Goal: Task Accomplishment & Management: Use online tool/utility

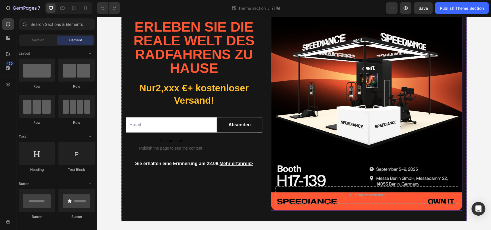
scroll to position [24, 0]
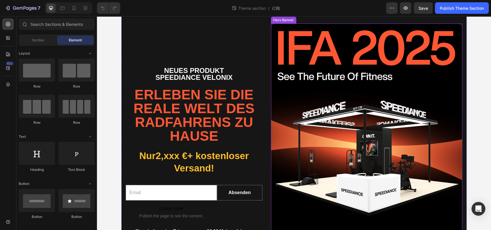
click at [380, 69] on div "Background Image" at bounding box center [366, 151] width 191 height 255
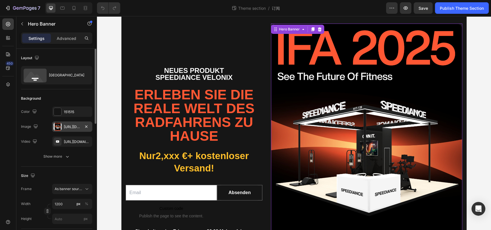
click at [73, 127] on div "https://cdn.shopify.com/s/files/1/0804/3197/2683/files/gempages_570740218890552…" at bounding box center [72, 127] width 17 height 5
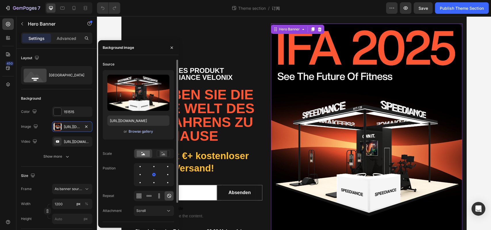
click at [147, 132] on div "Browse gallery" at bounding box center [141, 131] width 24 height 5
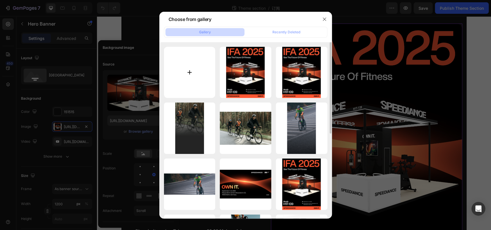
click at [176, 72] on input "file" at bounding box center [189, 72] width 51 height 51
type input "C:\fakepath\IFA正式banner.jpeg"
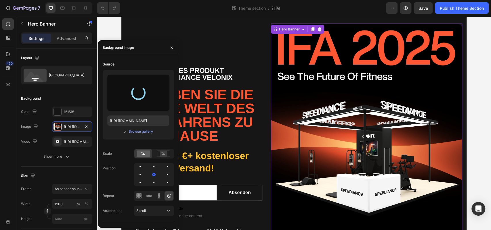
type input "https://cdn.shopify.com/s/files/1/0804/3197/2683/files/gempages_570740218890552…"
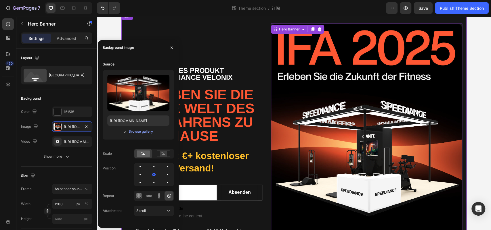
scroll to position [24, 0]
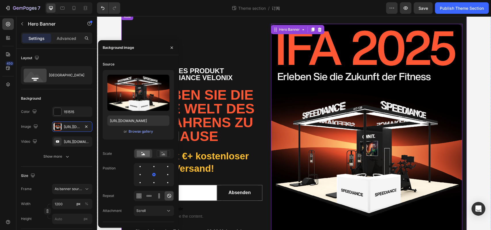
click at [246, 31] on div "Neues Produkt Speediance velonix Text Block Erleben Sie die reale Welt des Radf…" at bounding box center [194, 151] width 137 height 255
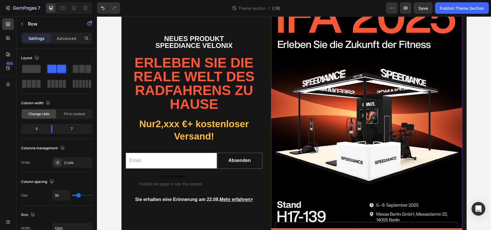
scroll to position [0, 0]
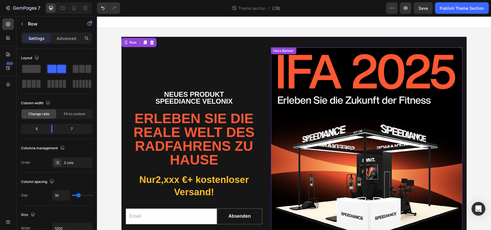
click at [364, 100] on div "Background Image" at bounding box center [366, 174] width 191 height 255
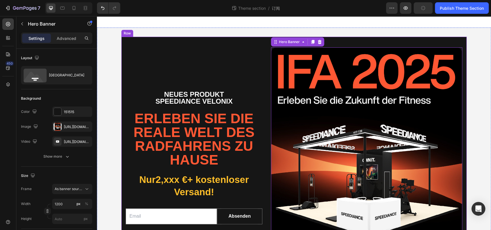
click at [176, 68] on div "Neues Produkt Speediance velonix Text Block Erleben Sie die reale Welt des Radf…" at bounding box center [194, 174] width 137 height 255
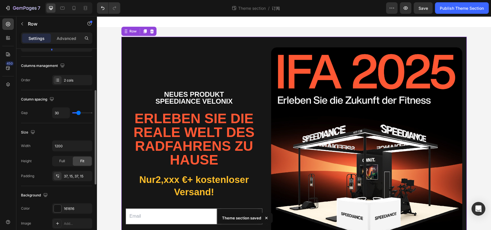
scroll to position [127, 0]
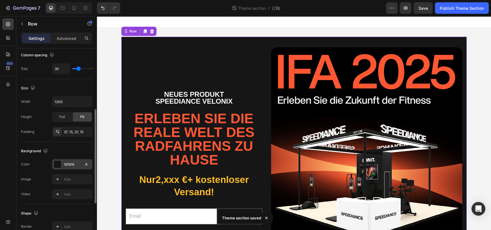
click at [74, 163] on div "161616" at bounding box center [72, 164] width 17 height 5
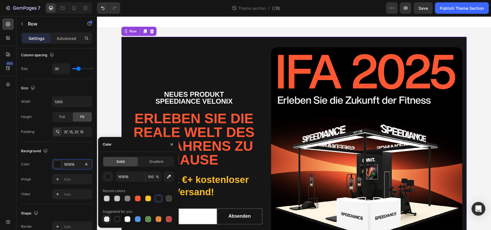
click at [107, 220] on div at bounding box center [107, 220] width 6 height 6
type input "000000"
type input "0"
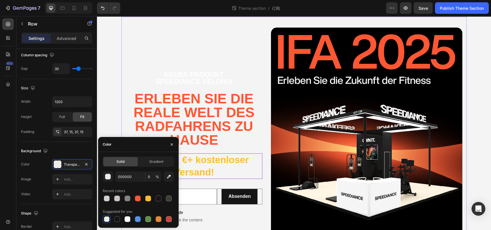
scroll to position [35, 0]
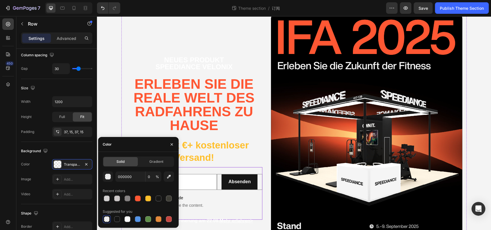
click at [197, 171] on div "Email Field Custom code Publish the page to see the content. Custom Code Absend…" at bounding box center [194, 193] width 137 height 53
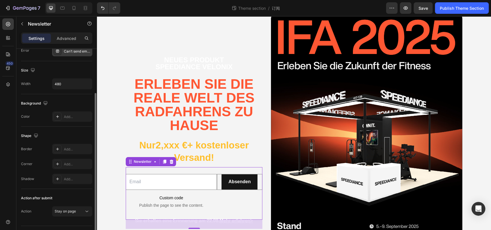
scroll to position [0, 0]
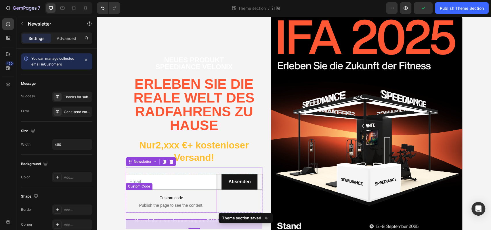
click at [170, 199] on span "Custom code" at bounding box center [171, 198] width 91 height 7
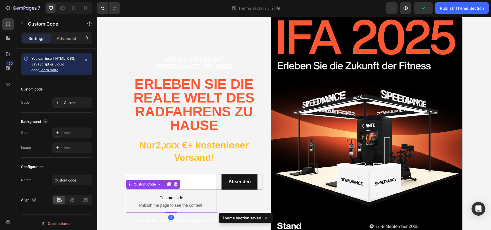
click at [162, 196] on span "Custom code" at bounding box center [171, 198] width 91 height 7
click at [74, 104] on div "Custom" at bounding box center [77, 102] width 27 height 5
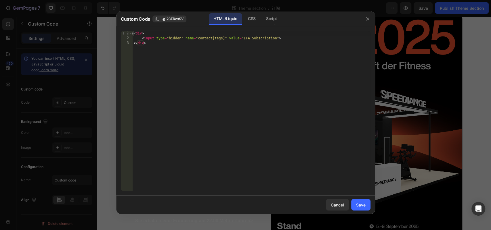
type textarea "<input type="hidden" name="contact[tags]" value="IFA Subscription">"
click at [248, 39] on div "< div > < input type = "hidden" name = "contact[tags]" value = "IFA Subscriptio…" at bounding box center [251, 116] width 238 height 170
click at [257, 38] on div "< div > < input type = "hidden" name = "contact[tags]" value = "IFA Subscriptio…" at bounding box center [251, 116] width 238 height 170
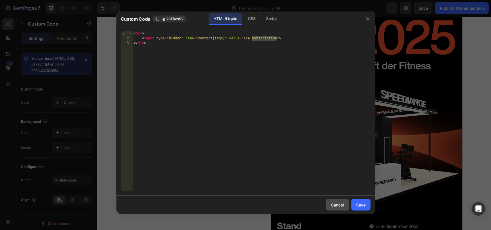
click at [334, 208] on div "Cancel" at bounding box center [337, 205] width 13 height 6
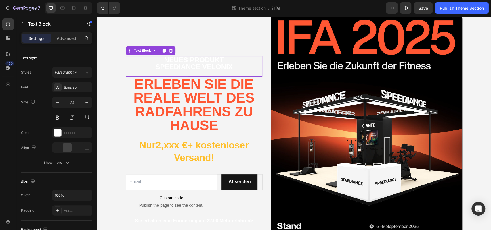
click at [190, 61] on p "Neues Produkt" at bounding box center [193, 60] width 135 height 7
click at [175, 64] on p "Speediance velonix" at bounding box center [193, 67] width 135 height 7
click at [175, 62] on p "Neues Produkt" at bounding box center [193, 60] width 135 height 7
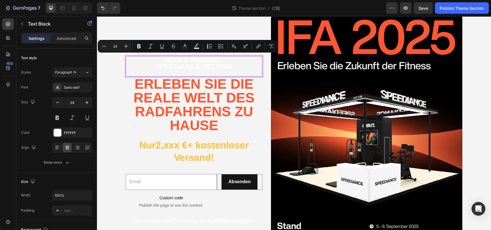
click at [214, 68] on p "Speediance velonix" at bounding box center [193, 67] width 135 height 7
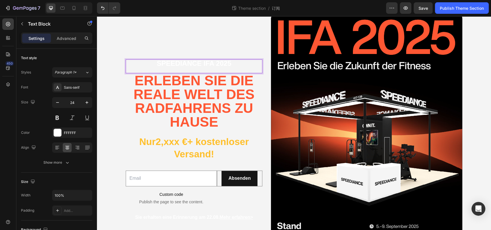
click at [215, 64] on p "Speediance IFA 2025" at bounding box center [193, 63] width 135 height 7
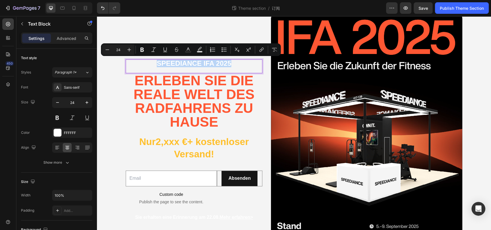
drag, startPoint x: 239, startPoint y: 64, endPoint x: 149, endPoint y: 62, distance: 89.5
click at [149, 62] on p "Speediance IFA 2025" at bounding box center [193, 63] width 135 height 7
click at [77, 132] on div "FFFFFF" at bounding box center [72, 133] width 17 height 5
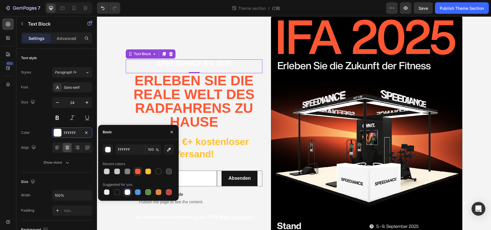
click at [140, 172] on div at bounding box center [138, 172] width 6 height 6
type input "FF5733"
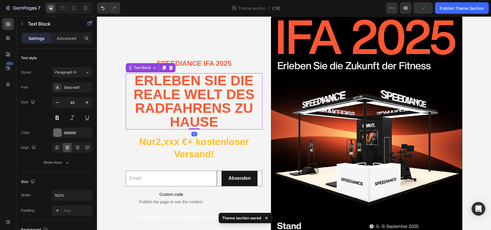
click at [180, 96] on span "Erleben Sie die reale Welt des Radfahrens zu Hause" at bounding box center [193, 101] width 121 height 57
click at [171, 99] on span "Erleben Sie die reale Welt des Radfahrens zu Hause" at bounding box center [193, 101] width 121 height 57
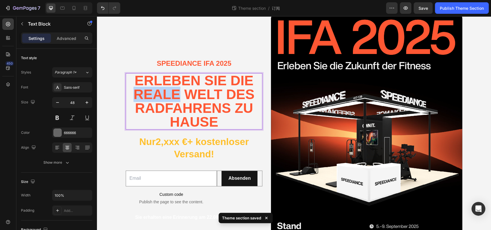
click at [171, 99] on span "Erleben Sie die reale Welt des Radfahrens zu Hause" at bounding box center [193, 101] width 121 height 57
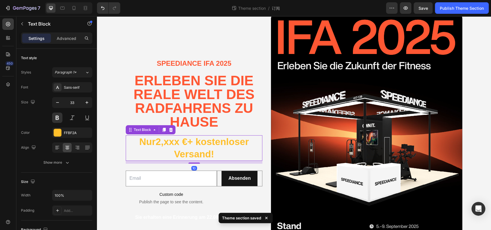
click at [180, 152] on p "Nur 2,xxx € + kostenloser Versand!" at bounding box center [193, 148] width 135 height 25
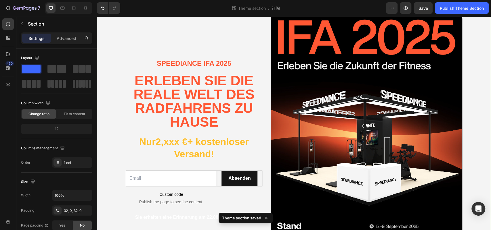
click at [106, 157] on div "Speediance IFA 2025 Text Block Erleben Sie die reale Welt des Radfahrens zu Hau…" at bounding box center [294, 140] width 394 height 276
click at [138, 148] on p "Nur 2,xxx € + kostenloser Versand!" at bounding box center [193, 148] width 135 height 25
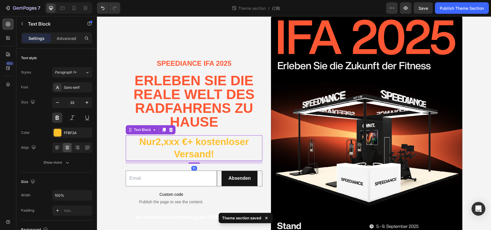
click at [170, 128] on div at bounding box center [170, 130] width 7 height 7
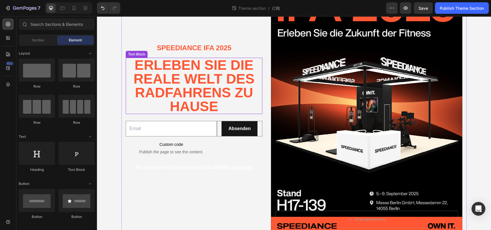
scroll to position [67, 0]
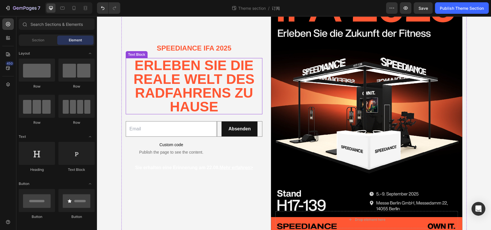
click at [188, 93] on span "Erleben Sie die reale Welt des Radfahrens zu Hause" at bounding box center [193, 86] width 121 height 57
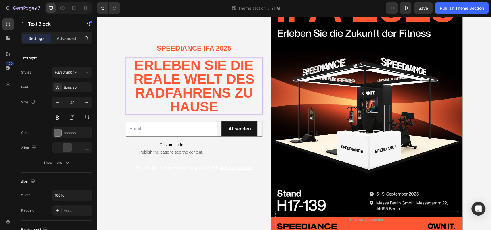
click at [205, 94] on span "Erleben Sie die reale Welt des Radfahrens zu Hause" at bounding box center [193, 86] width 121 height 57
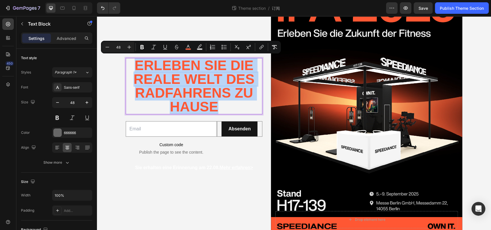
drag, startPoint x: 215, startPoint y: 104, endPoint x: 134, endPoint y: 66, distance: 89.3
click at [134, 66] on p "Erleben Sie die reale Welt des Radfahrens zu Hause" at bounding box center [193, 86] width 135 height 55
click at [192, 70] on span "Erleben Sie die reale Welt des Radfahrens zu Hause" at bounding box center [193, 86] width 121 height 57
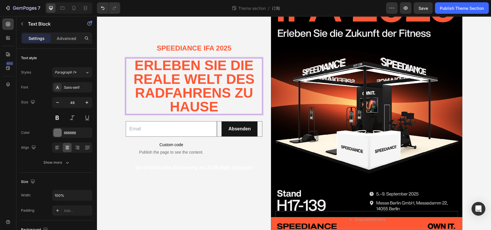
click at [238, 68] on span "Erleben Sie die reale Welt des Radfahrens zu Hause" at bounding box center [193, 86] width 121 height 57
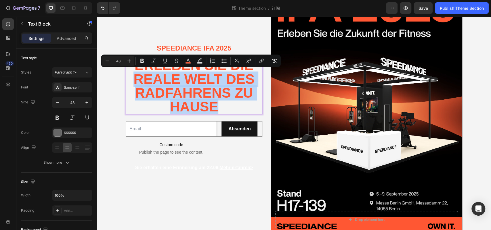
drag, startPoint x: 132, startPoint y: 79, endPoint x: 225, endPoint y: 105, distance: 96.0
click at [226, 106] on p "Erleben Sie die reale Welt des Radfahrens zu Hause" at bounding box center [193, 86] width 135 height 55
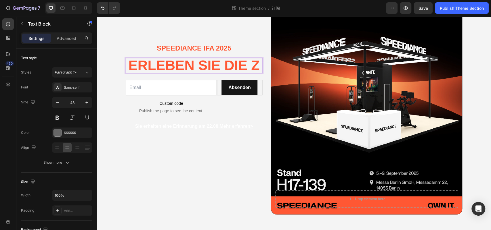
scroll to position [81, 0]
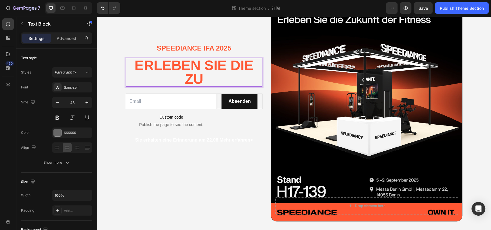
click at [203, 80] on p "Erleben Sie die Zu" at bounding box center [193, 73] width 135 height 28
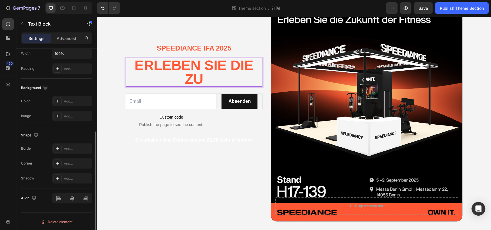
scroll to position [0, 0]
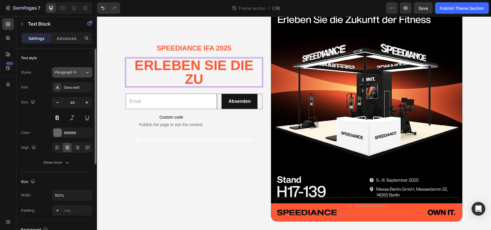
click at [80, 74] on div "Paragraph 1*" at bounding box center [70, 72] width 30 height 5
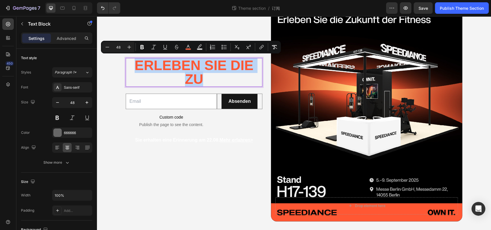
drag, startPoint x: 199, startPoint y: 79, endPoint x: 133, endPoint y: 64, distance: 68.2
click at [135, 64] on span "Erleben Sie die Zu" at bounding box center [194, 72] width 119 height 29
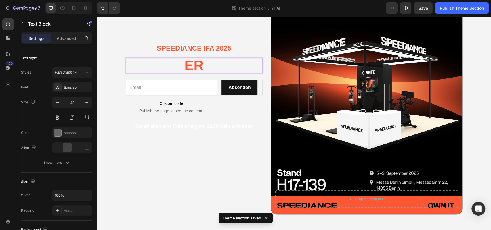
click at [214, 64] on p "Er" at bounding box center [193, 66] width 135 height 14
click at [81, 83] on div "Sans-serif" at bounding box center [72, 87] width 40 height 10
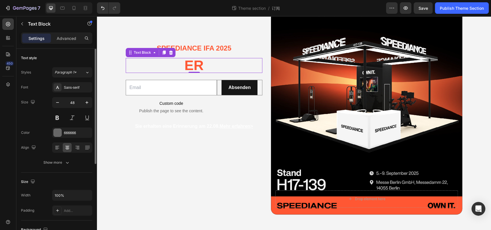
click at [68, 175] on div "Size Width 100% Padding Add..." at bounding box center [56, 197] width 71 height 48
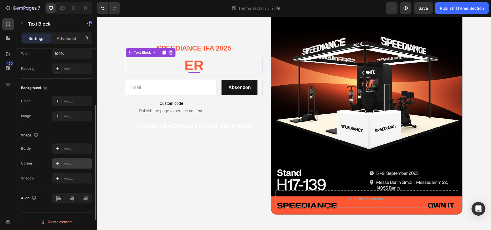
scroll to position [0, 0]
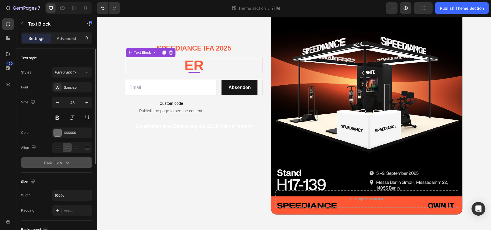
click at [72, 163] on button "Show more" at bounding box center [56, 163] width 71 height 10
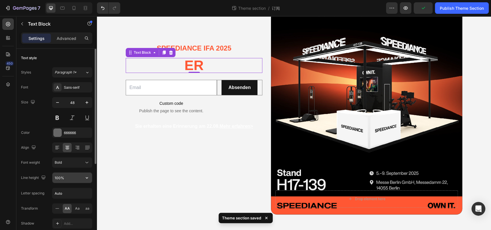
scroll to position [67, 0]
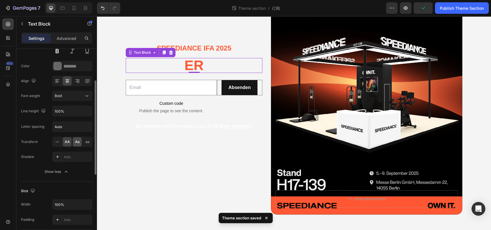
click at [76, 144] on div "Aa" at bounding box center [77, 142] width 9 height 9
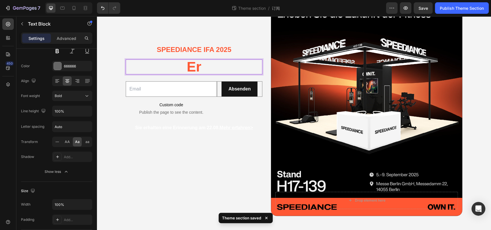
scroll to position [0, 0]
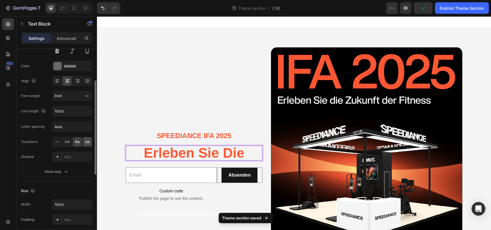
click at [87, 142] on span "aa" at bounding box center [87, 142] width 4 height 5
click at [149, 154] on span "erleben Sie die" at bounding box center [194, 153] width 96 height 15
click at [58, 144] on div at bounding box center [57, 142] width 9 height 9
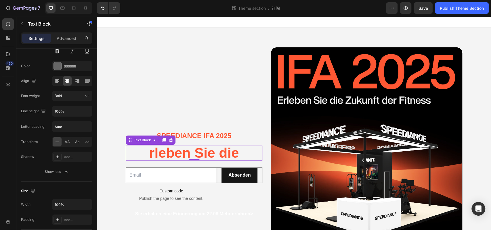
click at [146, 157] on p "rleben Sie die" at bounding box center [193, 153] width 135 height 14
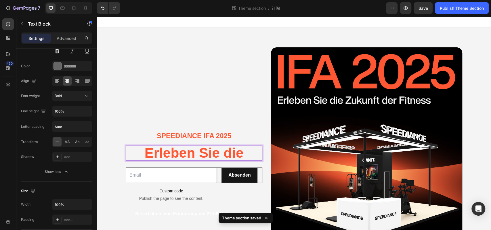
click at [245, 154] on p "Erleben Sie die" at bounding box center [193, 153] width 135 height 14
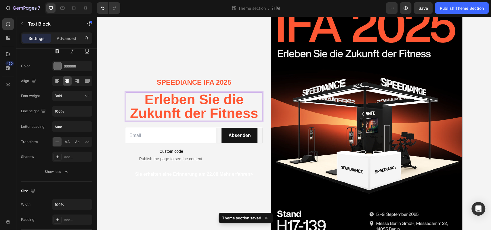
scroll to position [66, 0]
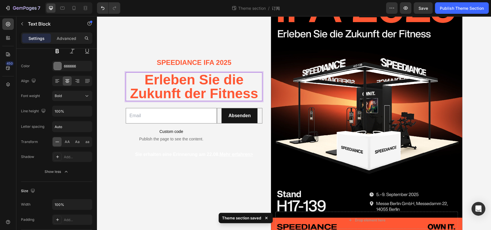
click at [203, 92] on span "Erleben Sie die Zukunft der Fitness" at bounding box center [194, 86] width 128 height 29
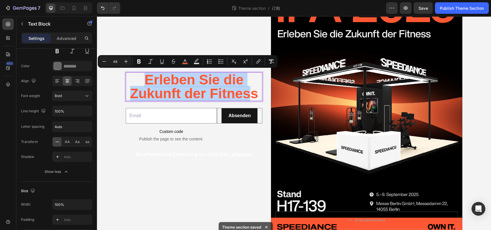
drag, startPoint x: 139, startPoint y: 82, endPoint x: 245, endPoint y: 99, distance: 107.8
click at [245, 99] on p "Erleben Sie die Zukunft der Fitness" at bounding box center [193, 87] width 135 height 28
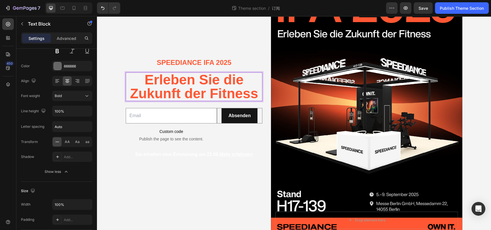
click at [253, 94] on span "Erleben Sie die Zukunft der Fitness" at bounding box center [194, 86] width 128 height 29
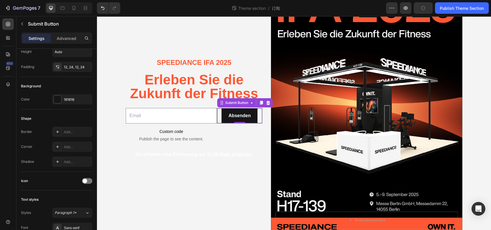
click at [257, 117] on div "Absenden Submit Button 0" at bounding box center [239, 116] width 45 height 16
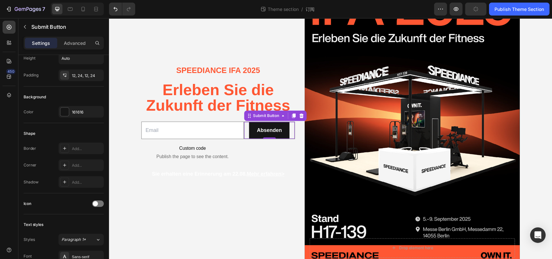
scroll to position [0, 0]
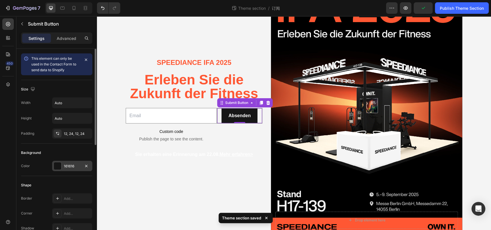
click at [70, 168] on div "161616" at bounding box center [72, 166] width 40 height 10
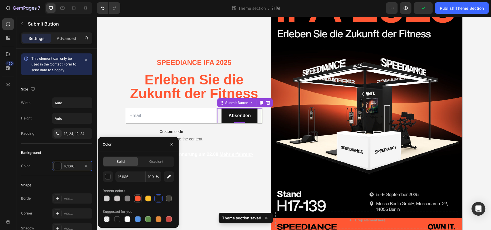
click at [137, 199] on div at bounding box center [138, 199] width 6 height 6
type input "FF5733"
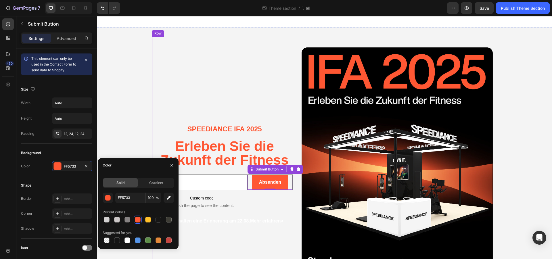
click at [241, 69] on div "Speediance IFA 2025 Text Block Erleben Sie die Zukunft der Fitness Text Block E…" at bounding box center [224, 174] width 137 height 255
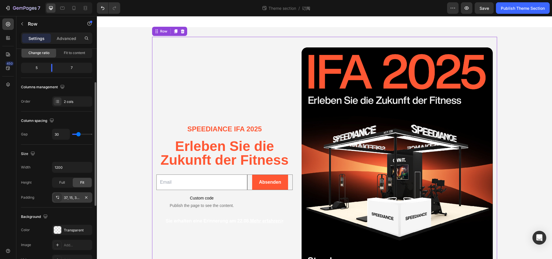
scroll to position [138, 0]
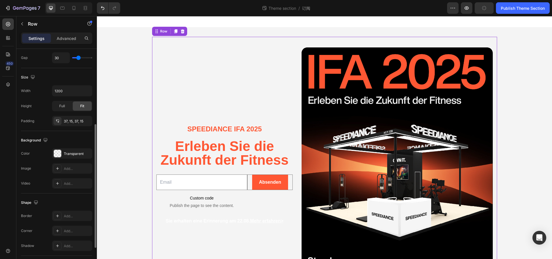
click at [75, 158] on div "The changes might be hidden by the video. Color Transparent Image Add... Video …" at bounding box center [56, 168] width 71 height 40
click at [75, 155] on div "Transparent" at bounding box center [72, 153] width 17 height 5
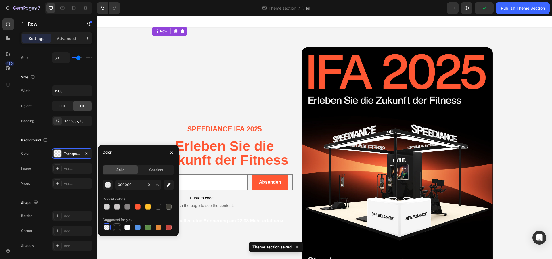
click at [119, 228] on div at bounding box center [117, 228] width 6 height 6
type input "151515"
type input "100"
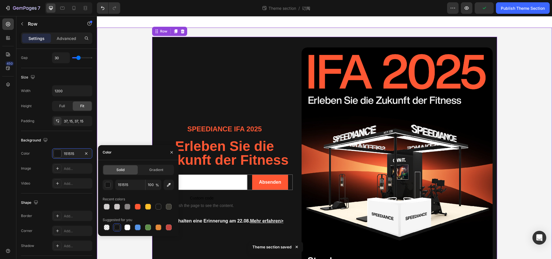
click at [129, 90] on div "Speediance IFA 2025 Text Block Erleben Sie die Zukunft der Fitness Text Block E…" at bounding box center [324, 175] width 455 height 276
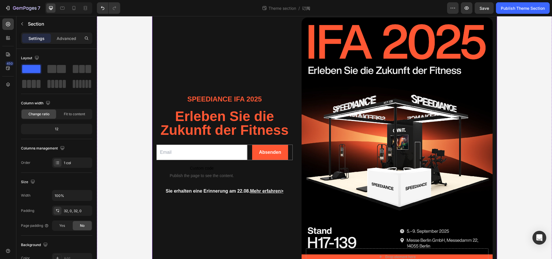
scroll to position [63, 0]
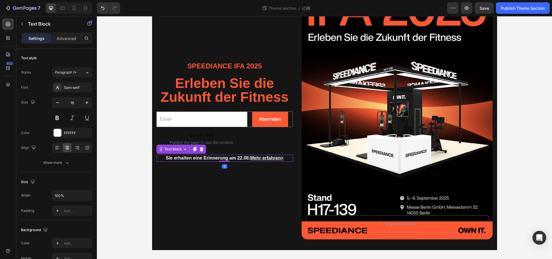
click at [207, 161] on div "Sie erhalten eine Erinnerung am 22.08. Mehr erfahren>" at bounding box center [224, 158] width 137 height 7
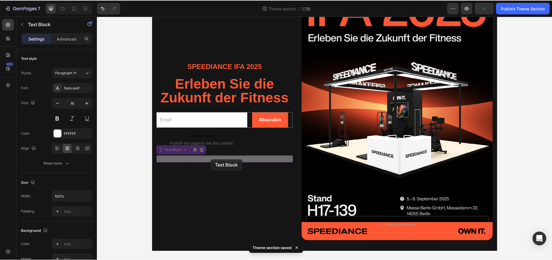
scroll to position [61, 0]
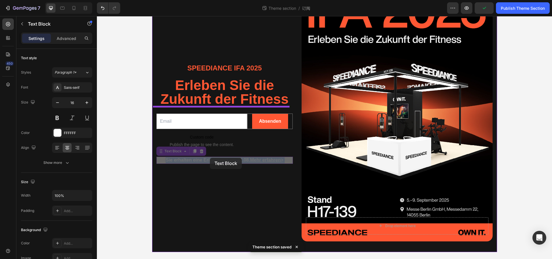
drag, startPoint x: 161, startPoint y: 159, endPoint x: 202, endPoint y: 160, distance: 41.4
click at [202, 160] on div "Speediance IFA 2025 Text Block Erleben Sie die Zukunft der Fitness Text Block E…" at bounding box center [324, 108] width 455 height 306
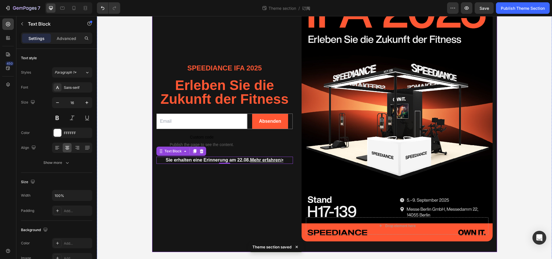
click at [210, 174] on div "Speediance IFA 2025 Text Block Erleben Sie die Zukunft der Fitness Text Block E…" at bounding box center [224, 113] width 137 height 255
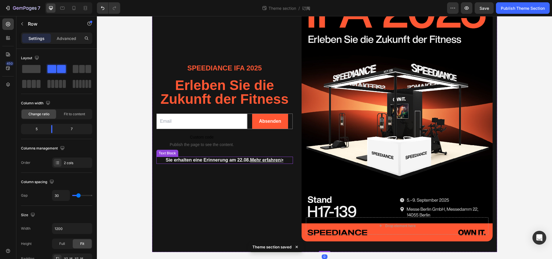
click at [196, 161] on strong "Sie erhalten eine Erinnerung am 22.08." at bounding box center [208, 160] width 84 height 5
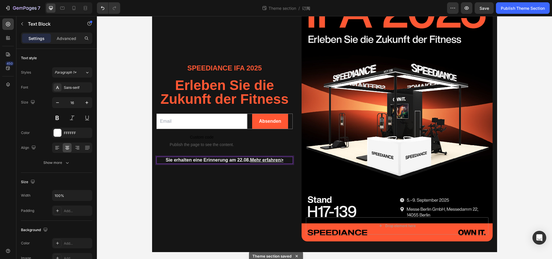
click at [187, 163] on strong "Sie erhalten eine Erinnerung am 22.08." at bounding box center [208, 160] width 84 height 5
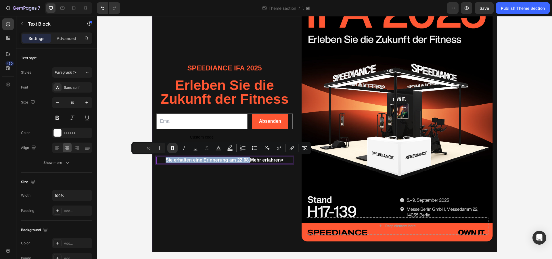
click at [272, 173] on div "Speediance IFA 2025 Text Block Erleben Sie die Zukunft der Fitness Text Block E…" at bounding box center [224, 113] width 137 height 255
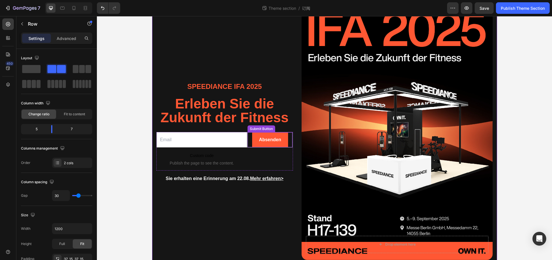
scroll to position [43, 0]
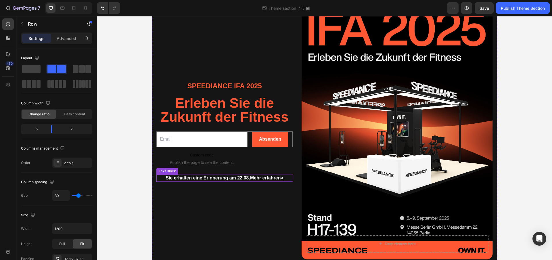
click at [211, 178] on strong "Sie erhalten eine Erinnerung am 22.08." at bounding box center [208, 177] width 84 height 5
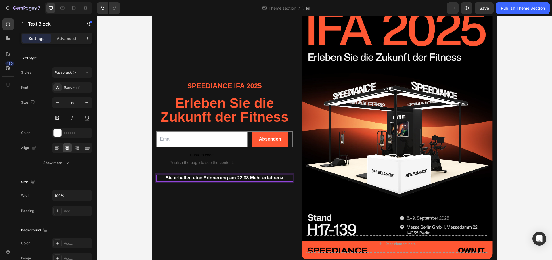
click at [190, 177] on strong "Sie erhalten eine Erinnerung am 22.08." at bounding box center [208, 177] width 84 height 5
drag, startPoint x: 161, startPoint y: 179, endPoint x: 211, endPoint y: 181, distance: 50.7
click at [211, 181] on div "Sie erhalten eine Erinnerung am 22.08. Mehr erfahren>" at bounding box center [224, 178] width 137 height 7
click at [284, 179] on p "Sie erhalten eine Erinnerung am 22.08. Mehr erfahren>" at bounding box center [224, 178] width 135 height 6
click at [200, 138] on input "email" at bounding box center [201, 139] width 91 height 16
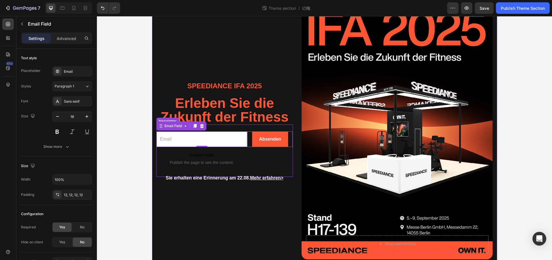
click at [196, 174] on div "Email Field 0 Custom code Publish the page to see the content. Custom Code Abse…" at bounding box center [224, 151] width 137 height 53
click at [208, 143] on input "email" at bounding box center [201, 139] width 91 height 16
click at [207, 180] on strong "Sie erhalten eine Erinnerung am 22.08." at bounding box center [208, 177] width 84 height 5
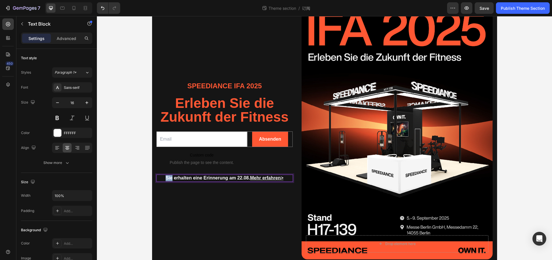
click at [166, 180] on strong "Sie erhalten eine Erinnerung am 22.08." at bounding box center [208, 177] width 84 height 5
click at [205, 179] on strong "Sie erhalten eine Erinnerung am 22.08." at bounding box center [208, 177] width 84 height 5
click at [190, 108] on span "Erleben Sie die Zukunft der Fitness" at bounding box center [225, 110] width 128 height 29
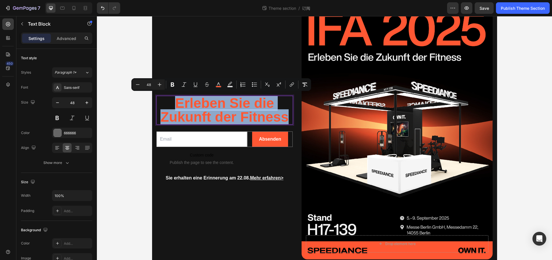
drag, startPoint x: 172, startPoint y: 102, endPoint x: 289, endPoint y: 115, distance: 117.8
click at [289, 115] on div "Erleben Sie die Zukunft der Fitness" at bounding box center [224, 110] width 137 height 29
click at [199, 177] on strong "Sie erhalten eine Erinnerung am 22.08." at bounding box center [208, 177] width 84 height 5
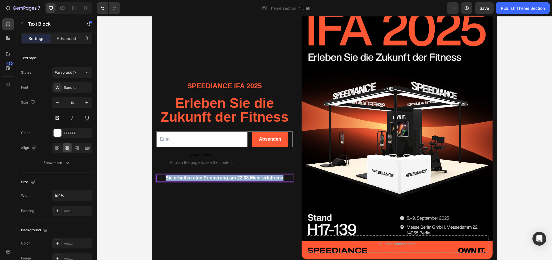
drag, startPoint x: 162, startPoint y: 179, endPoint x: 285, endPoint y: 178, distance: 123.1
click at [266, 191] on div "Speediance IFA 2025 Text Block Erleben Sie die Zukunft der Fitness Text Block E…" at bounding box center [224, 131] width 137 height 255
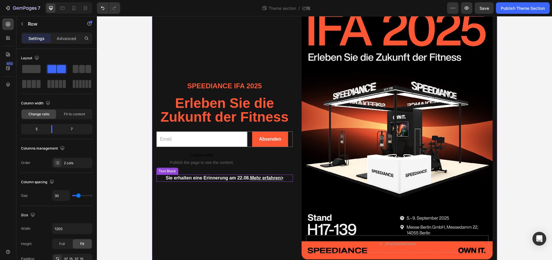
click at [286, 179] on p "Sie erhalten eine Erinnerung am 22.08. Mehr erfahren>" at bounding box center [224, 178] width 135 height 6
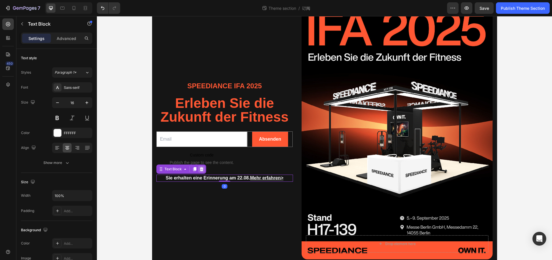
click at [200, 170] on icon at bounding box center [202, 169] width 4 height 4
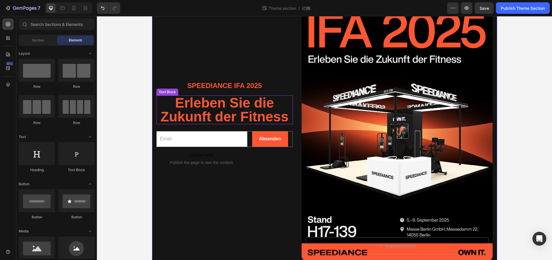
click at [208, 117] on span "Erleben Sie die Zukunft der Fitness" at bounding box center [225, 109] width 128 height 29
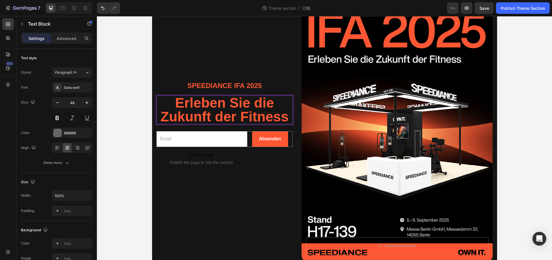
scroll to position [0, 0]
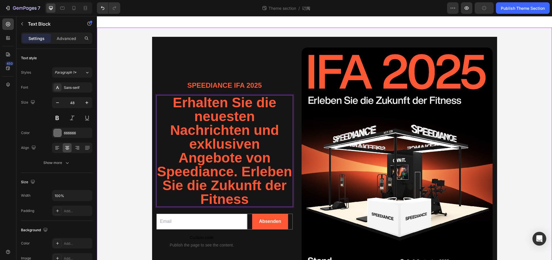
drag, startPoint x: 141, startPoint y: 70, endPoint x: 191, endPoint y: 81, distance: 51.4
click at [141, 70] on div "Speediance IFA 2025 Text Block Erhalten Sie die neuesten Nachrichten und exklus…" at bounding box center [324, 175] width 455 height 276
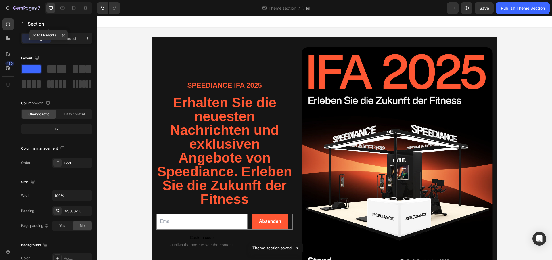
click at [26, 25] on button "button" at bounding box center [22, 23] width 9 height 9
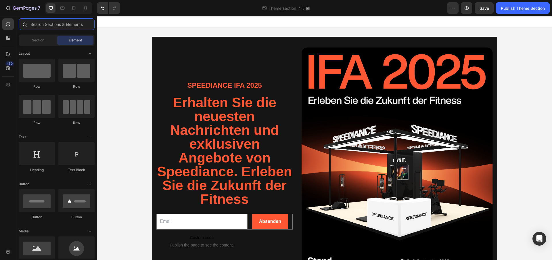
click at [47, 24] on input "text" at bounding box center [57, 24] width 76 height 12
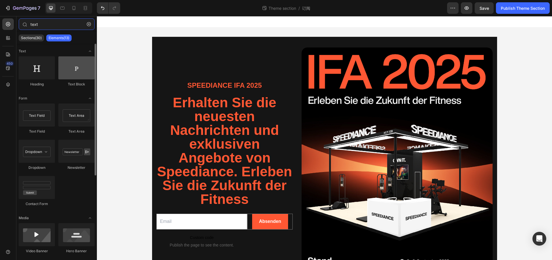
type input "text"
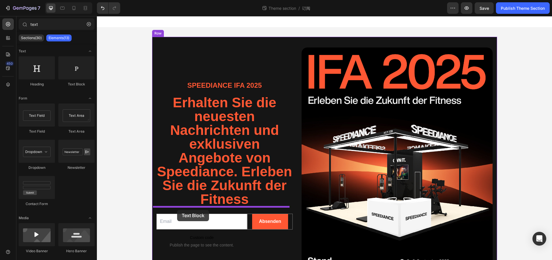
drag, startPoint x: 174, startPoint y: 83, endPoint x: 177, endPoint y: 210, distance: 127.2
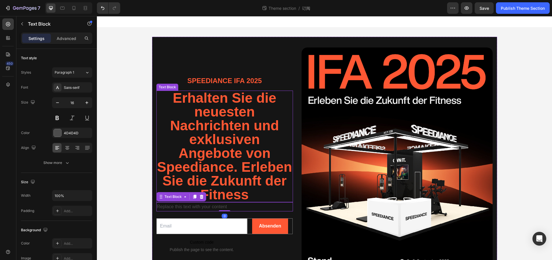
click at [215, 158] on span "Erhalten Sie die neuesten Nachrichten und exklusiven Angebote von Speediance. E…" at bounding box center [224, 146] width 135 height 112
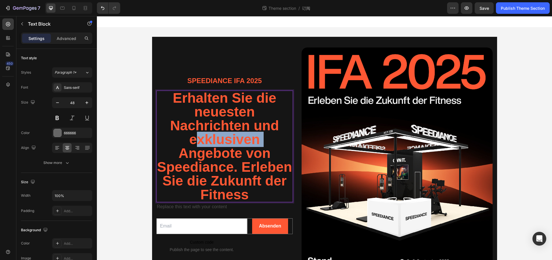
click at [213, 140] on span "Erhalten Sie die neuesten Nachrichten und exklusiven Angebote von Speediance. E…" at bounding box center [224, 146] width 135 height 112
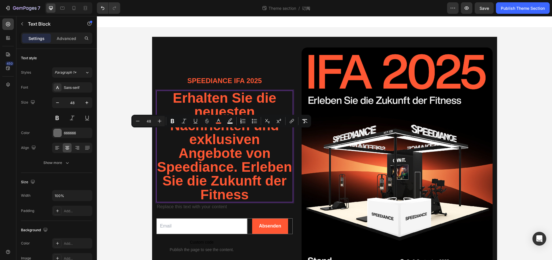
click at [239, 100] on span "Erhalten Sie die neuesten Nachrichten und exklusiven Angebote von Speediance. E…" at bounding box center [224, 146] width 135 height 112
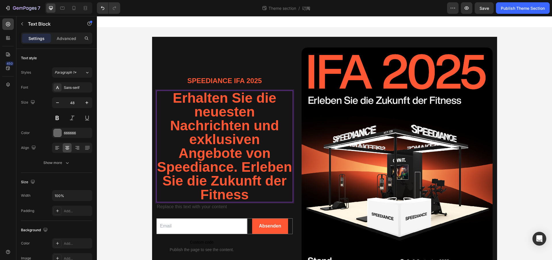
click at [249, 156] on span "Erhalten Sie die neuesten Nachrichten und exklusiven Angebote von Speediance. E…" at bounding box center [224, 146] width 135 height 112
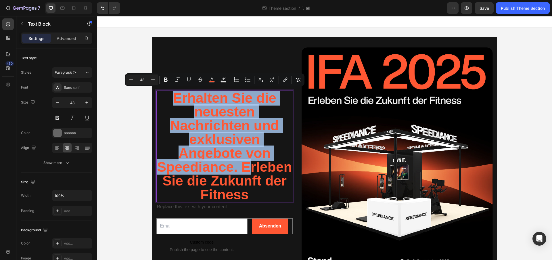
drag, startPoint x: 240, startPoint y: 167, endPoint x: 169, endPoint y: 100, distance: 97.5
click at [169, 100] on span "Erhalten Sie die neuesten Nachrichten und exklusiven Angebote von Speediance. E…" at bounding box center [224, 146] width 135 height 112
drag, startPoint x: 166, startPoint y: 98, endPoint x: 238, endPoint y: 166, distance: 99.1
click at [238, 166] on p "Erhalten Sie die neuesten Nachrichten und exklusiven Angebote von Speediance. E…" at bounding box center [224, 146] width 135 height 110
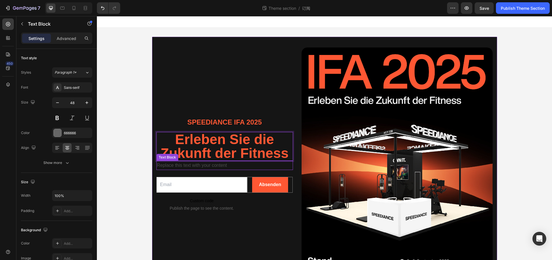
click at [238, 168] on div "Replace this text with your content" at bounding box center [224, 165] width 137 height 9
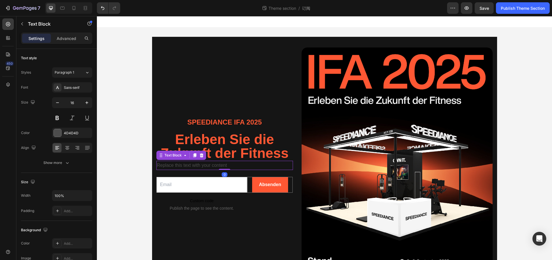
click at [238, 168] on div "Replace this text with your content" at bounding box center [224, 165] width 137 height 9
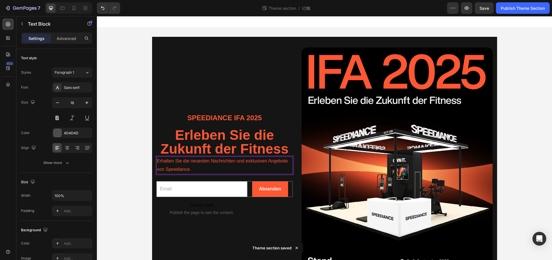
click at [174, 164] on span "Erhalten Sie die neuesten Nachrichten und exklusiven Angebote von Speediance." at bounding box center [222, 164] width 131 height 13
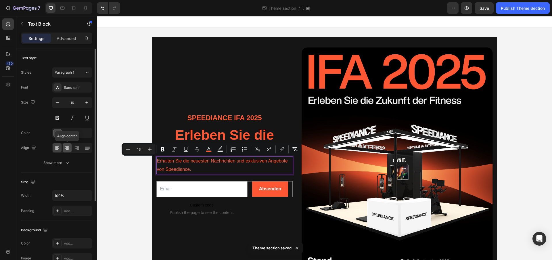
click at [70, 152] on div at bounding box center [67, 147] width 9 height 9
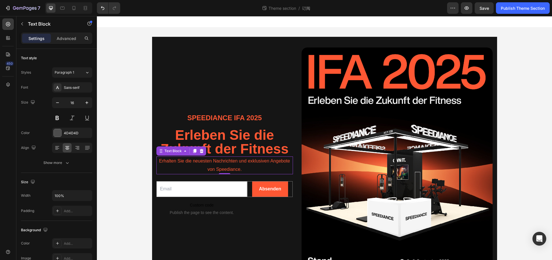
click at [270, 166] on p "Erhalten Sie die neuesten Nachrichten und exklusiven Angebote von Speediance." at bounding box center [224, 165] width 135 height 17
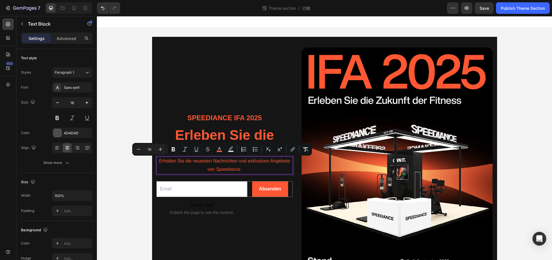
drag, startPoint x: 165, startPoint y: 163, endPoint x: 259, endPoint y: 172, distance: 94.5
click at [259, 171] on p "Erhalten Sie die neuesten Nachrichten und exklusiven Angebote von Speediance." at bounding box center [224, 165] width 135 height 17
copy span "Erhalten Sie die neuesten Nachrichten und exklusiven Angebote von Speediance."
click at [275, 60] on div "Speediance IFA 2025 Text Block Erleben Sie die Zukunft der Fitness Text Block E…" at bounding box center [224, 174] width 137 height 255
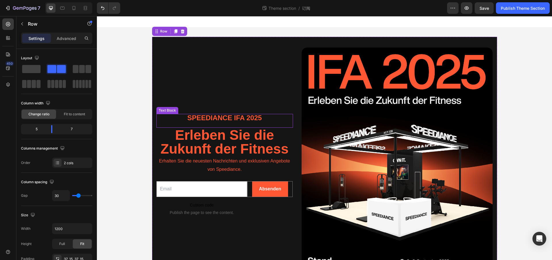
click at [247, 118] on p "Speediance IFA 2025" at bounding box center [224, 117] width 135 height 7
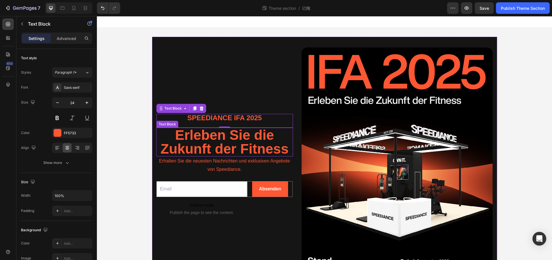
click at [243, 137] on span "Erleben Sie die Zukunft der Fitness" at bounding box center [225, 141] width 128 height 29
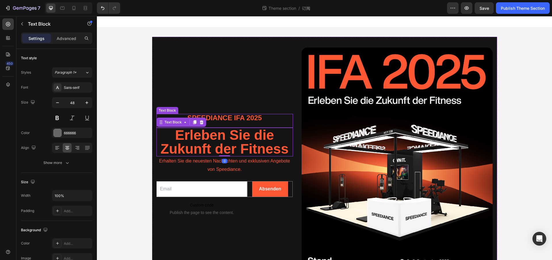
click at [253, 121] on p "Speediance IFA 2025" at bounding box center [224, 117] width 135 height 7
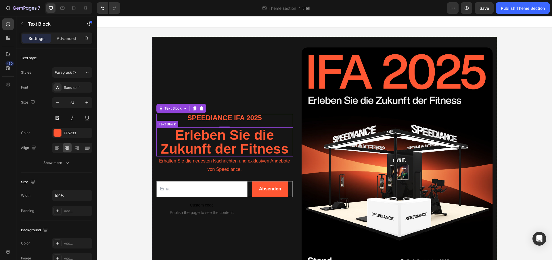
click at [255, 144] on span "Erleben Sie die Zukunft der Fitness" at bounding box center [225, 141] width 128 height 29
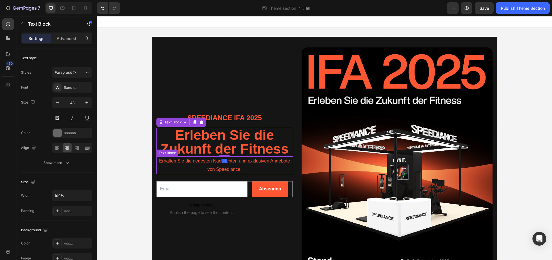
click at [242, 167] on span "Erhalten Sie die neuesten Nachrichten und exklusiven Angebote von Speediance." at bounding box center [224, 164] width 131 height 13
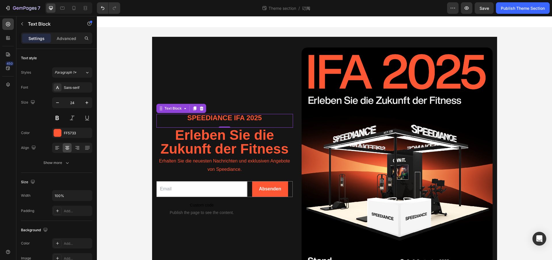
click at [263, 119] on p "Speediance IFA 2025" at bounding box center [224, 117] width 135 height 7
click at [341, 81] on div "Background Image" at bounding box center [397, 174] width 191 height 255
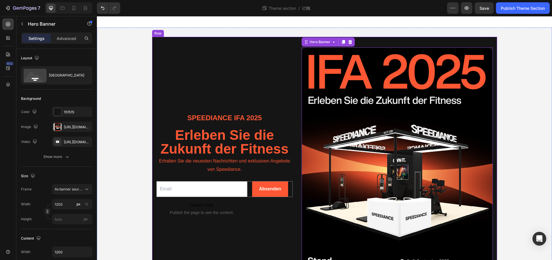
click at [243, 79] on div "Speediance IFA 2025 Text Block Erleben Sie die Zukunft der Fitness Text Block E…" at bounding box center [224, 174] width 137 height 255
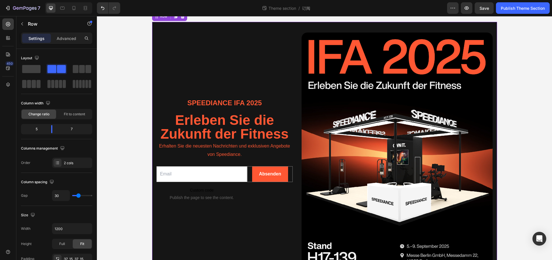
scroll to position [21, 0]
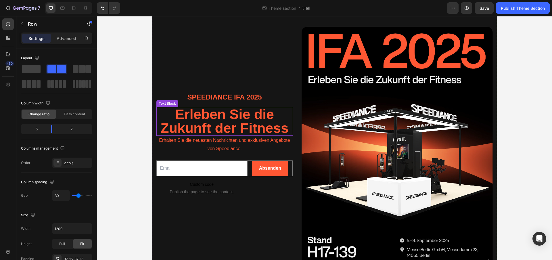
click at [236, 118] on span "Erleben Sie die Zukunft der Fitness" at bounding box center [225, 121] width 128 height 29
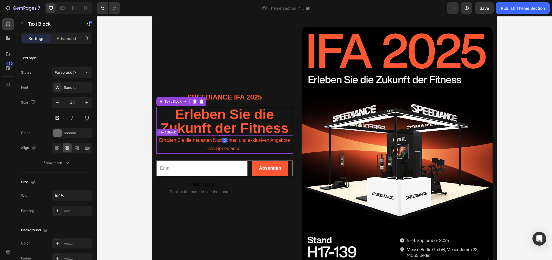
click at [224, 147] on span "Erhalten Sie die neuesten Nachrichten und exklusiven Angebote von Speediance." at bounding box center [224, 144] width 131 height 13
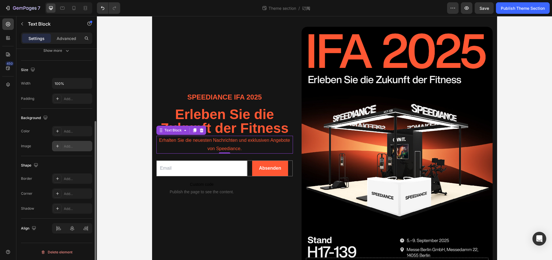
scroll to position [0, 0]
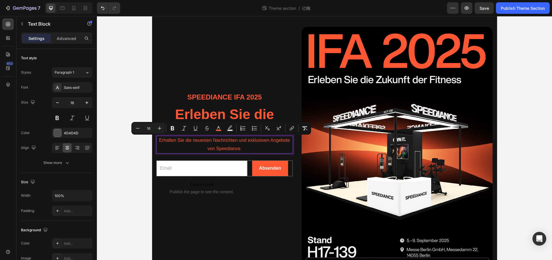
drag, startPoint x: 162, startPoint y: 140, endPoint x: 259, endPoint y: 150, distance: 97.5
click at [259, 150] on p "Erhalten Sie die neuesten Nachrichten und exklusiven Angebote von Speediance." at bounding box center [224, 144] width 135 height 17
click at [67, 131] on div "4D4D4D" at bounding box center [72, 133] width 17 height 5
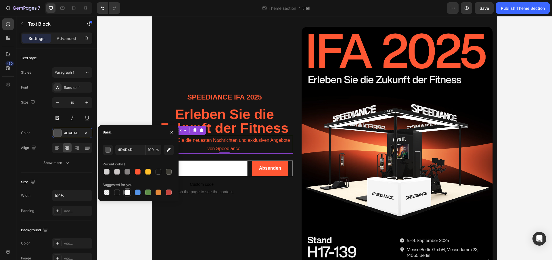
click at [125, 192] on div at bounding box center [128, 193] width 6 height 6
type input "FFFFFF"
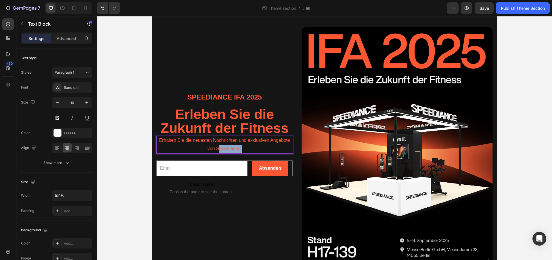
click at [241, 145] on p "Erhalten Sie die neuesten Nachrichten und exklusiven Angebote von Speediance." at bounding box center [224, 144] width 135 height 17
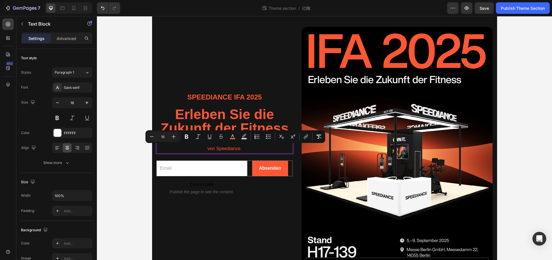
click at [253, 147] on p "Erhalten Sie die neuesten Nachrichten und exklusiven Angebote von Speediance." at bounding box center [224, 144] width 135 height 17
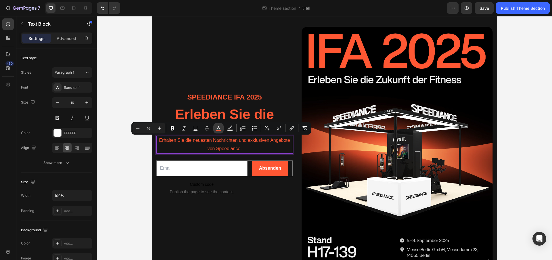
click at [220, 130] on rect "Editor contextual toolbar" at bounding box center [218, 130] width 5 height 1
type input "FF5733"
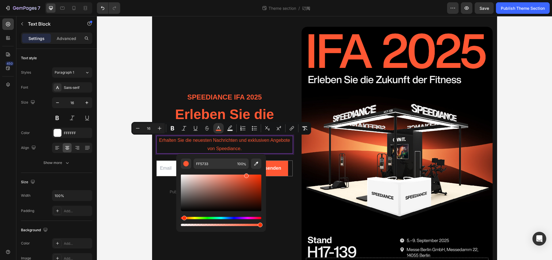
click at [183, 176] on div "Editor contextual toolbar" at bounding box center [221, 193] width 81 height 37
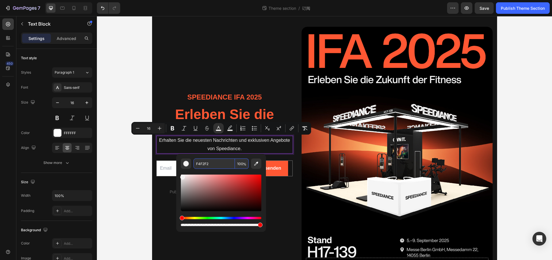
click at [203, 166] on input "F4F2F2" at bounding box center [214, 163] width 41 height 10
type input "FFFFFF"
click at [222, 166] on input "FFFFFF" at bounding box center [214, 163] width 41 height 10
click at [221, 165] on input "FFFFFF" at bounding box center [214, 163] width 41 height 10
click at [253, 81] on div "Speediance IFA 2025 Text Block Erleben Sie die Zukunft der Fitness Text Block E…" at bounding box center [224, 154] width 137 height 255
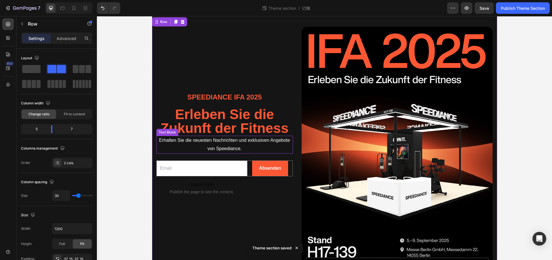
click at [245, 145] on span "Erhalten Sie die neuesten Nachrichten und exklusiven Angebote von Speediance." at bounding box center [224, 144] width 131 height 13
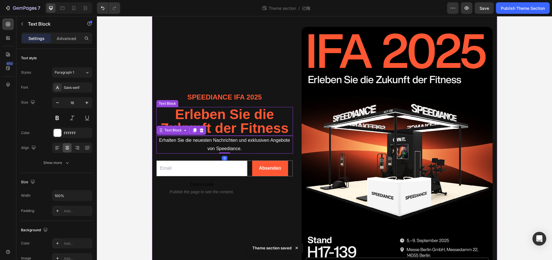
click at [247, 70] on div "Speediance IFA 2025 Text Block Erleben Sie die Zukunft der Fitness Text Block E…" at bounding box center [224, 154] width 137 height 255
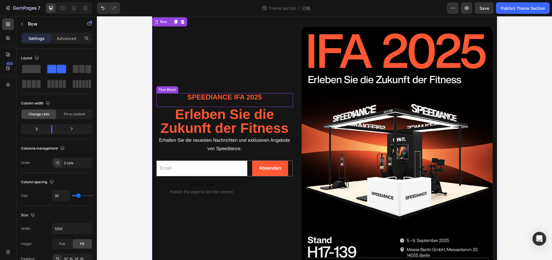
click at [226, 100] on p "Speediance IFA 2025" at bounding box center [224, 97] width 135 height 7
click at [261, 62] on div "Speediance IFA 2025 Text Block Erleben Sie die Zukunft der Fitness Text Block E…" at bounding box center [224, 154] width 137 height 255
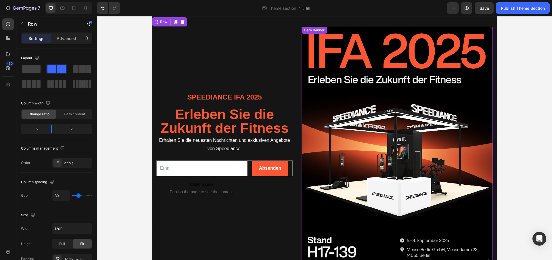
scroll to position [34, 0]
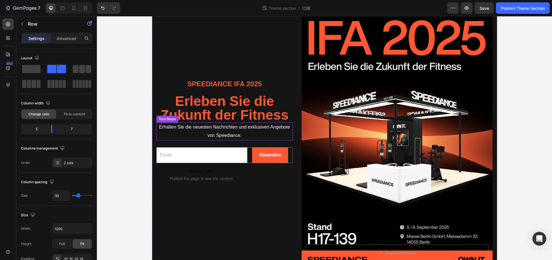
click at [211, 129] on span "Erhalten Sie die neuesten Nachrichten und exklusiven Angebote von Speediance." at bounding box center [224, 131] width 131 height 13
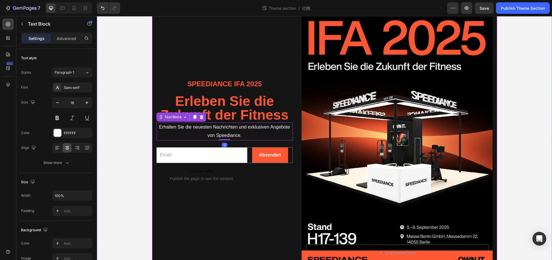
click at [234, 209] on div "Speediance IFA 2025 Text Block Erleben Sie die Zukunft der Fitness Text Block E…" at bounding box center [224, 141] width 137 height 255
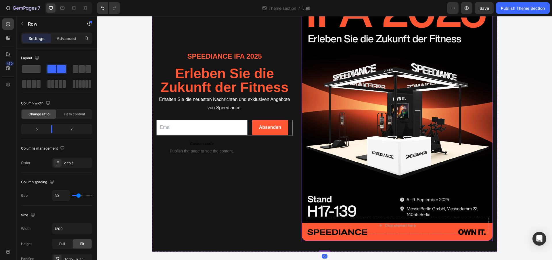
scroll to position [62, 0]
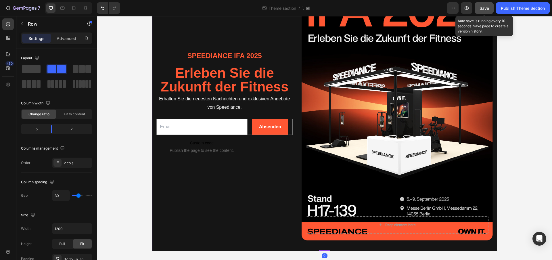
click at [482, 8] on span "Save" at bounding box center [484, 8] width 9 height 5
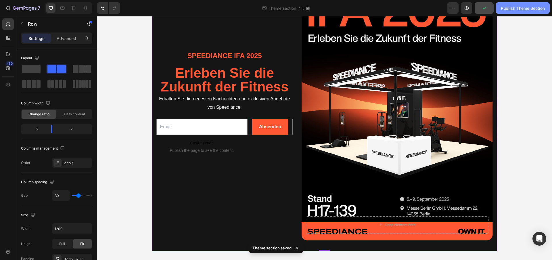
click at [491, 8] on div "Publish Theme Section" at bounding box center [523, 8] width 44 height 6
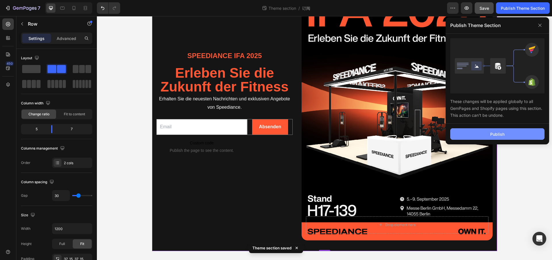
click at [491, 134] on button "Publish" at bounding box center [497, 134] width 94 height 12
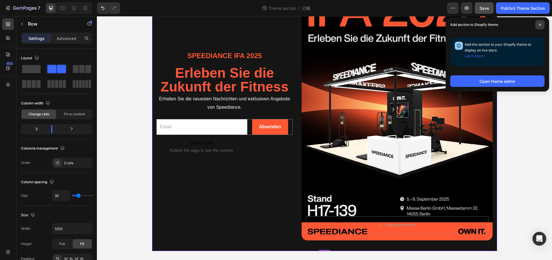
click at [491, 27] on span at bounding box center [540, 24] width 9 height 9
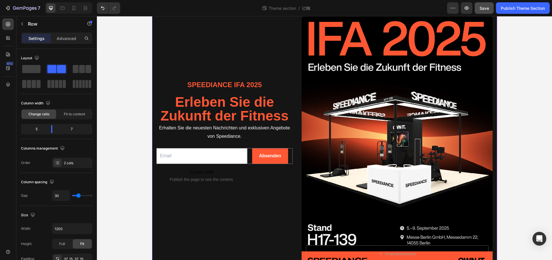
scroll to position [28, 0]
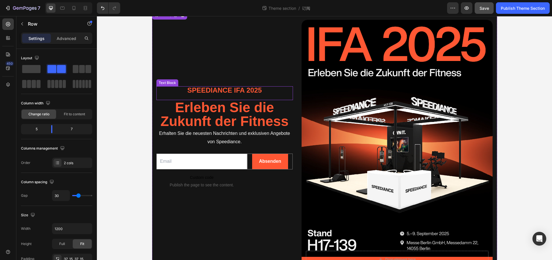
click at [221, 88] on p "Speediance IFA 2025" at bounding box center [224, 90] width 135 height 7
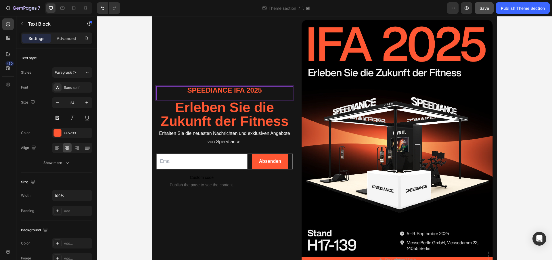
click at [226, 91] on p "Speediance IFA 2025" at bounding box center [224, 90] width 135 height 7
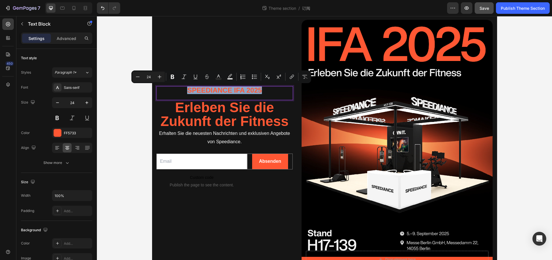
copy p "Speediance IFA 2025"
click at [226, 110] on span "Erleben Sie die Zukunft der Fitness" at bounding box center [225, 114] width 128 height 29
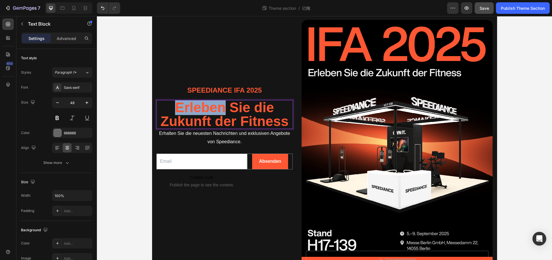
click at [213, 113] on span "Erleben Sie die Zukunft der Fitness" at bounding box center [225, 114] width 128 height 29
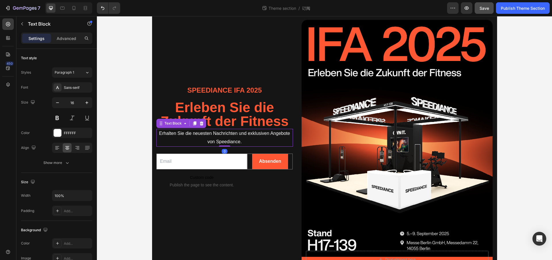
click at [224, 135] on span "Erhalten Sie die neuesten Nachrichten und exklusiven Angebote von Speediance." at bounding box center [224, 137] width 131 height 13
click at [209, 138] on span "Erhalten Sie die neuesten Nachrichten und exklusiven Angebote von Speediance." at bounding box center [224, 137] width 131 height 13
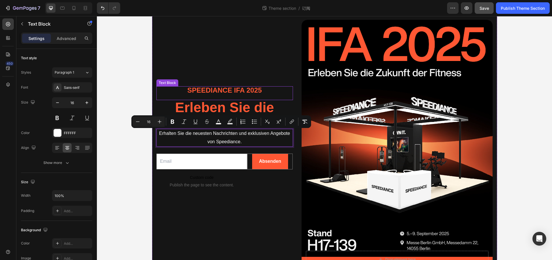
click at [243, 93] on p "Speediance IFA 2025" at bounding box center [224, 90] width 135 height 7
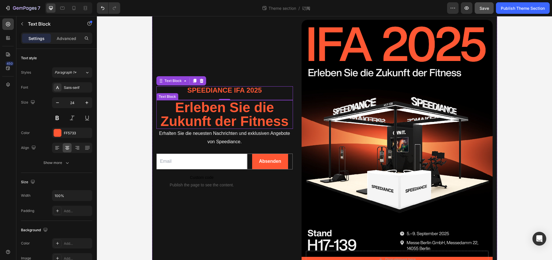
click at [248, 112] on span "Erleben Sie die Zukunft der Fitness" at bounding box center [225, 114] width 128 height 29
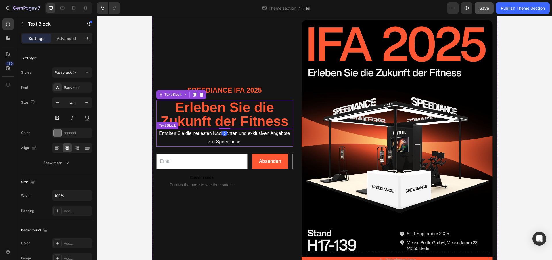
click at [259, 142] on p "Erhalten Sie die neuesten Nachrichten und exklusiven Angebote von Speediance." at bounding box center [224, 137] width 135 height 17
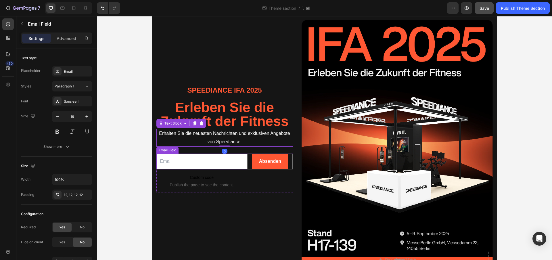
click at [238, 162] on input "email" at bounding box center [201, 162] width 91 height 16
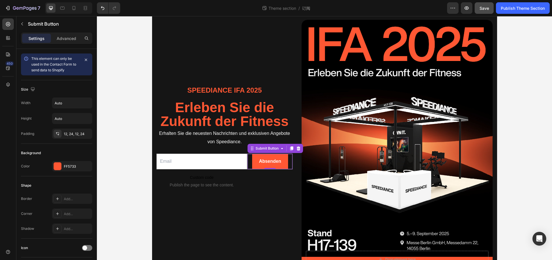
click at [289, 163] on div "Absenden Submit Button 0" at bounding box center [269, 162] width 45 height 16
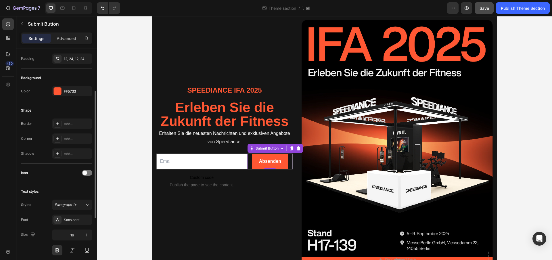
scroll to position [0, 0]
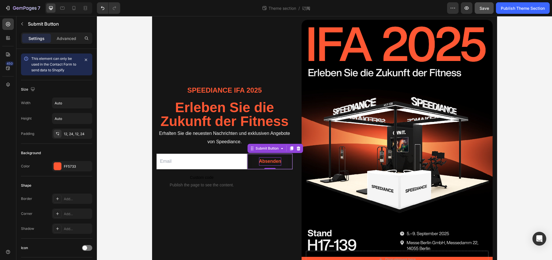
click at [274, 163] on div "Absenden" at bounding box center [270, 161] width 22 height 8
click at [264, 160] on p "Absenden" at bounding box center [270, 161] width 22 height 8
click at [274, 163] on p "Absenden" at bounding box center [270, 161] width 22 height 8
click at [265, 192] on div "Ich bin dabei! Submit Button 0" at bounding box center [269, 173] width 45 height 39
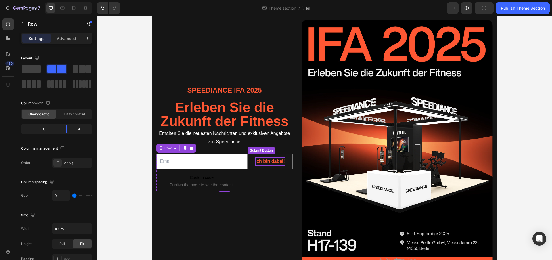
click at [288, 158] on button "Ich bin dabei!" at bounding box center [270, 161] width 43 height 15
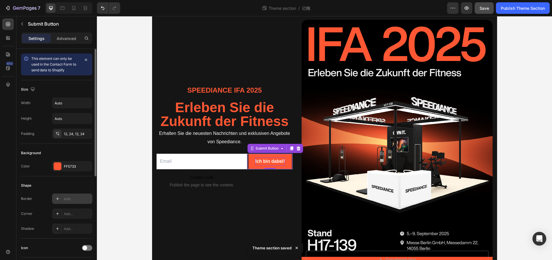
scroll to position [179, 0]
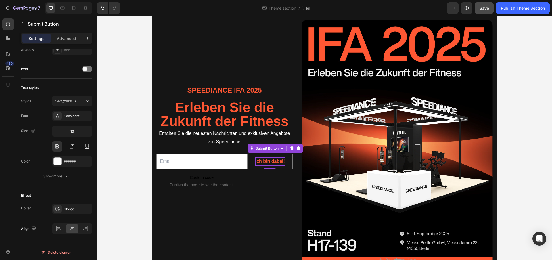
click at [287, 158] on button "Ich bin dabei!" at bounding box center [270, 161] width 43 height 15
click at [270, 150] on div "Submit Button" at bounding box center [267, 148] width 25 height 5
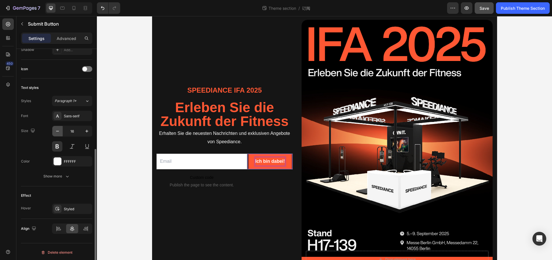
click at [56, 132] on icon "button" at bounding box center [58, 131] width 6 height 6
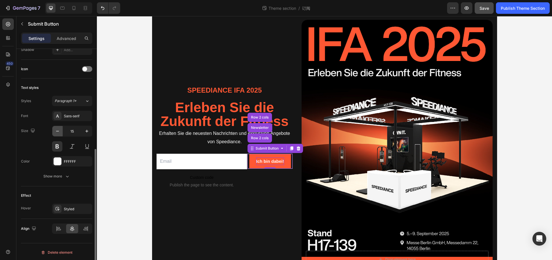
click at [56, 132] on icon "button" at bounding box center [58, 131] width 6 height 6
type input "14"
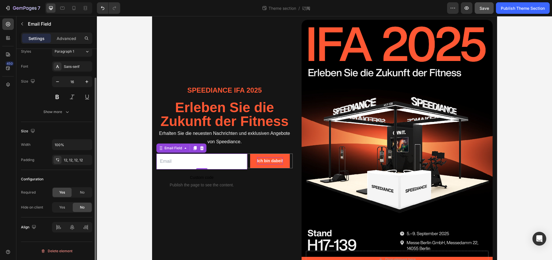
click at [210, 162] on input "email" at bounding box center [201, 162] width 91 height 16
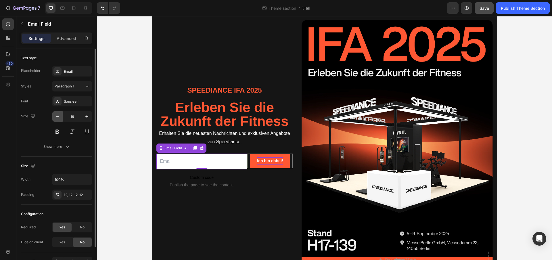
click at [57, 119] on icon "button" at bounding box center [58, 117] width 6 height 6
type input "14"
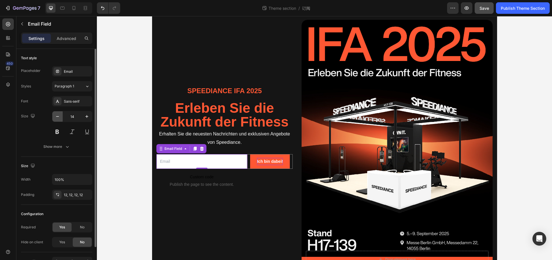
scroll to position [28, 0]
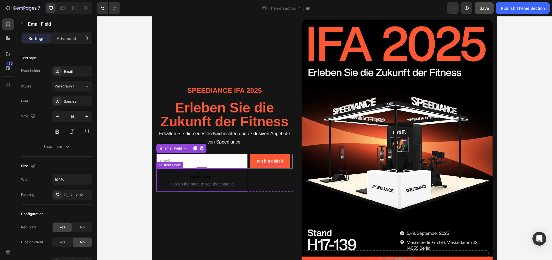
click at [257, 178] on div "Ich bin dabei! Submit Button" at bounding box center [269, 173] width 45 height 38
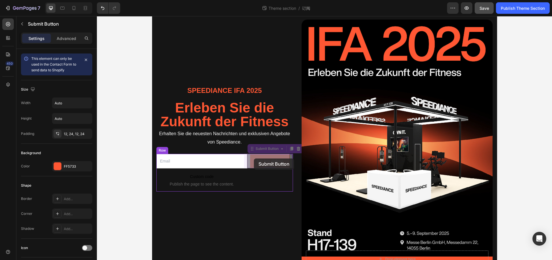
drag, startPoint x: 261, startPoint y: 158, endPoint x: 258, endPoint y: 158, distance: 3.2
drag, startPoint x: 251, startPoint y: 159, endPoint x: 246, endPoint y: 159, distance: 4.9
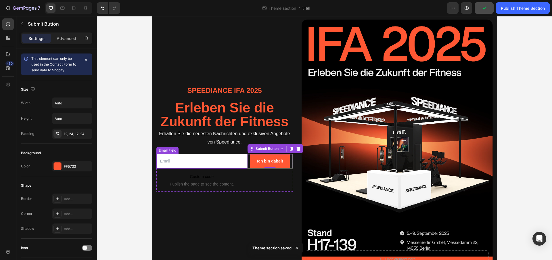
click at [242, 160] on input "email" at bounding box center [201, 161] width 91 height 15
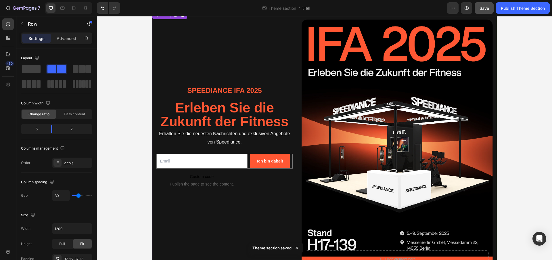
click at [269, 38] on div "Speediance IFA 2025 Text Block Erleben Sie die Zukunft der Fitness Text Block E…" at bounding box center [224, 147] width 137 height 255
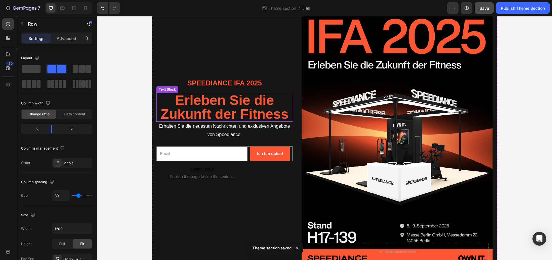
scroll to position [45, 0]
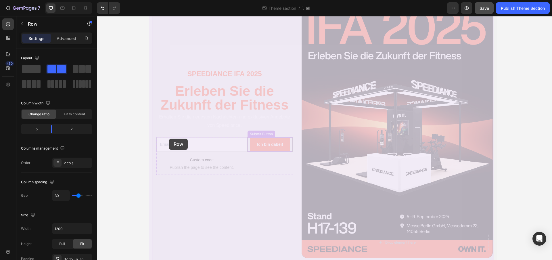
drag, startPoint x: 294, startPoint y: 149, endPoint x: 164, endPoint y: 139, distance: 131.0
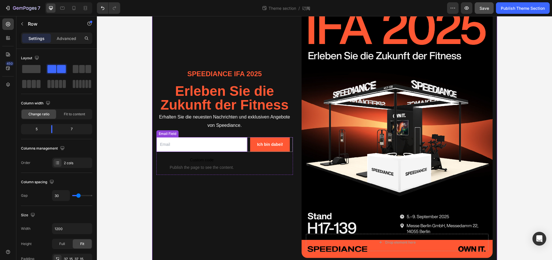
click at [200, 145] on input "email" at bounding box center [201, 144] width 91 height 15
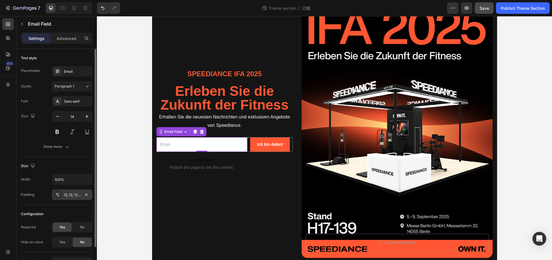
click at [76, 193] on div "12, 12, 12, 12" at bounding box center [72, 194] width 17 height 5
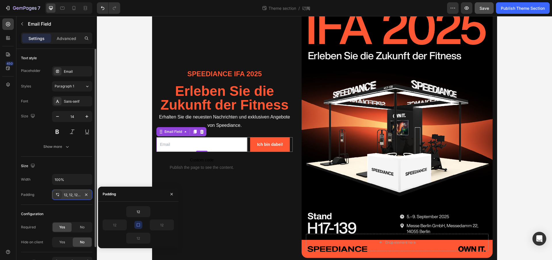
click at [69, 196] on div "12, 12, 12, 12" at bounding box center [72, 194] width 17 height 5
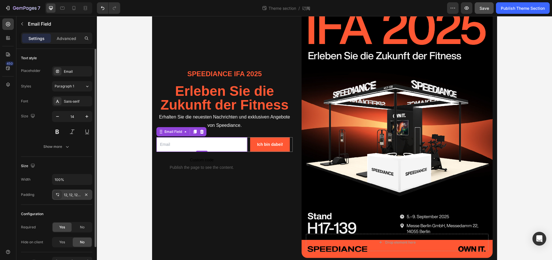
drag, startPoint x: 77, startPoint y: 195, endPoint x: 80, endPoint y: 196, distance: 3.6
click at [77, 195] on div "12, 12, 12, 12" at bounding box center [72, 194] width 17 height 5
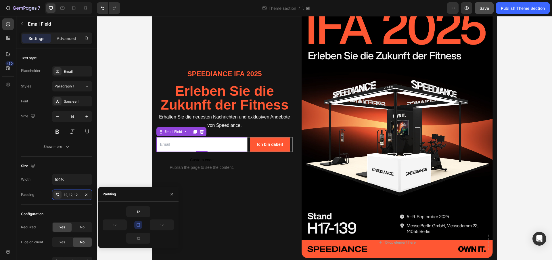
click at [139, 225] on icon "button" at bounding box center [138, 225] width 5 height 5
click at [140, 224] on icon "button" at bounding box center [138, 225] width 5 height 5
click at [165, 226] on input "12" at bounding box center [162, 225] width 24 height 10
click at [169, 226] on icon "button" at bounding box center [171, 225] width 5 height 5
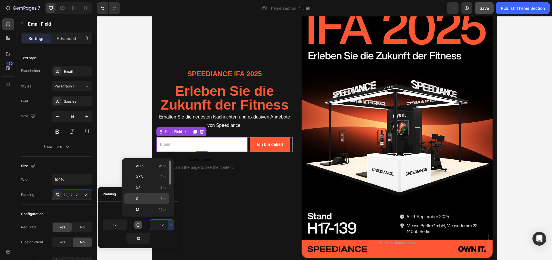
scroll to position [14, 0]
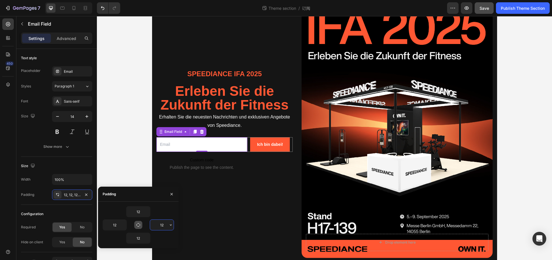
drag, startPoint x: 157, startPoint y: 227, endPoint x: 167, endPoint y: 228, distance: 9.8
click at [167, 228] on input "12" at bounding box center [162, 225] width 24 height 10
click at [140, 197] on div "Padding" at bounding box center [138, 194] width 81 height 15
click at [164, 229] on input "10" at bounding box center [162, 225] width 24 height 10
type input "14"
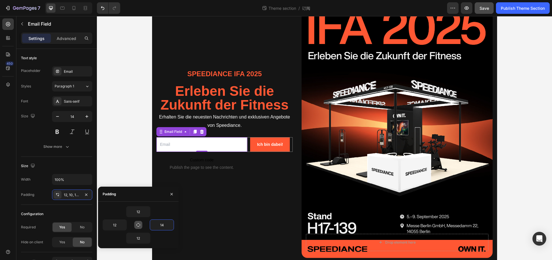
click at [152, 198] on div "Padding" at bounding box center [138, 194] width 81 height 15
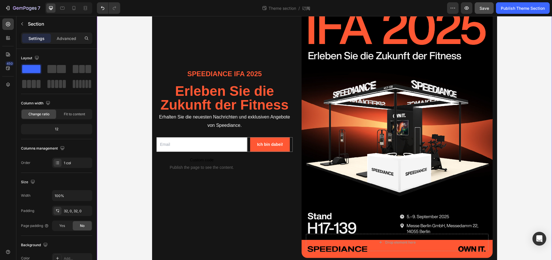
click at [121, 179] on div "Speediance IFA 2025 Text Block Erleben Sie die Zukunft der Fitness Text Block E…" at bounding box center [324, 130] width 455 height 276
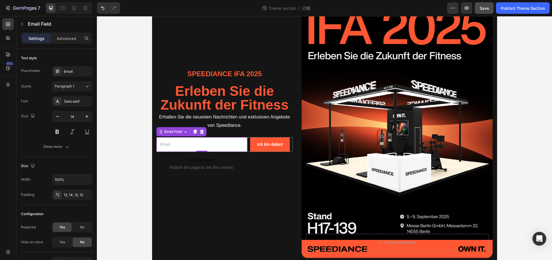
click at [233, 146] on input "email" at bounding box center [201, 144] width 91 height 15
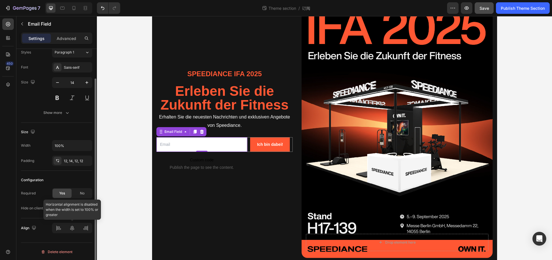
click at [85, 229] on div at bounding box center [72, 228] width 40 height 10
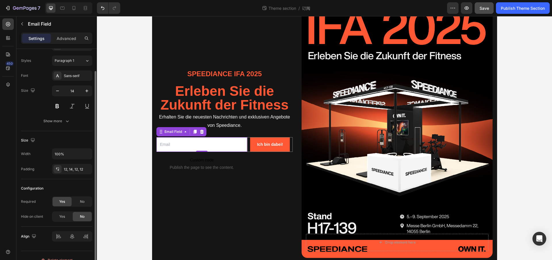
scroll to position [0, 0]
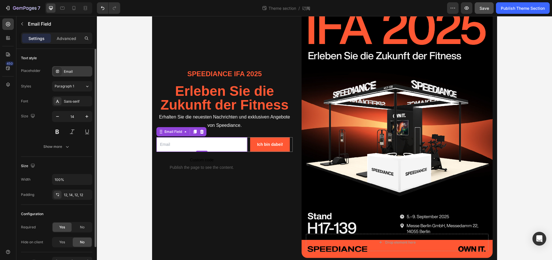
click at [72, 74] on div "Email" at bounding box center [72, 71] width 40 height 10
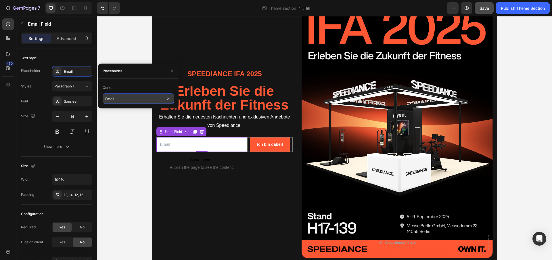
click at [123, 96] on input "Email" at bounding box center [138, 98] width 71 height 10
paste input "-M"
type input "E-Mail"
click at [290, 170] on div "Speediance IFA 2025 Text Block Erleben Sie die Zukunft der Fitness Text Block E…" at bounding box center [324, 130] width 345 height 276
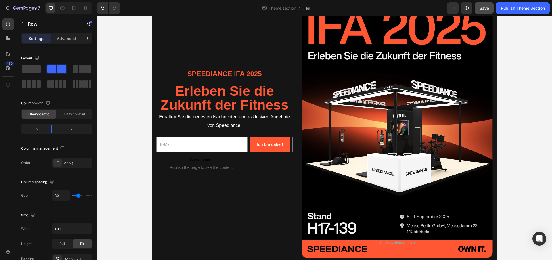
click at [270, 46] on div "Speediance IFA 2025 Text Block Erleben Sie die Zukunft der Fitness Text Block E…" at bounding box center [224, 130] width 137 height 255
click at [318, 170] on div "Background Image" at bounding box center [397, 130] width 191 height 255
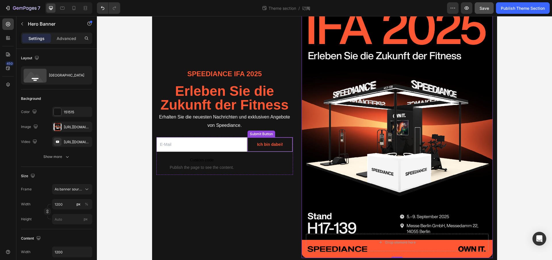
click at [283, 148] on button "Ich bin dabei!" at bounding box center [270, 145] width 40 height 14
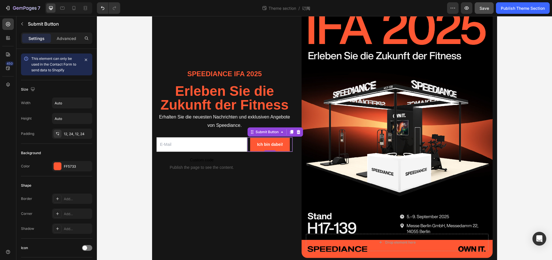
scroll to position [179, 0]
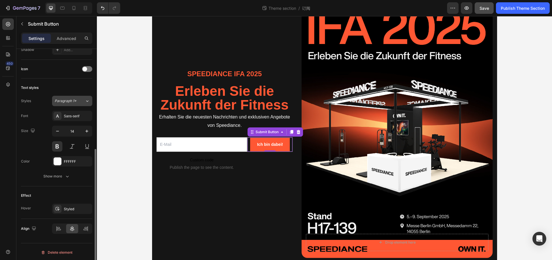
click at [76, 102] on div "Paragraph 1*" at bounding box center [66, 100] width 23 height 5
click at [47, 70] on div "Icon" at bounding box center [56, 68] width 71 height 9
click at [83, 68] on span at bounding box center [85, 69] width 5 height 5
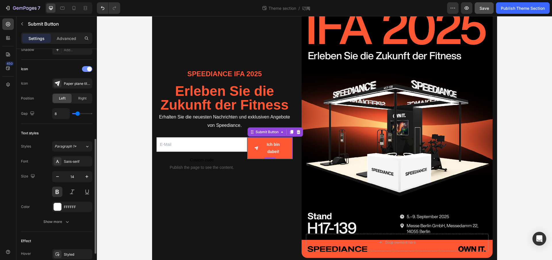
click at [83, 68] on div at bounding box center [87, 69] width 10 height 6
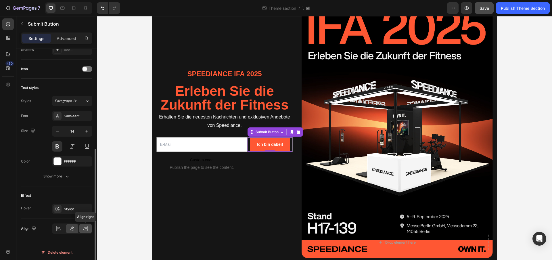
click at [85, 228] on icon at bounding box center [86, 229] width 6 height 6
click at [56, 229] on div at bounding box center [59, 228] width 12 height 9
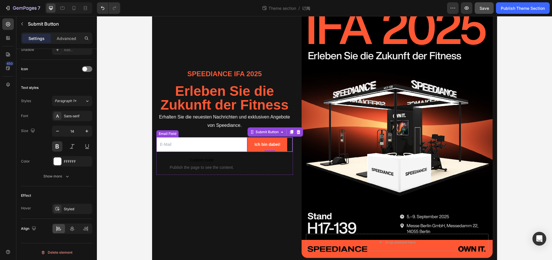
click at [175, 145] on input "email" at bounding box center [201, 144] width 91 height 15
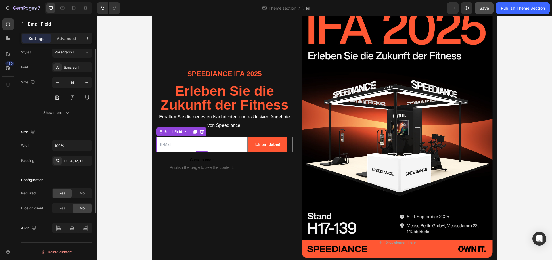
scroll to position [0, 0]
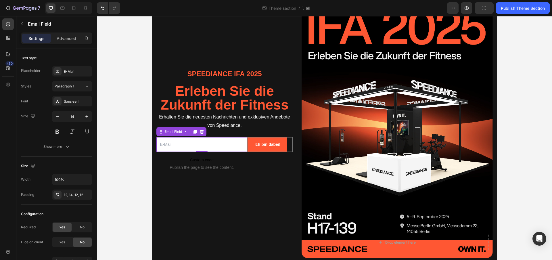
click at [207, 141] on input "email" at bounding box center [201, 144] width 91 height 15
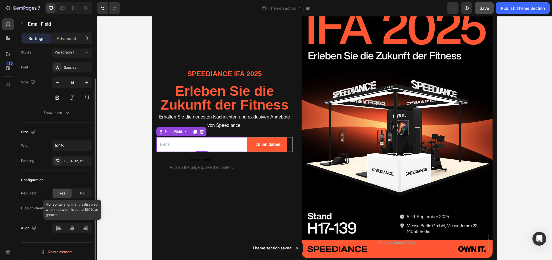
click at [72, 229] on div at bounding box center [72, 228] width 40 height 10
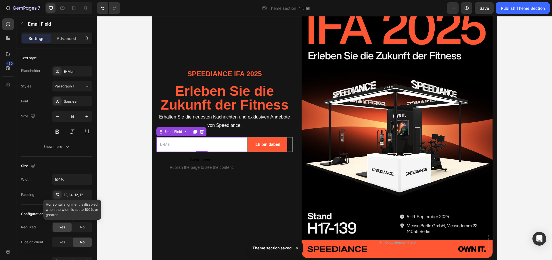
scroll to position [34, 0]
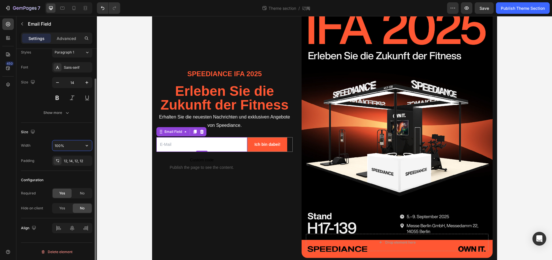
click at [68, 143] on input "100%" at bounding box center [72, 145] width 40 height 10
click at [73, 148] on input "100%" at bounding box center [72, 145] width 40 height 10
click at [84, 146] on icon "button" at bounding box center [87, 146] width 6 height 6
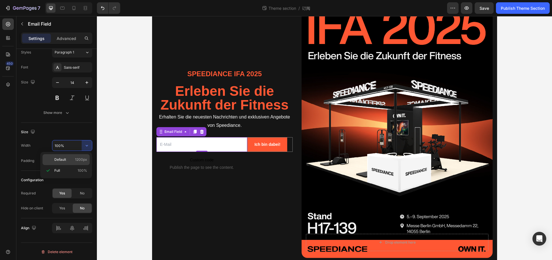
click at [77, 161] on span "1200px" at bounding box center [81, 159] width 12 height 5
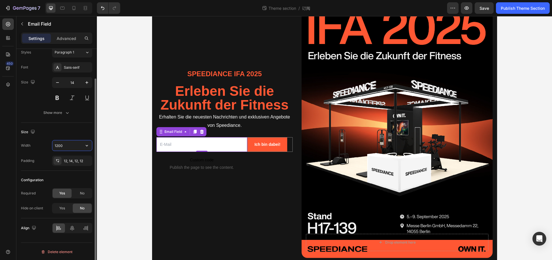
click at [78, 146] on input "1200" at bounding box center [72, 145] width 40 height 10
click at [82, 148] on button "button" at bounding box center [87, 145] width 10 height 10
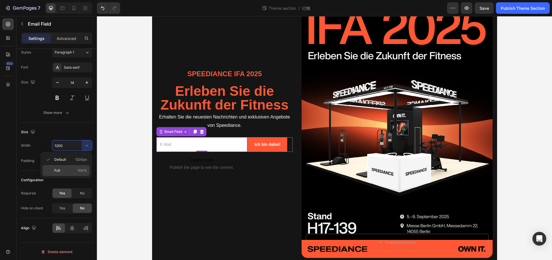
click at [79, 168] on span "100%" at bounding box center [82, 170] width 9 height 5
type input "100%"
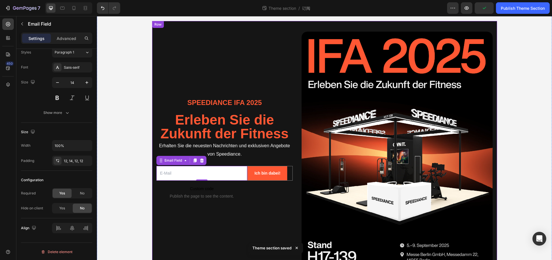
scroll to position [0, 0]
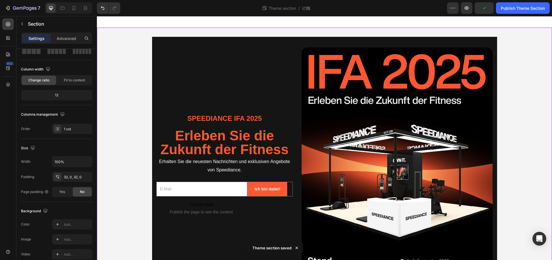
click at [213, 32] on div "Speediance IFA 2025 Text Block Erleben Sie die Zukunft der Fitness Text Block E…" at bounding box center [324, 175] width 455 height 295
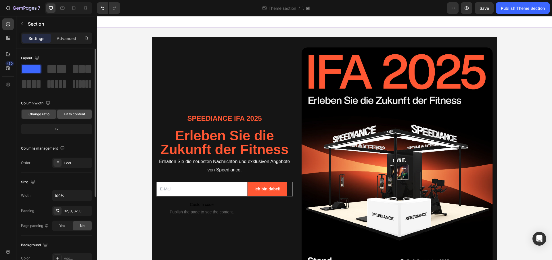
click at [72, 114] on span "Fit to content" at bounding box center [74, 114] width 21 height 5
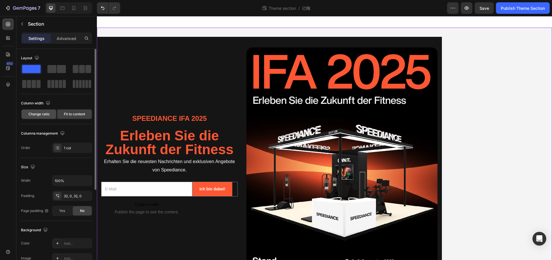
click at [45, 116] on span "Change ratio" at bounding box center [38, 114] width 21 height 5
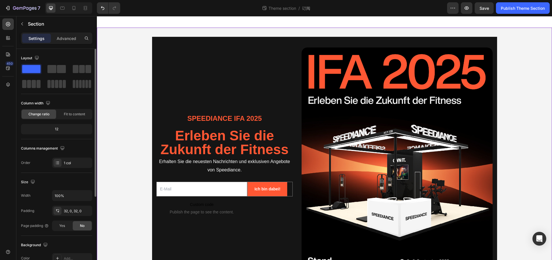
click at [61, 130] on div "12" at bounding box center [56, 129] width 69 height 8
click at [57, 131] on div "12" at bounding box center [56, 129] width 69 height 8
click at [56, 131] on div "12" at bounding box center [56, 129] width 69 height 8
click at [49, 117] on div "Change ratio" at bounding box center [39, 114] width 35 height 9
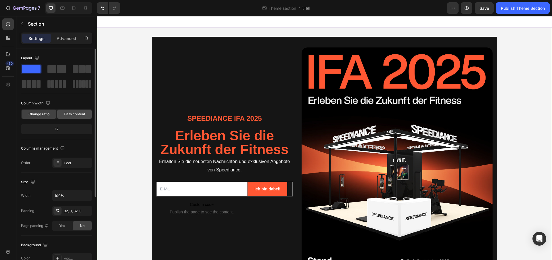
click at [72, 117] on div "Fit to content" at bounding box center [74, 114] width 35 height 9
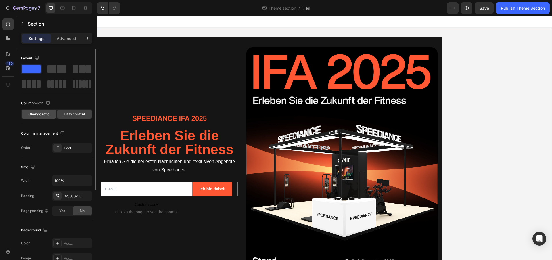
click at [50, 117] on div "Change ratio" at bounding box center [39, 114] width 35 height 9
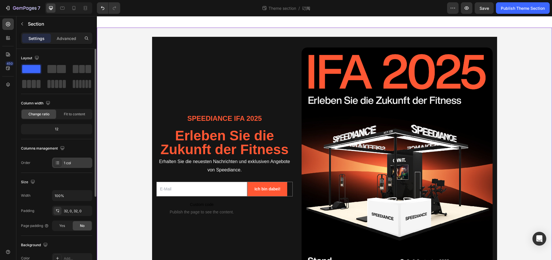
click at [69, 161] on div "1 col" at bounding box center [77, 163] width 27 height 5
click at [70, 179] on div "Size" at bounding box center [56, 181] width 71 height 9
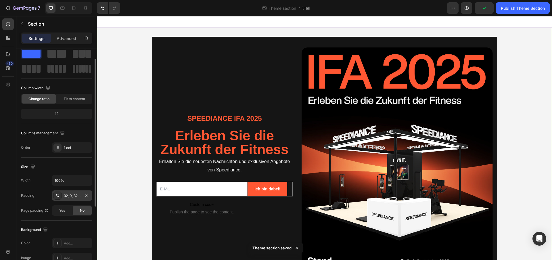
scroll to position [17, 0]
click at [70, 194] on div "32, 0, 32, 0" at bounding box center [72, 194] width 17 height 5
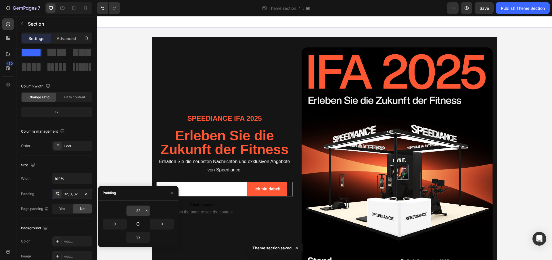
click at [138, 213] on input "32" at bounding box center [139, 211] width 24 height 10
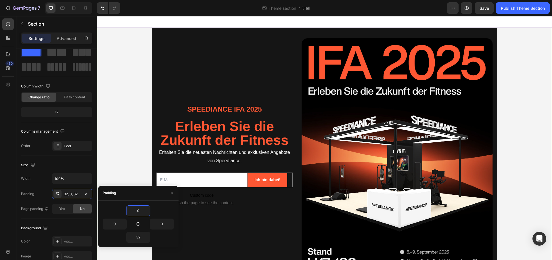
type input "0"
click at [144, 197] on div "Padding" at bounding box center [138, 193] width 81 height 15
click at [118, 226] on input "0" at bounding box center [115, 224] width 24 height 10
click at [122, 224] on icon "button" at bounding box center [123, 224] width 5 height 5
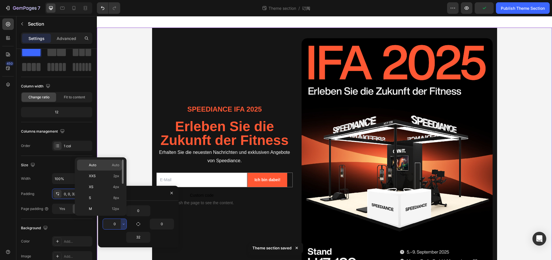
click at [104, 166] on p "Auto Auto" at bounding box center [104, 165] width 30 height 5
type input "Auto"
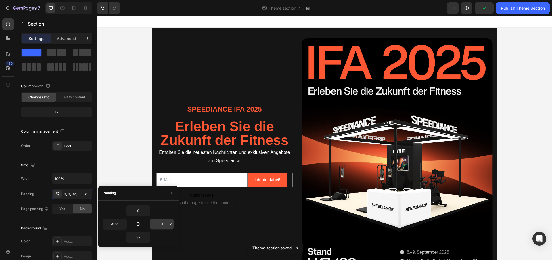
click at [160, 225] on input "0" at bounding box center [162, 224] width 24 height 10
click at [168, 221] on button "button" at bounding box center [171, 224] width 6 height 10
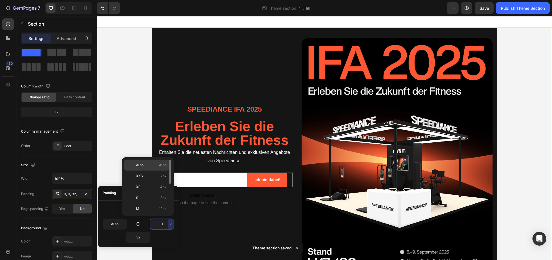
click at [150, 166] on p "Auto Auto" at bounding box center [151, 165] width 30 height 5
type input "Auto"
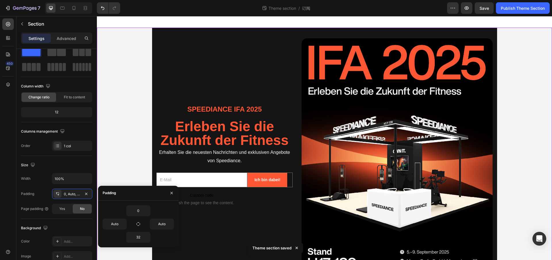
click at [156, 238] on div "32" at bounding box center [138, 237] width 71 height 11
click at [80, 219] on div "Background The changes might be hidden by the video. Color Add... Image Add... …" at bounding box center [56, 250] width 71 height 62
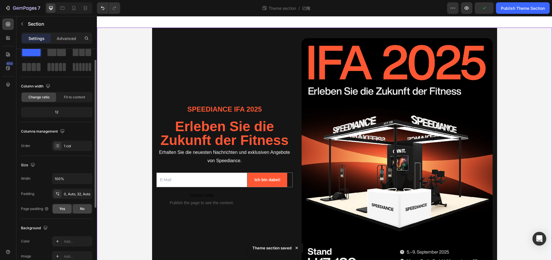
click at [68, 210] on div "Yes" at bounding box center [62, 208] width 19 height 9
click at [83, 211] on div "No" at bounding box center [82, 208] width 19 height 9
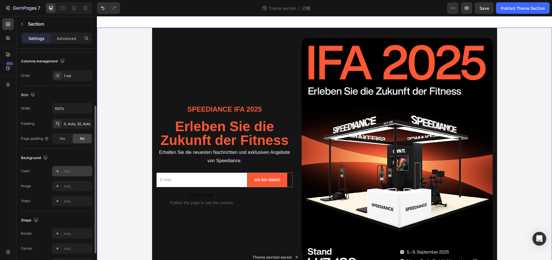
click at [76, 175] on div "Add..." at bounding box center [72, 171] width 40 height 10
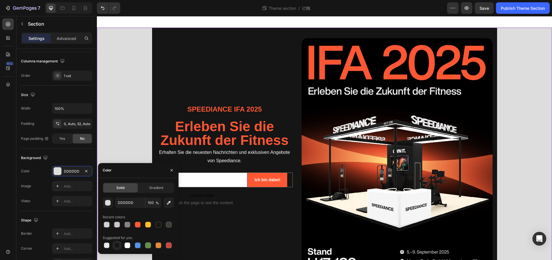
click at [119, 246] on div at bounding box center [117, 245] width 6 height 6
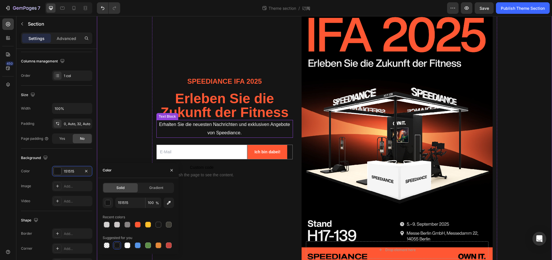
scroll to position [36, 0]
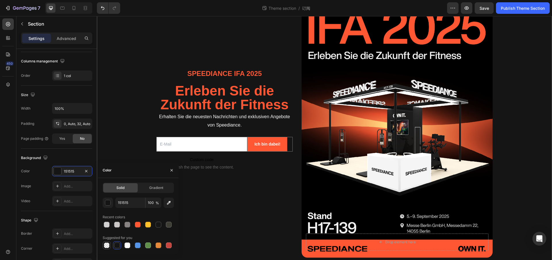
click at [110, 249] on div at bounding box center [107, 245] width 8 height 8
type input "000000"
type input "0"
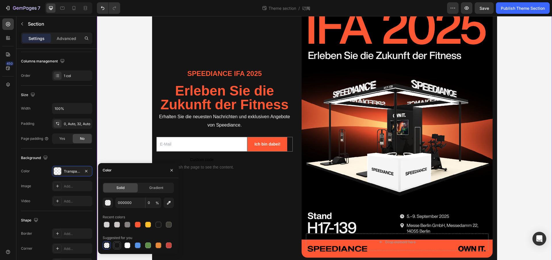
click at [119, 243] on div at bounding box center [117, 245] width 6 height 6
type input "151515"
type input "100"
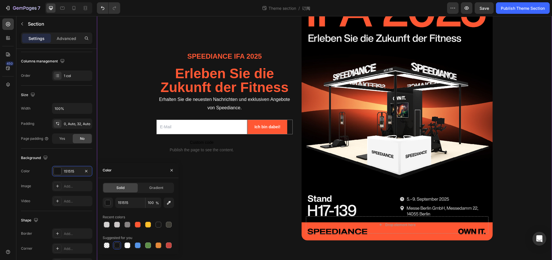
scroll to position [0, 0]
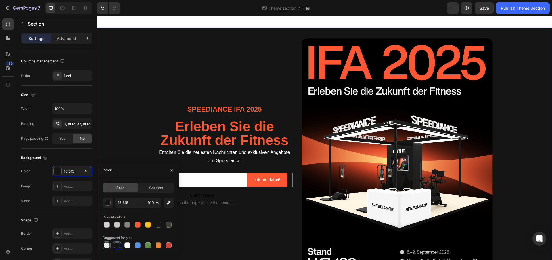
click at [110, 248] on div at bounding box center [107, 245] width 8 height 8
type input "000000"
type input "0"
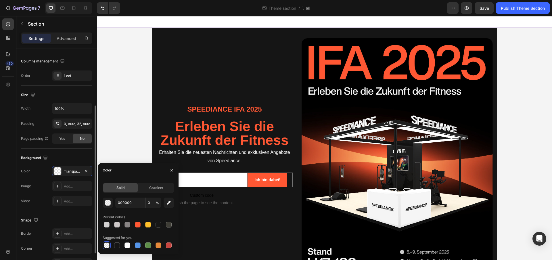
click at [67, 212] on div "Shape Border Add... Corner Add... Shadow Add..." at bounding box center [56, 242] width 71 height 62
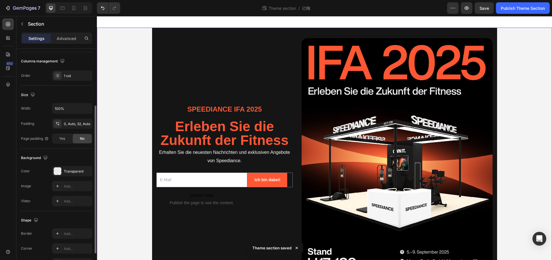
click at [70, 210] on div "Background The changes might be hidden by the video. Color Transparent Image Ad…" at bounding box center [56, 180] width 71 height 62
click at [72, 232] on div "Add..." at bounding box center [77, 233] width 27 height 5
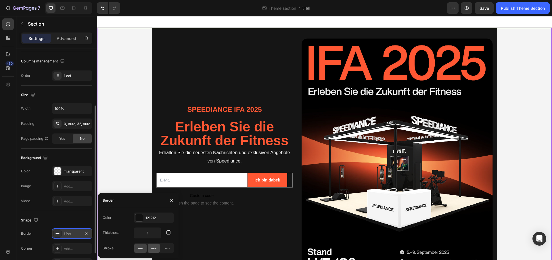
click at [152, 248] on icon at bounding box center [151, 248] width 1 height 1
click at [167, 248] on icon at bounding box center [167, 248] width 5 height 1
click at [77, 248] on div "Add..." at bounding box center [77, 248] width 27 height 5
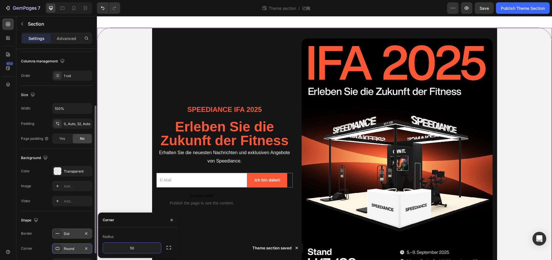
type input "50"
click at [141, 226] on div "Corner" at bounding box center [138, 220] width 81 height 15
click at [167, 247] on icon "button" at bounding box center [169, 248] width 6 height 6
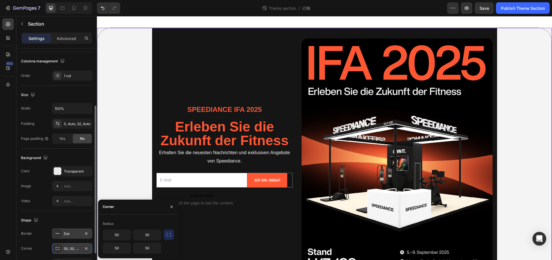
click at [65, 206] on div "Background The changes might be hidden by the video. Color Transparent Image Ad…" at bounding box center [56, 180] width 71 height 62
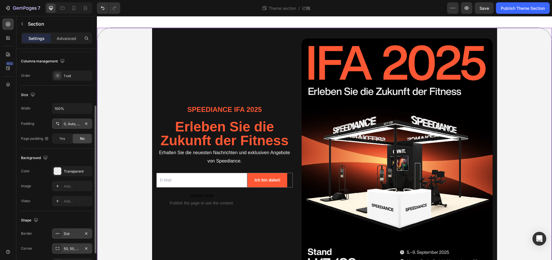
click at [71, 125] on div "0, Auto, 32, Auto" at bounding box center [72, 123] width 17 height 5
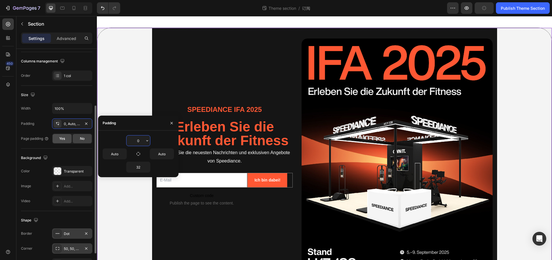
click at [71, 134] on div "Yes" at bounding box center [62, 138] width 19 height 9
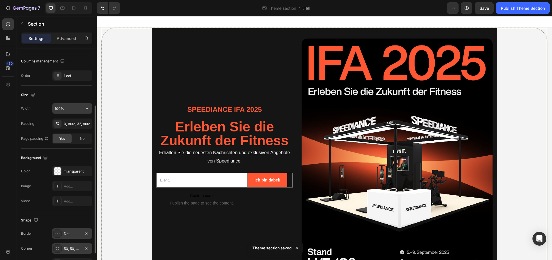
click at [71, 111] on input "100%" at bounding box center [72, 108] width 40 height 10
click at [83, 108] on button "button" at bounding box center [87, 108] width 10 height 10
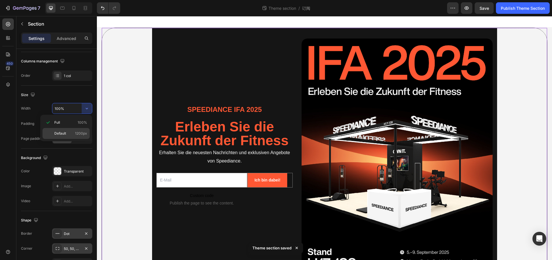
click at [83, 131] on span "1200px" at bounding box center [81, 133] width 12 height 5
type input "1200"
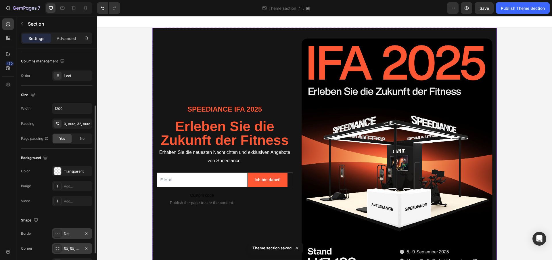
click at [79, 92] on div "Size" at bounding box center [56, 94] width 71 height 9
click at [77, 141] on div "No" at bounding box center [82, 138] width 19 height 9
click at [66, 141] on div "Yes" at bounding box center [62, 138] width 19 height 9
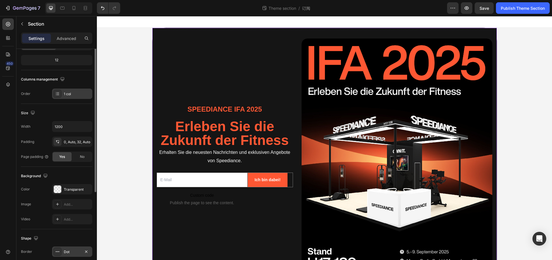
scroll to position [39, 0]
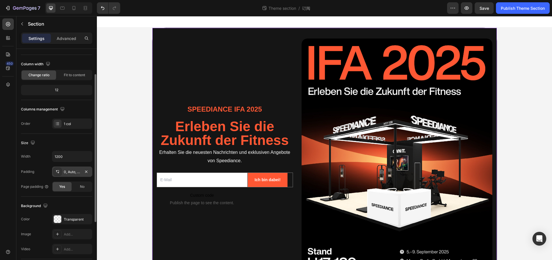
click at [78, 172] on div "0, Auto, 32, Auto" at bounding box center [72, 171] width 17 height 5
click at [74, 205] on div "Background" at bounding box center [56, 205] width 71 height 9
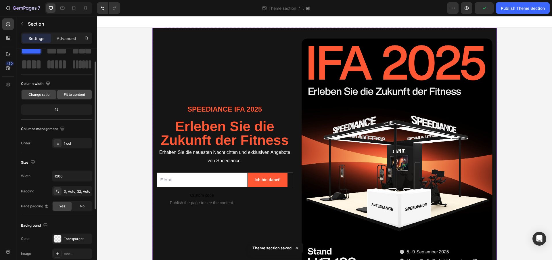
scroll to position [0, 0]
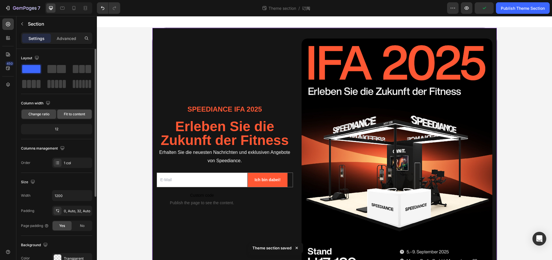
click at [72, 116] on span "Fit to content" at bounding box center [74, 114] width 21 height 5
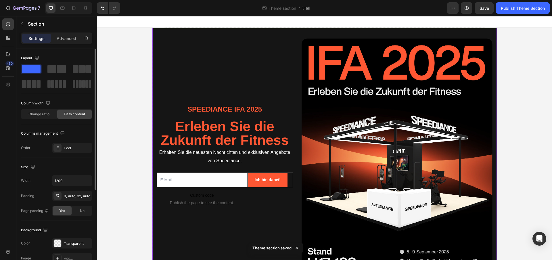
click at [72, 113] on span "Fit to content" at bounding box center [74, 114] width 21 height 5
click at [51, 117] on div "Change ratio" at bounding box center [39, 114] width 35 height 9
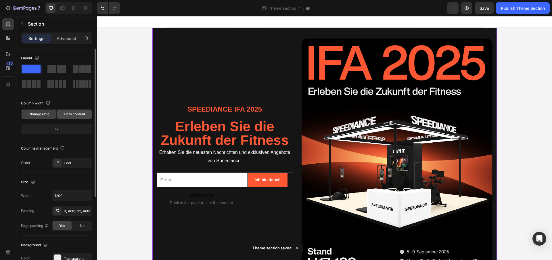
click at [62, 115] on div "Fit to content" at bounding box center [74, 114] width 35 height 9
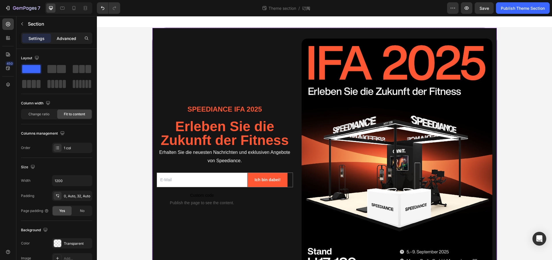
click at [70, 35] on div "Advanced" at bounding box center [66, 38] width 29 height 9
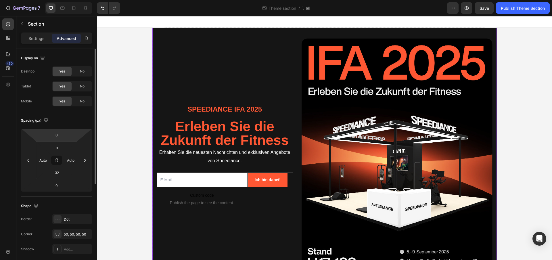
click at [69, 123] on div "Spacing (px)" at bounding box center [56, 120] width 71 height 9
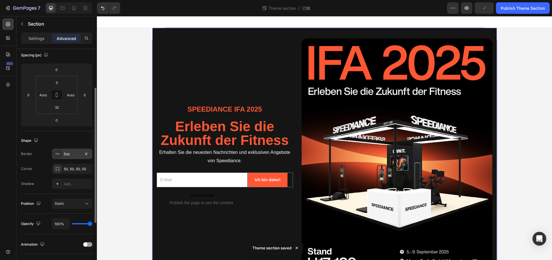
scroll to position [79, 0]
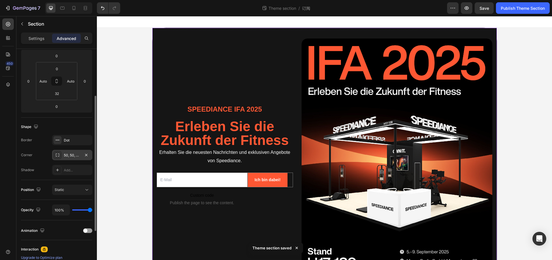
click at [72, 155] on div "50, 50, 50, 50" at bounding box center [72, 155] width 17 height 5
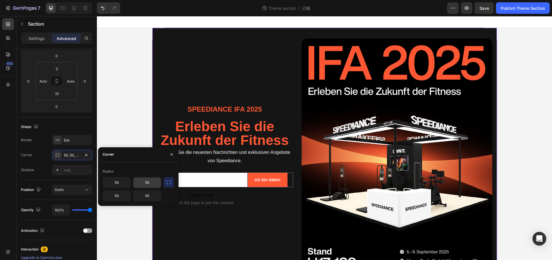
click at [151, 185] on input "50" at bounding box center [147, 182] width 28 height 10
type input "40"
click at [152, 169] on div "Radius" at bounding box center [138, 171] width 71 height 9
click at [153, 182] on input "40" at bounding box center [147, 182] width 28 height 10
click at [115, 184] on input "50" at bounding box center [117, 182] width 28 height 10
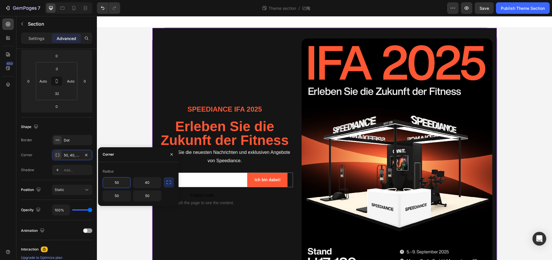
paste input "4"
type input "40"
click at [122, 197] on input "50" at bounding box center [117, 196] width 28 height 10
paste input "4"
type input "40"
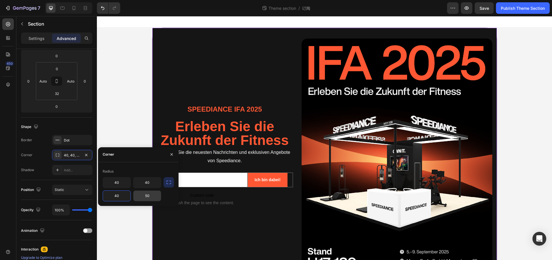
click at [139, 195] on input "50" at bounding box center [147, 196] width 28 height 10
paste input "4"
type input "40"
click at [129, 157] on div "Corner" at bounding box center [138, 154] width 81 height 15
click at [172, 153] on icon "button" at bounding box center [171, 154] width 5 height 5
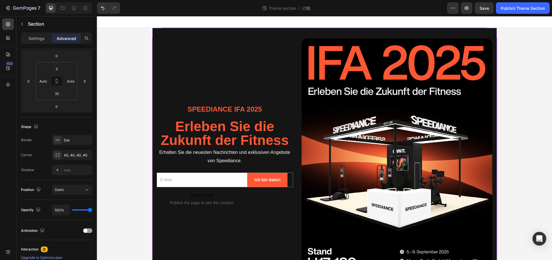
click at [71, 181] on div "Position Static" at bounding box center [56, 190] width 71 height 20
click at [72, 193] on button "Static" at bounding box center [72, 190] width 40 height 10
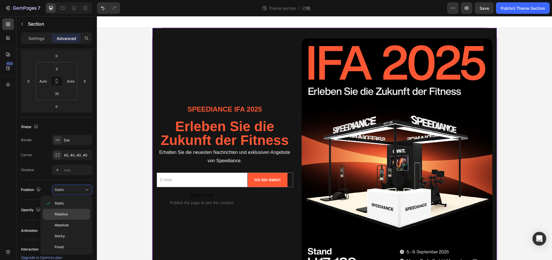
click at [72, 212] on p "Relative" at bounding box center [71, 214] width 33 height 5
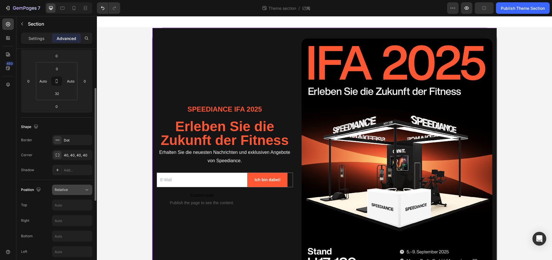
click at [76, 190] on div "Relative" at bounding box center [69, 189] width 29 height 5
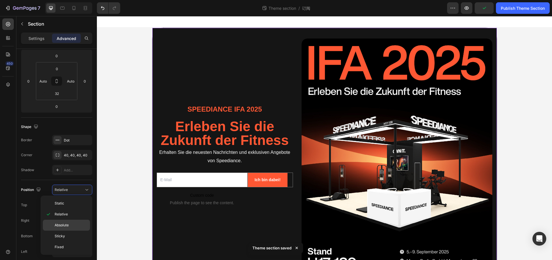
click at [70, 231] on div "Absolute" at bounding box center [66, 236] width 47 height 11
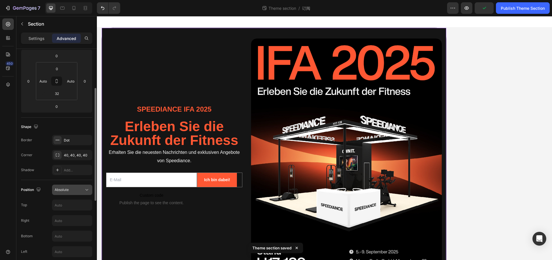
click at [76, 193] on button "Absolute" at bounding box center [72, 190] width 40 height 10
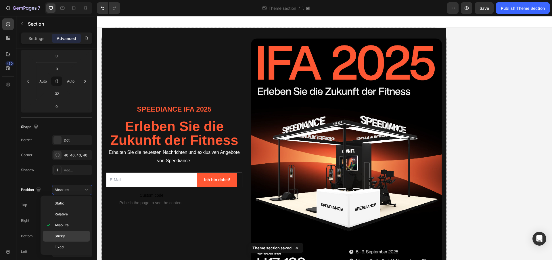
click at [71, 238] on p "Sticky" at bounding box center [71, 236] width 33 height 5
type input "0"
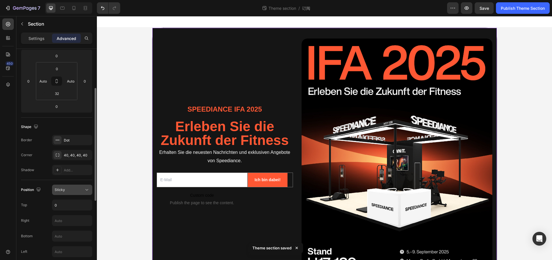
click at [74, 189] on div "Sticky" at bounding box center [69, 189] width 29 height 5
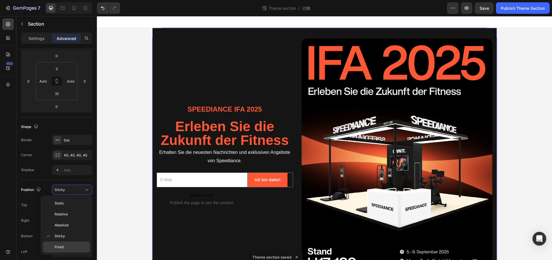
click at [72, 243] on div "Fixed" at bounding box center [66, 247] width 47 height 11
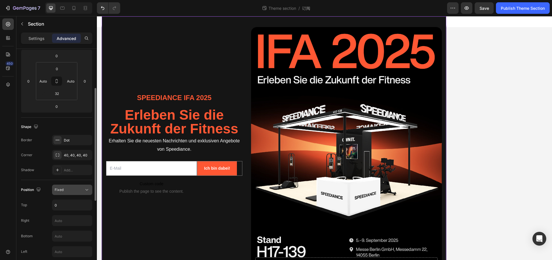
click at [74, 190] on div "Fixed" at bounding box center [69, 189] width 29 height 5
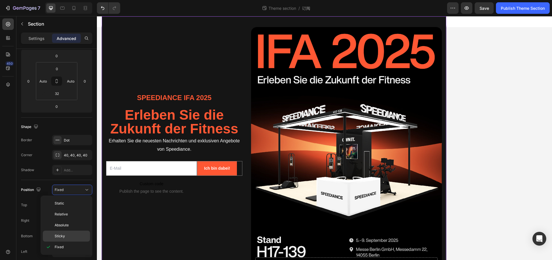
click at [75, 234] on p "Sticky" at bounding box center [71, 236] width 33 height 5
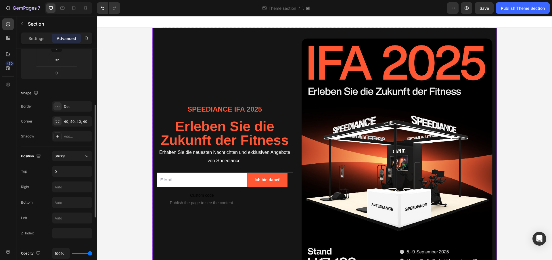
scroll to position [182, 0]
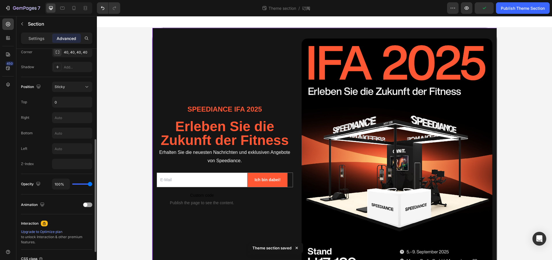
drag, startPoint x: 90, startPoint y: 186, endPoint x: 85, endPoint y: 188, distance: 5.8
click at [85, 188] on div "100%" at bounding box center [72, 184] width 40 height 11
type input "97%"
type input "97"
type input "95%"
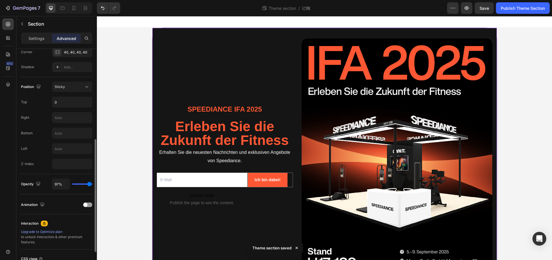
type input "95"
type input "92%"
type input "92"
type input "89%"
type input "89"
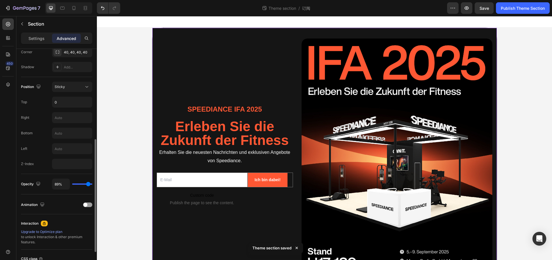
type input "88%"
type input "88"
type input "86%"
type input "86"
type input "84%"
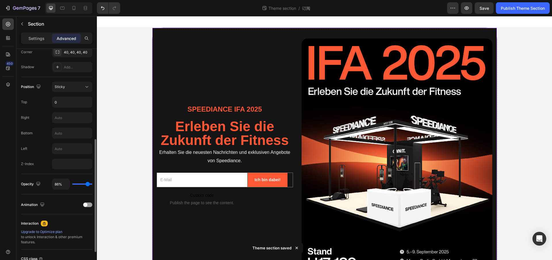
type input "84"
type input "79%"
type input "79"
type input "76%"
type input "76"
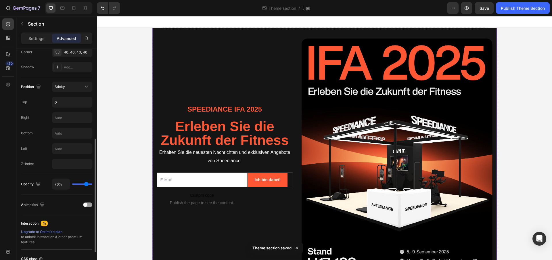
type input "74%"
type input "74"
type input "73%"
type input "73"
type input "69%"
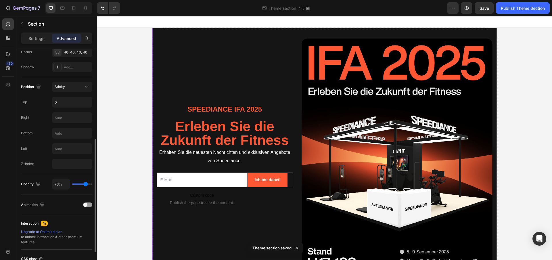
type input "69"
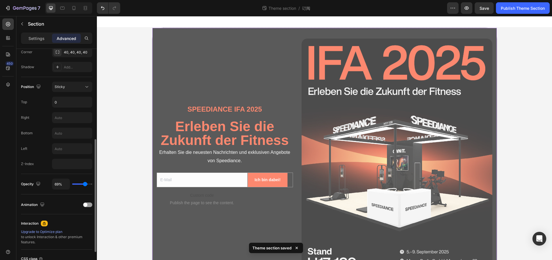
type input "68%"
type input "68"
type input "65%"
type input "65"
type input "60%"
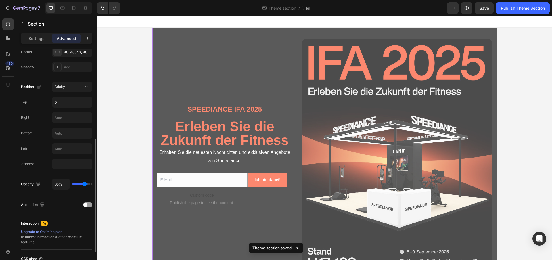
type input "60"
type input "57%"
type input "57"
type input "54%"
type input "54"
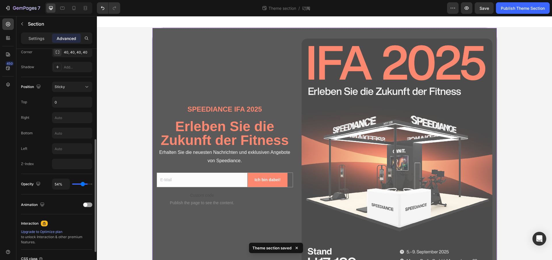
type input "53%"
type input "53"
type input "51%"
type input "51"
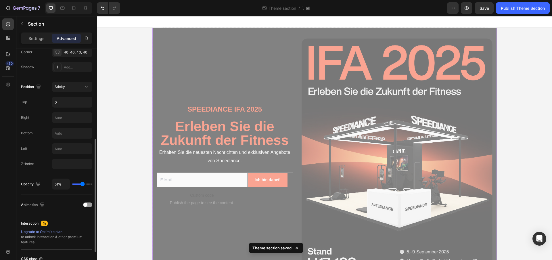
type input "48%"
type input "48"
type input "34%"
type input "34"
type input "25%"
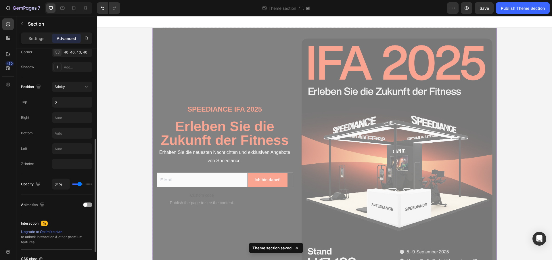
type input "25"
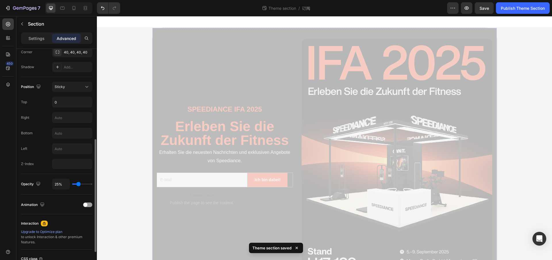
type input "3%"
type input "3"
type input "0%"
type input "0"
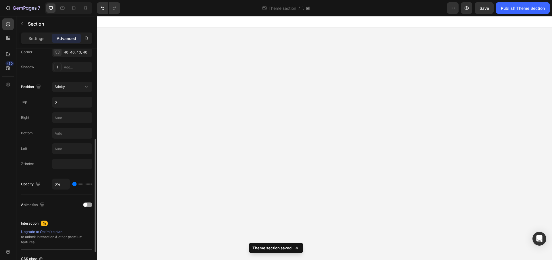
type input "2%"
type input "2"
type input "4%"
type input "4"
type input "6%"
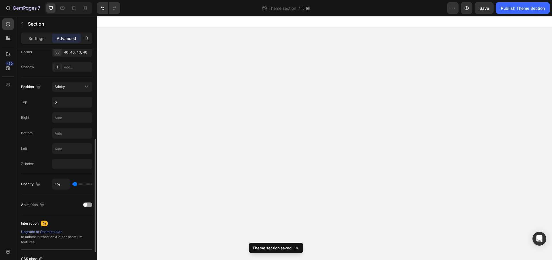
type input "6"
type input "9%"
type input "9"
type input "11%"
type input "11"
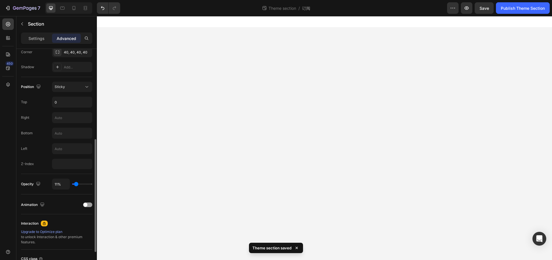
type input "12%"
type input "12"
type input "13%"
type input "13"
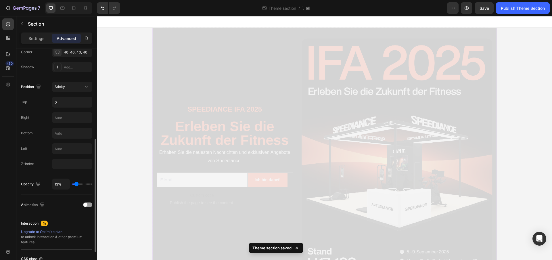
type input "14%"
type input "14"
type input "19%"
type input "19"
type input "22%"
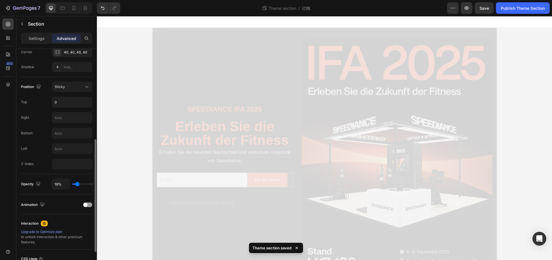
type input "22"
type input "24%"
type input "24"
type input "26%"
type input "26"
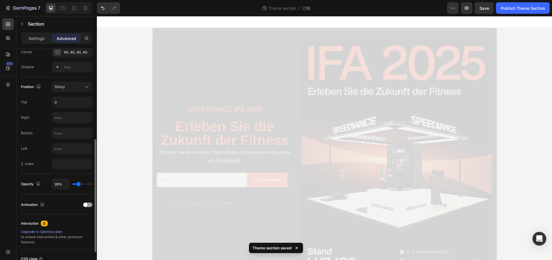
type input "28%"
type input "28"
type input "29%"
type input "29"
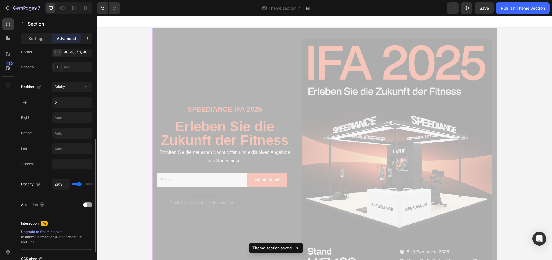
type input "31%"
type input "31"
type input "32%"
type input "32"
type input "34%"
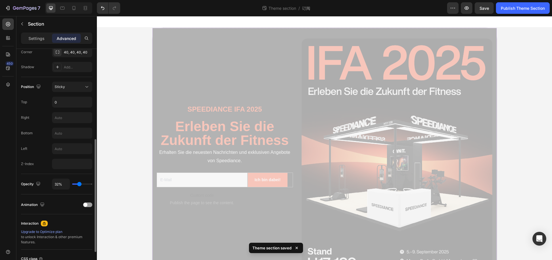
type input "34"
type input "35%"
type input "35"
type input "39%"
type input "39"
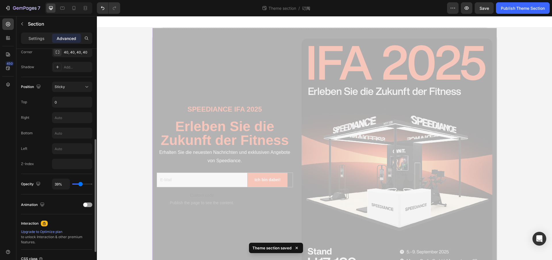
type input "42%"
type input "42"
type input "44%"
type input "44"
type input "46%"
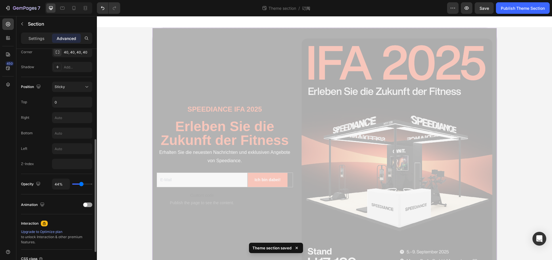
type input "46"
type input "50%"
type input "50"
type input "51%"
type input "51"
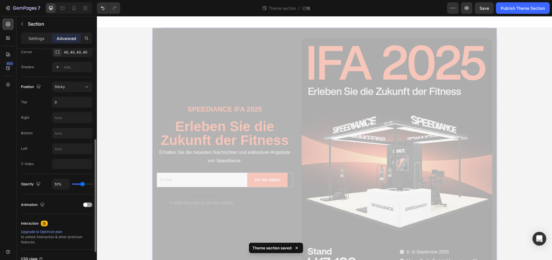
type input "53%"
type input "53"
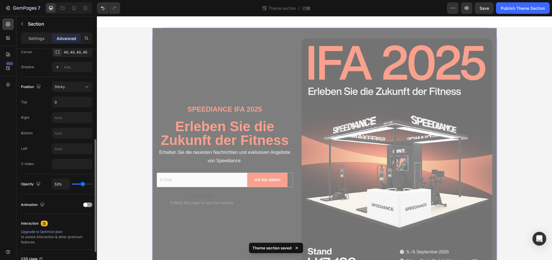
type input "54%"
type input "54"
type input "56%"
type input "56"
type input "58%"
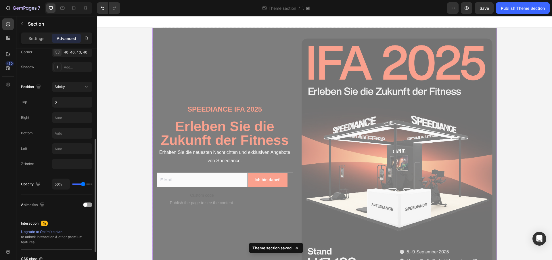
type input "58"
type input "60%"
type input "60"
type input "62%"
type input "62"
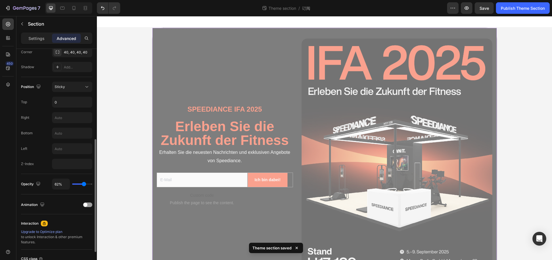
type input "65%"
type input "65"
type input "69%"
type input "69"
type input "72%"
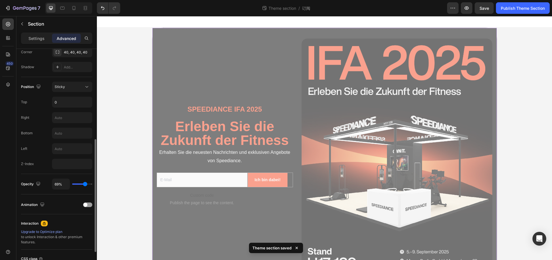
type input "72"
type input "86%"
type input "86"
type input "93%"
type input "93"
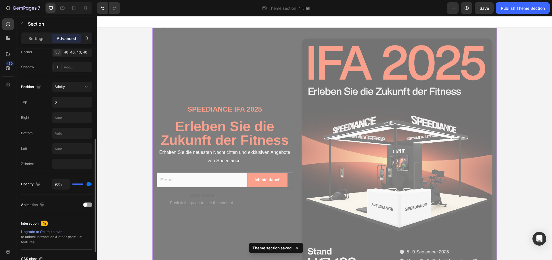
type input "100%"
type input "100"
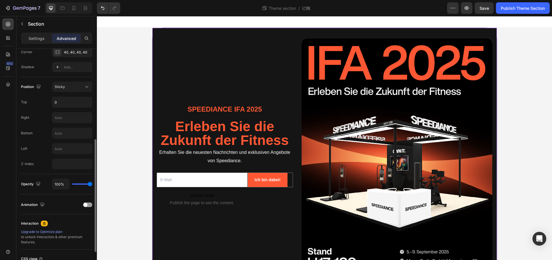
click at [92, 184] on input "range" at bounding box center [82, 184] width 20 height 1
click at [513, 9] on div "Publish Theme Section" at bounding box center [523, 8] width 44 height 6
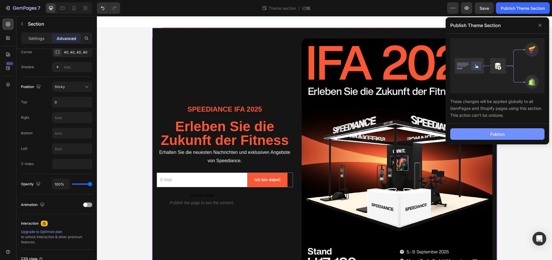
click at [480, 133] on button "Publish" at bounding box center [497, 134] width 94 height 12
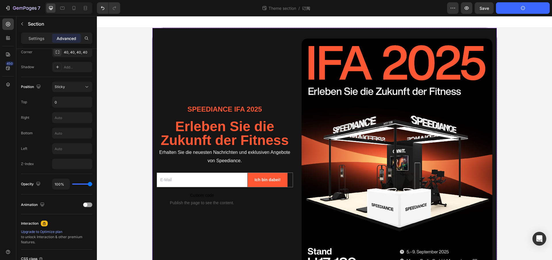
click at [362, 4] on div "Theme section / 订阅" at bounding box center [286, 8] width 322 height 12
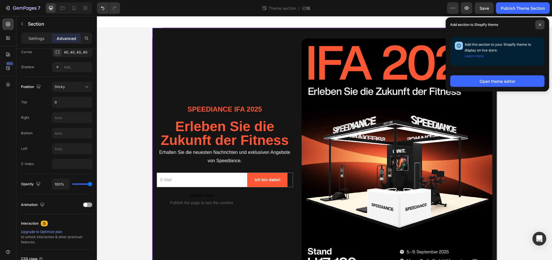
click at [541, 25] on icon at bounding box center [540, 24] width 3 height 3
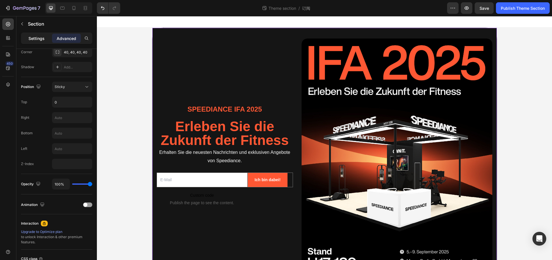
click at [33, 42] on div "Settings" at bounding box center [36, 38] width 29 height 9
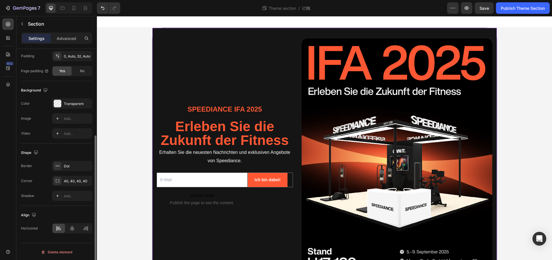
scroll to position [0, 0]
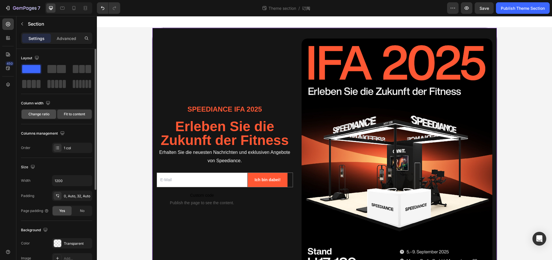
click at [42, 117] on span "Change ratio" at bounding box center [38, 114] width 21 height 5
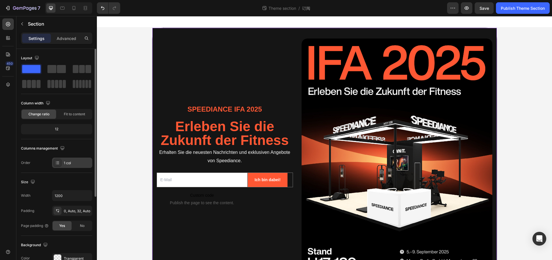
scroll to position [16, 0]
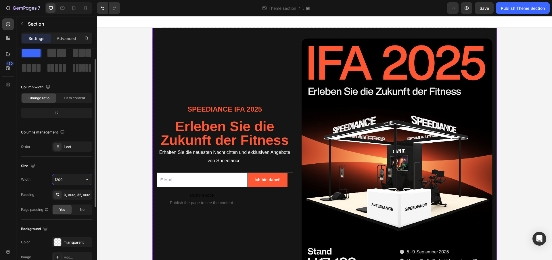
click at [67, 183] on input "1200" at bounding box center [72, 179] width 40 height 10
click at [78, 179] on input "1200" at bounding box center [72, 179] width 40 height 10
click at [89, 180] on icon "button" at bounding box center [87, 180] width 6 height 6
click at [76, 192] on p "Full 100%" at bounding box center [70, 193] width 33 height 5
type input "100%"
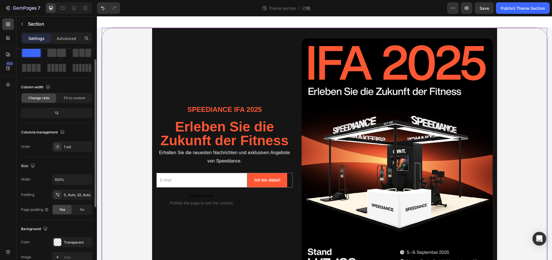
click at [74, 164] on div "Size" at bounding box center [56, 165] width 71 height 9
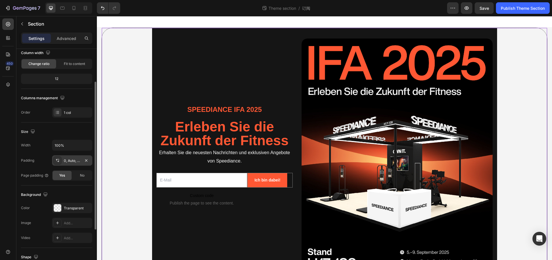
click at [76, 163] on div "0, Auto, 32, Auto" at bounding box center [72, 160] width 40 height 10
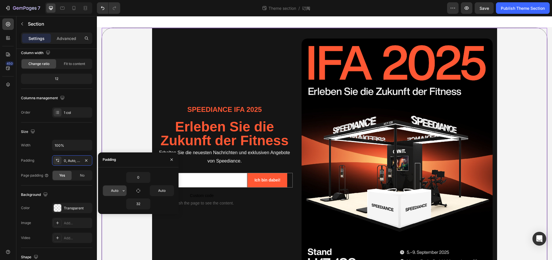
click at [112, 194] on input "Auto" at bounding box center [115, 191] width 24 height 10
type input "0"
click at [162, 191] on input "Auto" at bounding box center [162, 191] width 24 height 10
type input "0"
click at [81, 133] on div "Size" at bounding box center [56, 131] width 71 height 9
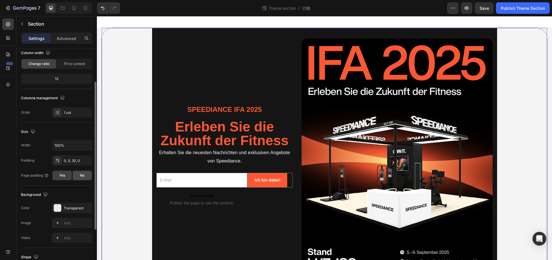
click at [82, 177] on span "No" at bounding box center [82, 175] width 5 height 5
click at [68, 178] on div "Yes" at bounding box center [62, 175] width 19 height 9
click at [83, 176] on span "No" at bounding box center [82, 175] width 5 height 5
click at [76, 188] on div "Background The changes might be hidden by the video. Color Transparent Image Ad…" at bounding box center [56, 217] width 71 height 62
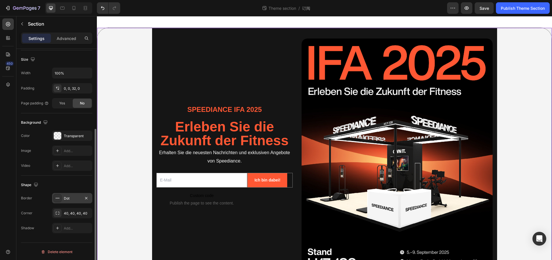
click at [76, 201] on div "Dot" at bounding box center [72, 198] width 40 height 10
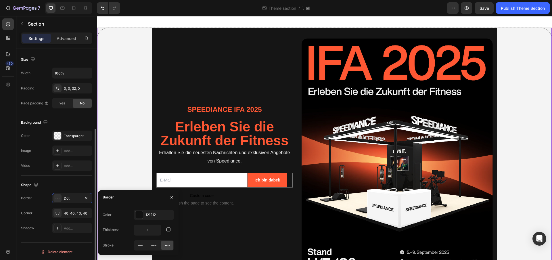
click at [64, 188] on div "Shape" at bounding box center [56, 184] width 71 height 9
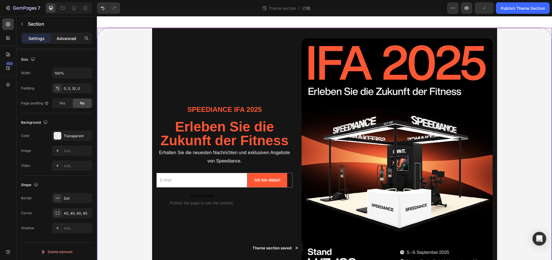
click at [57, 34] on div "Advanced" at bounding box center [66, 38] width 29 height 9
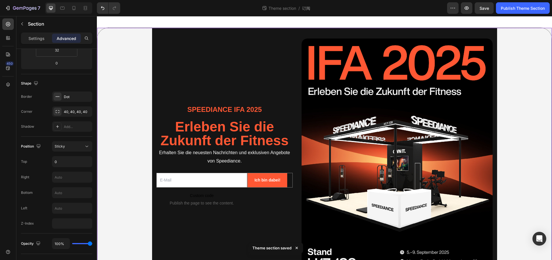
click at [38, 33] on div "Settings Advanced" at bounding box center [56, 39] width 71 height 12
click at [37, 37] on p "Settings" at bounding box center [36, 38] width 16 height 6
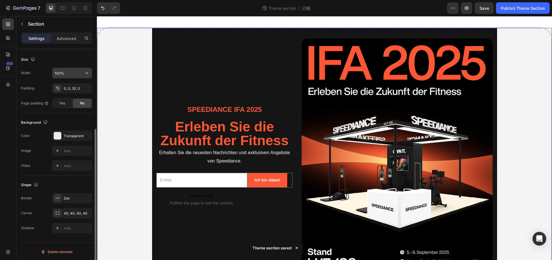
click at [63, 75] on input "100%" at bounding box center [72, 73] width 40 height 10
click at [67, 75] on input "100%" at bounding box center [72, 73] width 40 height 10
click at [65, 36] on p "Advanced" at bounding box center [67, 38] width 20 height 6
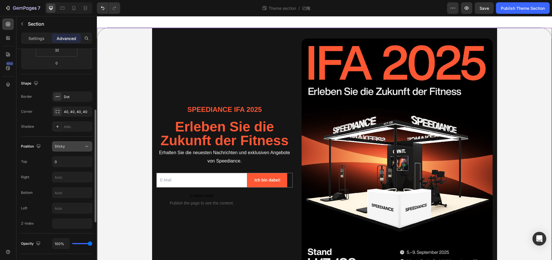
click at [73, 148] on div "Sticky" at bounding box center [69, 146] width 29 height 5
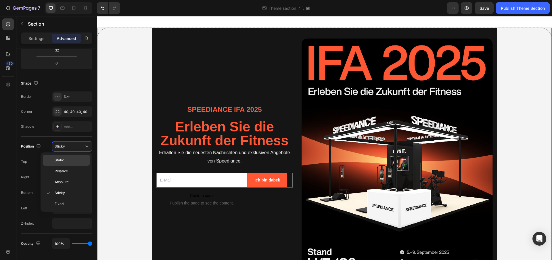
click at [72, 159] on p "Static" at bounding box center [71, 160] width 33 height 5
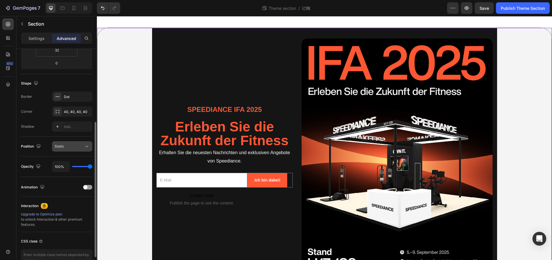
click at [70, 148] on div "Static" at bounding box center [69, 146] width 29 height 5
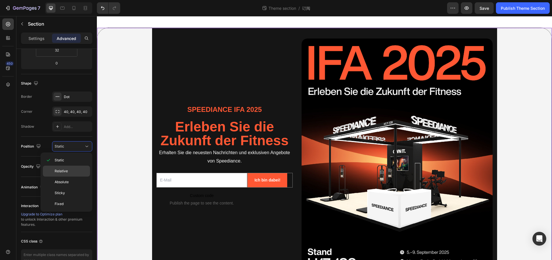
click at [71, 170] on p "Relative" at bounding box center [71, 171] width 33 height 5
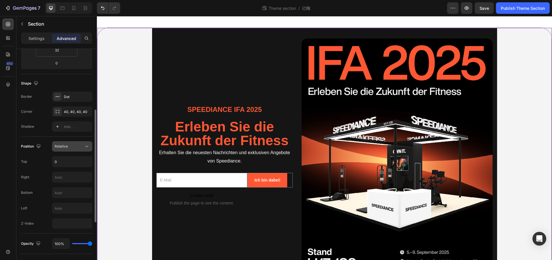
click at [72, 145] on div "Relative" at bounding box center [69, 146] width 29 height 5
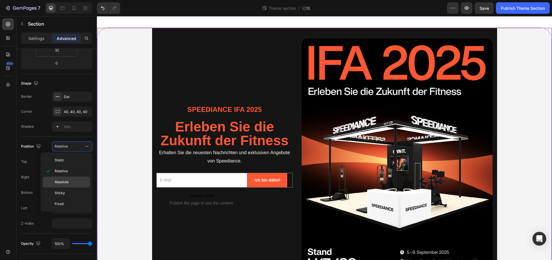
click at [67, 181] on span "Absolute" at bounding box center [62, 181] width 14 height 5
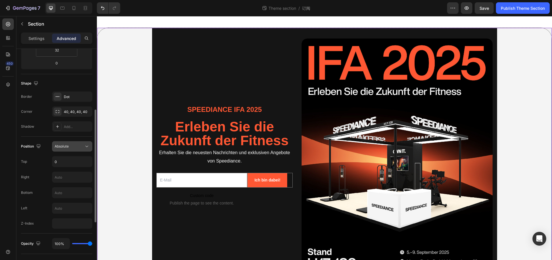
click at [68, 147] on span "Absolute" at bounding box center [62, 146] width 14 height 4
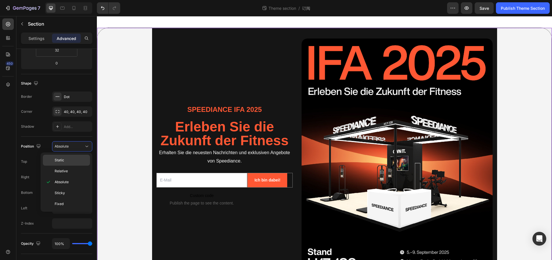
click at [68, 161] on p "Static" at bounding box center [71, 160] width 33 height 5
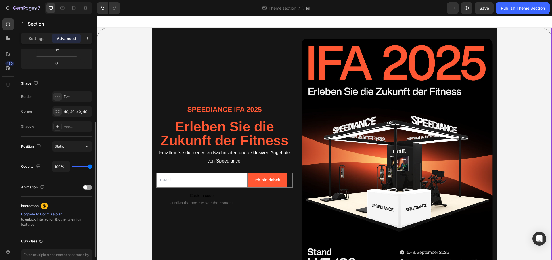
scroll to position [0, 0]
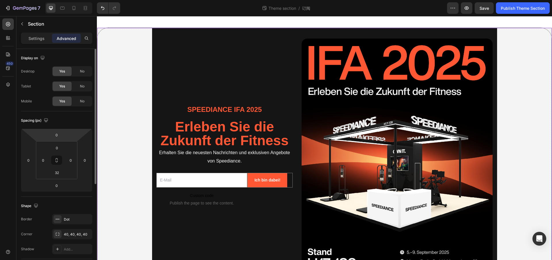
click at [63, 116] on div "Spacing (px)" at bounding box center [56, 120] width 71 height 9
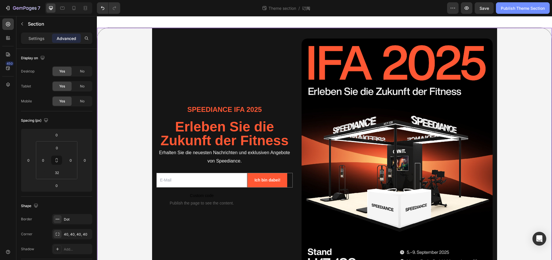
click at [519, 10] on div "Publish Theme Section" at bounding box center [523, 8] width 44 height 6
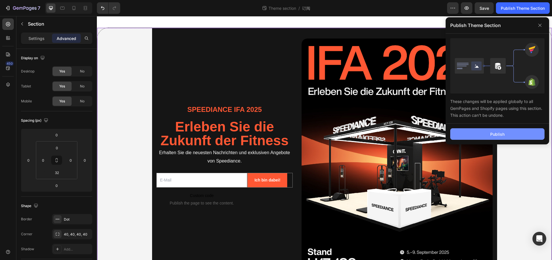
click at [523, 129] on button "Publish" at bounding box center [497, 134] width 94 height 12
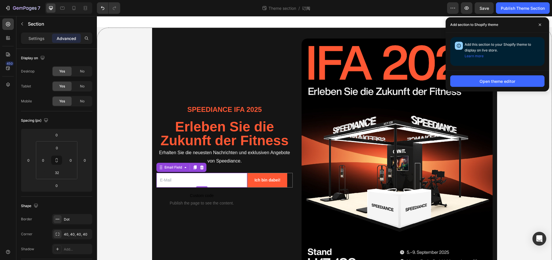
click at [212, 179] on input "email" at bounding box center [201, 180] width 91 height 15
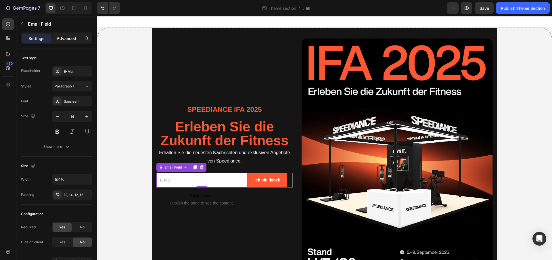
click at [68, 40] on p "Advanced" at bounding box center [67, 38] width 20 height 6
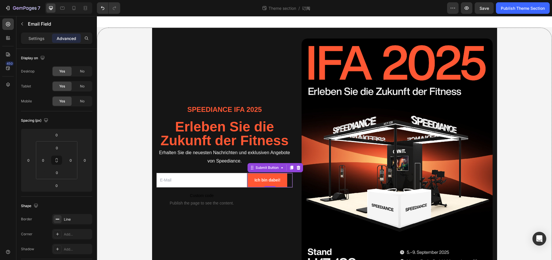
click at [287, 179] on div "Ich bin dabei! Submit Button 0" at bounding box center [269, 180] width 45 height 15
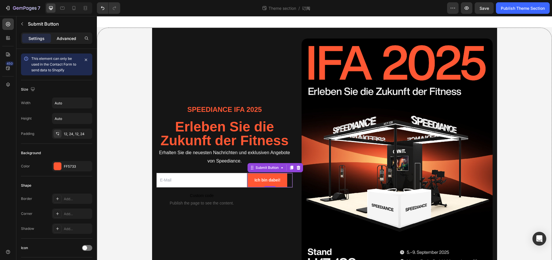
click at [70, 39] on p "Advanced" at bounding box center [67, 38] width 20 height 6
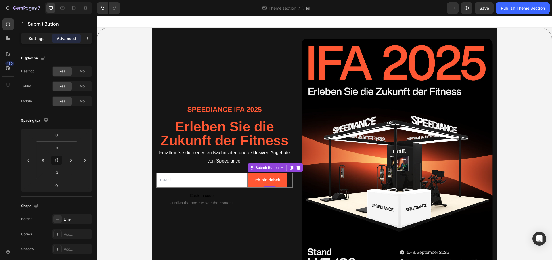
click at [42, 41] on div "Settings" at bounding box center [36, 38] width 29 height 9
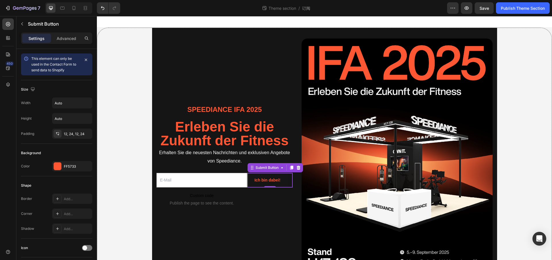
click at [283, 179] on button "Ich bin dabei!" at bounding box center [268, 180] width 40 height 14
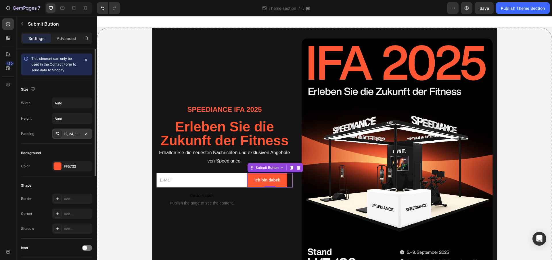
click at [74, 136] on div "12, 24, 12, 24" at bounding box center [72, 134] width 40 height 10
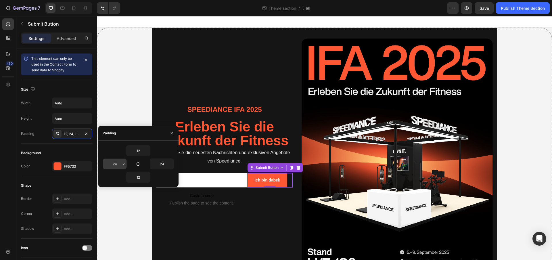
click at [121, 168] on div "24" at bounding box center [115, 164] width 24 height 10
click at [123, 165] on icon "button" at bounding box center [123, 164] width 5 height 5
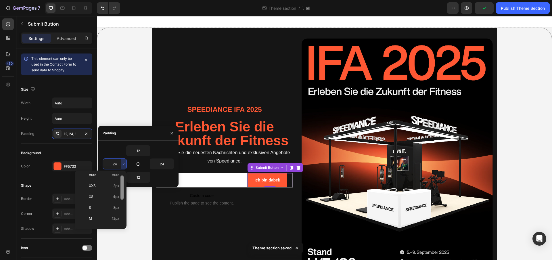
scroll to position [4, 0]
click at [121, 179] on div at bounding box center [122, 187] width 3 height 24
click at [106, 184] on p "XXS 2px" at bounding box center [104, 184] width 30 height 5
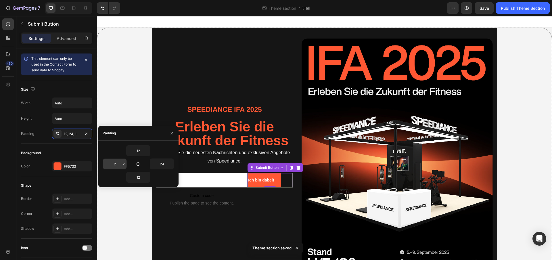
click at [122, 165] on icon "button" at bounding box center [123, 164] width 5 height 5
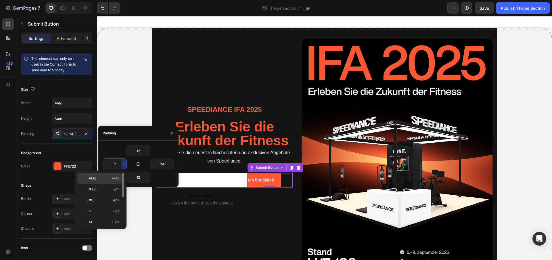
click at [115, 179] on span "Auto" at bounding box center [115, 178] width 7 height 5
type input "Auto"
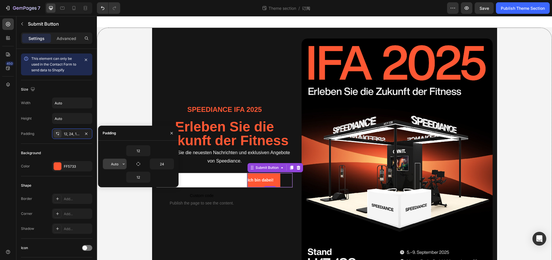
click at [119, 166] on input "Auto" at bounding box center [115, 164] width 24 height 10
click at [162, 165] on input "24" at bounding box center [162, 164] width 24 height 10
click at [167, 164] on input "24" at bounding box center [162, 164] width 24 height 10
click at [170, 166] on icon "button" at bounding box center [171, 164] width 5 height 5
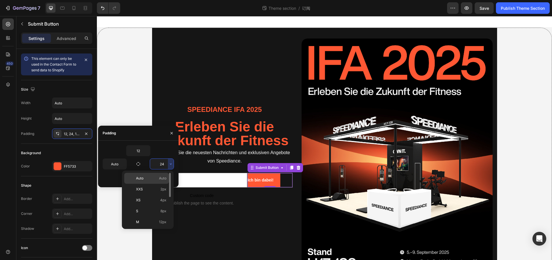
click at [164, 178] on span "Auto" at bounding box center [162, 178] width 7 height 5
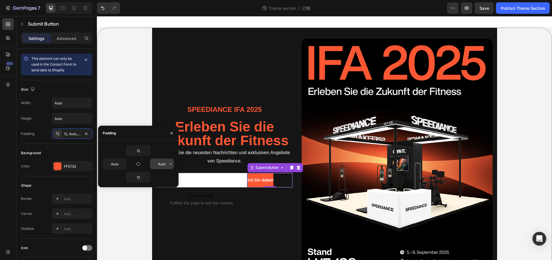
click at [166, 164] on input "Auto" at bounding box center [162, 164] width 24 height 10
click at [169, 170] on div "12 Auto Auto 12" at bounding box center [138, 163] width 71 height 37
click at [170, 167] on button "button" at bounding box center [171, 164] width 6 height 10
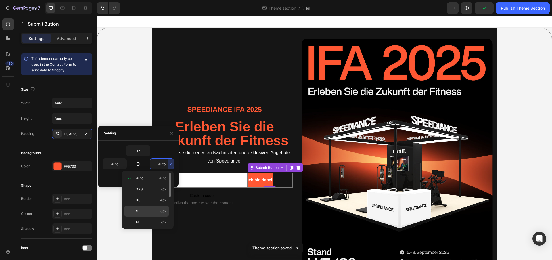
click at [156, 209] on p "S 8px" at bounding box center [151, 211] width 30 height 5
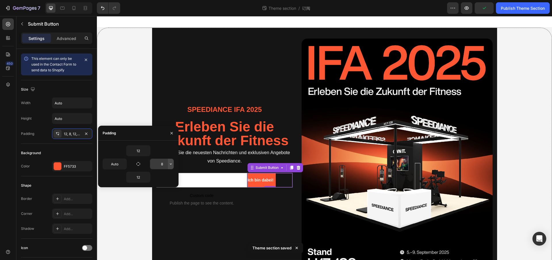
click at [172, 164] on icon "button" at bounding box center [171, 164] width 5 height 5
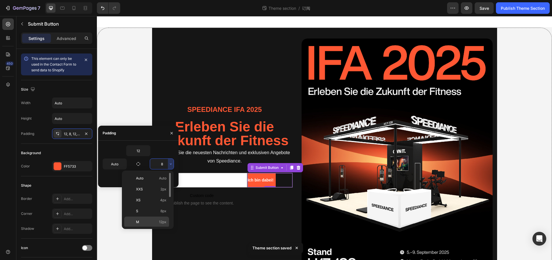
click at [161, 222] on span "12px" at bounding box center [162, 221] width 7 height 5
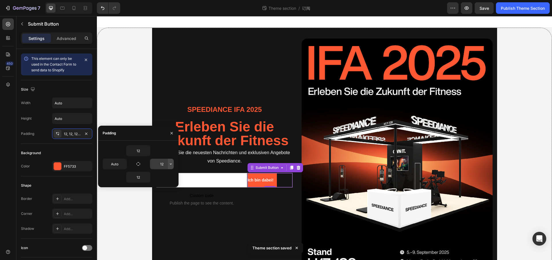
click at [172, 165] on icon "button" at bounding box center [171, 164] width 5 height 5
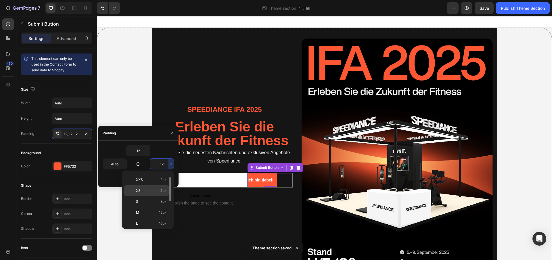
scroll to position [28, 0]
click at [156, 204] on p "L 16px" at bounding box center [151, 204] width 30 height 5
type input "16"
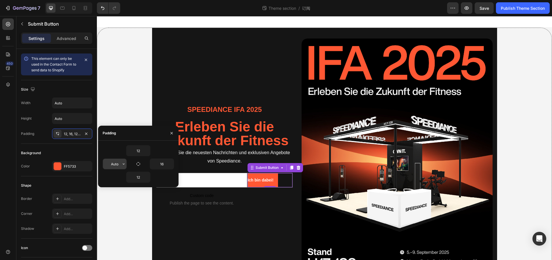
click at [119, 166] on input "Auto" at bounding box center [115, 164] width 24 height 10
click at [123, 164] on icon "button" at bounding box center [124, 164] width 2 height 1
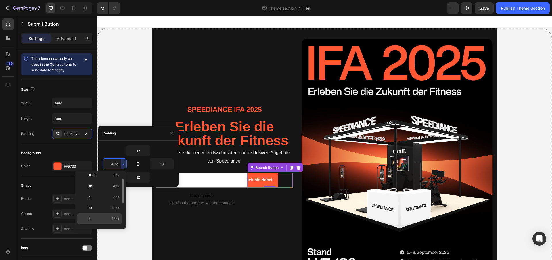
scroll to position [16, 0]
click at [102, 215] on p "L 16px" at bounding box center [104, 217] width 30 height 5
type input "16"
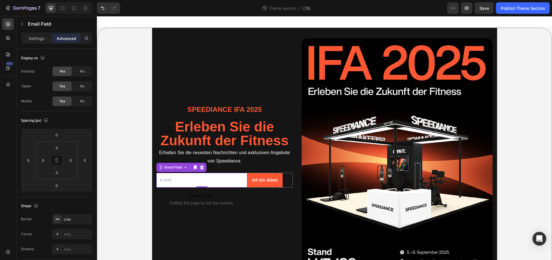
click at [220, 183] on input "email" at bounding box center [201, 180] width 91 height 15
click at [217, 180] on input "email" at bounding box center [201, 180] width 91 height 15
click at [167, 166] on div "Email Field" at bounding box center [173, 167] width 20 height 5
click at [168, 169] on div "Email Field" at bounding box center [173, 167] width 20 height 5
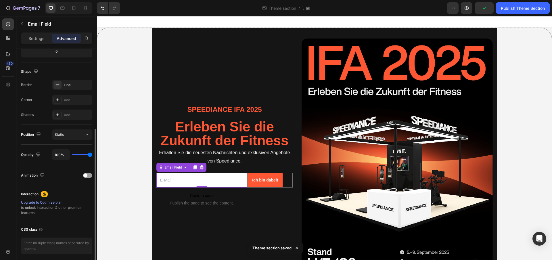
scroll to position [0, 0]
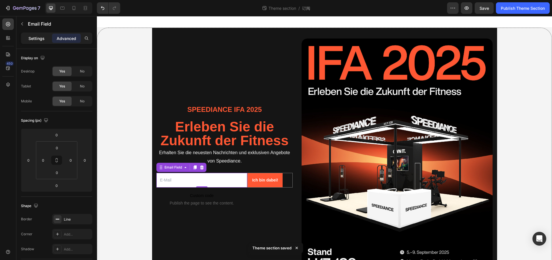
click at [35, 37] on p "Settings" at bounding box center [36, 38] width 16 height 6
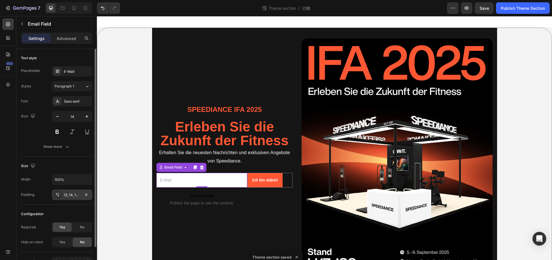
click at [79, 196] on div "12, 14, 12, 12" at bounding box center [72, 194] width 17 height 5
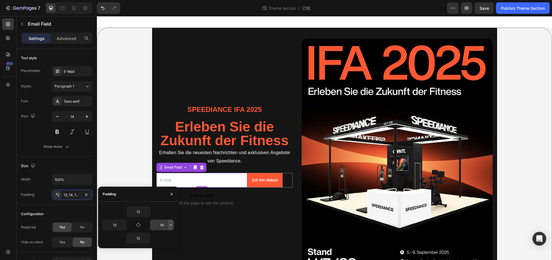
click at [173, 227] on button "button" at bounding box center [171, 225] width 6 height 10
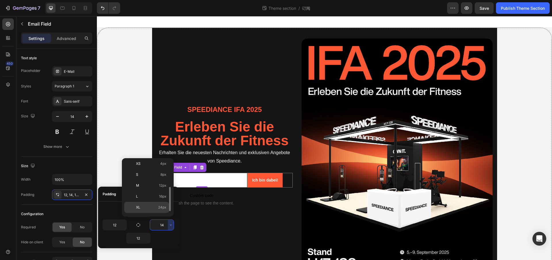
scroll to position [35, 0]
click at [147, 198] on p "XL 24px" at bounding box center [151, 196] width 30 height 5
type input "24"
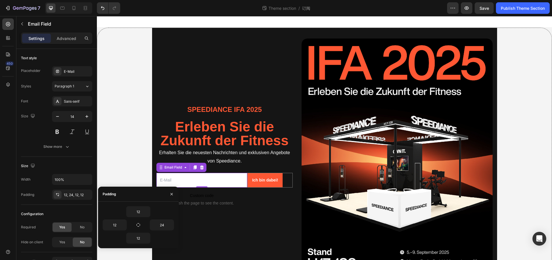
click at [414, 9] on div "Theme section / 订阅" at bounding box center [286, 8] width 322 height 12
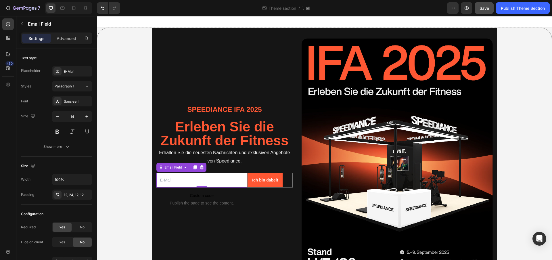
click at [487, 10] on span "Save" at bounding box center [484, 8] width 9 height 5
click at [530, 11] on button "Publish Theme Section" at bounding box center [523, 8] width 54 height 12
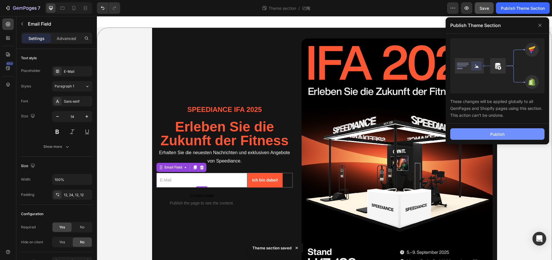
click at [537, 131] on button "Publish" at bounding box center [497, 134] width 94 height 12
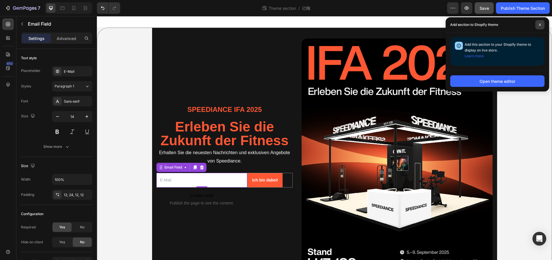
click at [543, 22] on span at bounding box center [540, 24] width 9 height 9
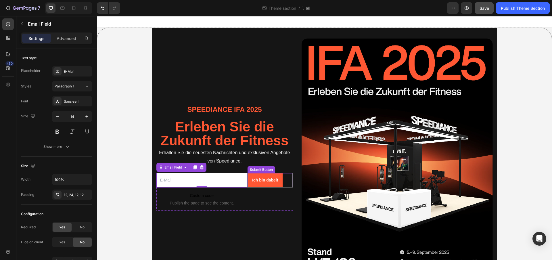
click at [283, 178] on div "Ich bin dabei! Submit Button" at bounding box center [269, 180] width 45 height 15
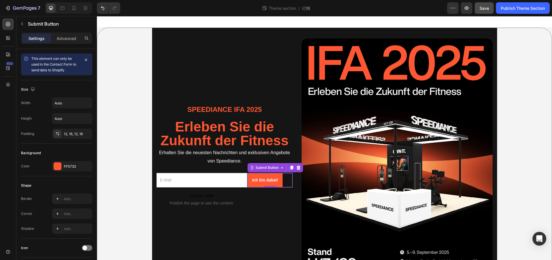
click at [287, 179] on div "Ich bin dabei! Submit Button 0" at bounding box center [269, 180] width 45 height 15
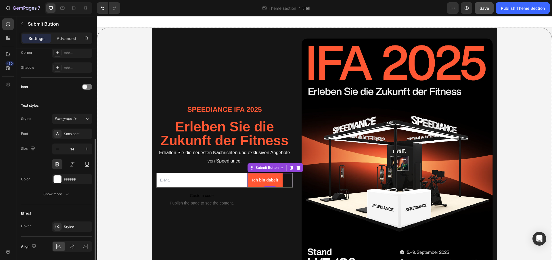
scroll to position [179, 0]
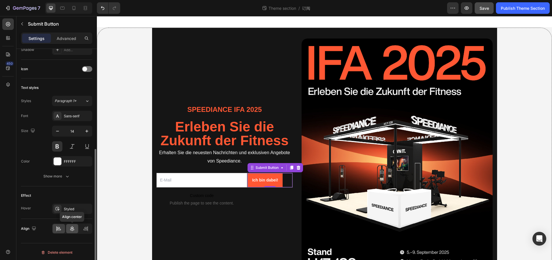
click at [70, 227] on icon at bounding box center [72, 229] width 6 height 6
click at [86, 226] on icon at bounding box center [86, 229] width 6 height 6
click at [76, 228] on div at bounding box center [72, 228] width 12 height 9
click at [77, 209] on div "Styled" at bounding box center [72, 209] width 17 height 5
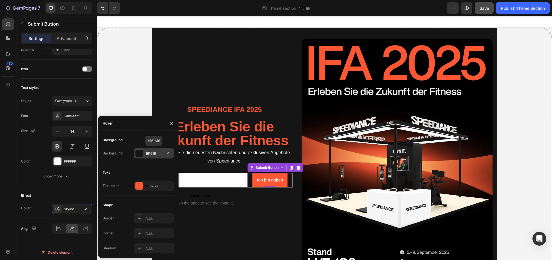
click at [151, 150] on div "161616" at bounding box center [154, 153] width 40 height 10
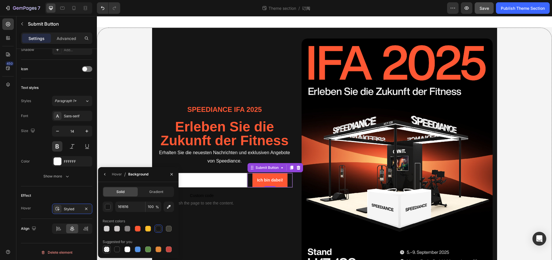
click at [108, 250] on div at bounding box center [107, 250] width 6 height 6
type input "000000"
type input "0"
click at [125, 205] on input "000000" at bounding box center [130, 207] width 30 height 10
type input "FFF"
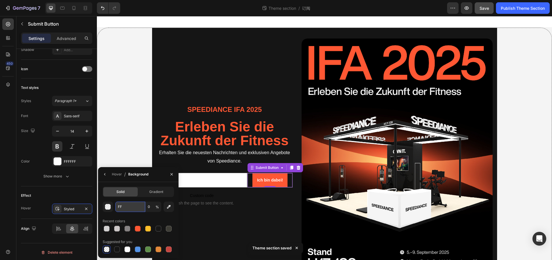
type input "100"
type input "FFFFFF"
click at [161, 218] on div "Recent colors" at bounding box center [138, 221] width 71 height 9
click at [136, 178] on div "Background" at bounding box center [138, 174] width 20 height 9
click at [119, 175] on div "Hover" at bounding box center [117, 174] width 10 height 5
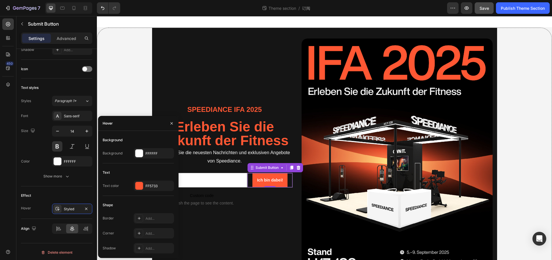
click at [153, 166] on div "Background Background FFFFFF Text Text color FF5733 Shape Border Add... Corner …" at bounding box center [138, 194] width 71 height 118
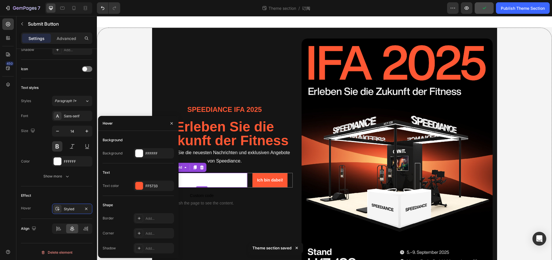
click at [232, 178] on input "email" at bounding box center [201, 180] width 91 height 15
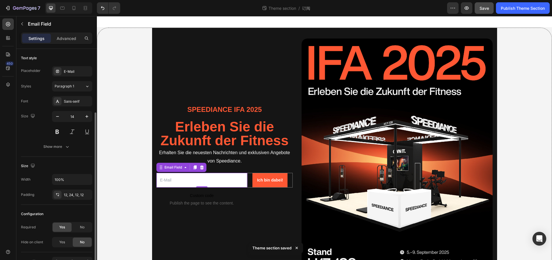
scroll to position [34, 0]
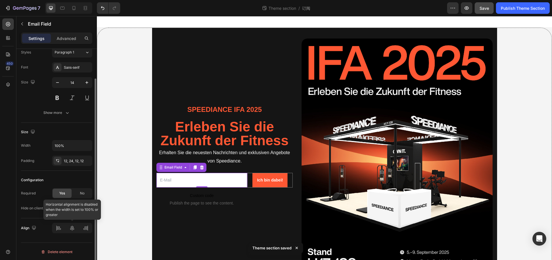
click at [73, 229] on div at bounding box center [72, 228] width 40 height 10
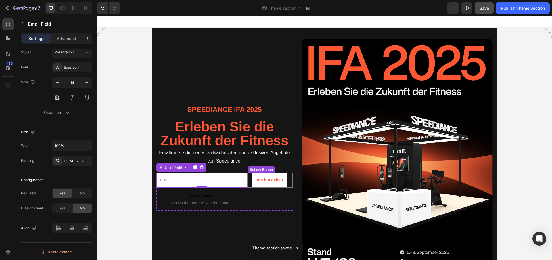
click at [257, 185] on button "Ich bin dabei!" at bounding box center [270, 180] width 35 height 14
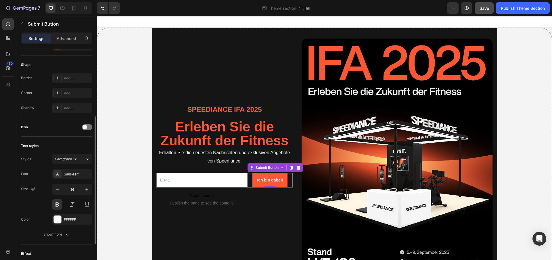
scroll to position [179, 0]
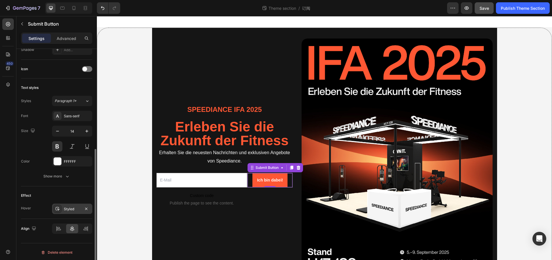
click at [73, 208] on div "Styled" at bounding box center [72, 209] width 17 height 5
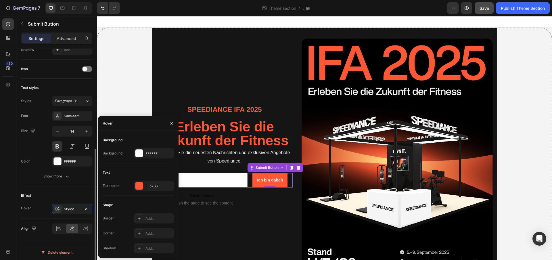
click at [75, 191] on div "Effect" at bounding box center [56, 195] width 71 height 9
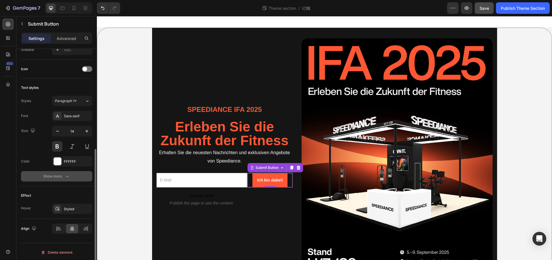
click at [64, 178] on button "Show more" at bounding box center [56, 176] width 71 height 10
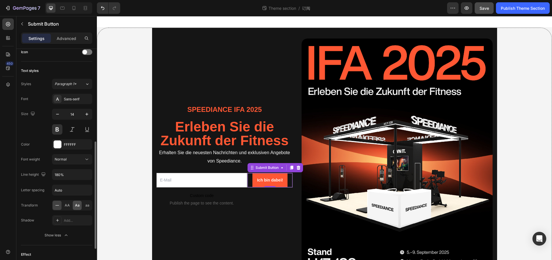
scroll to position [213, 0]
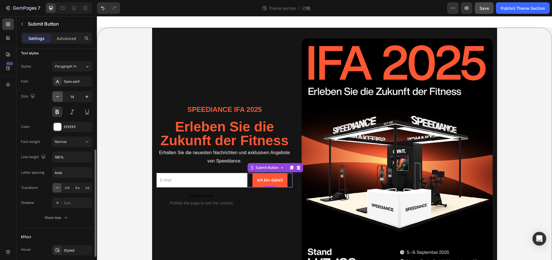
click at [61, 98] on button "button" at bounding box center [57, 96] width 10 height 10
click at [87, 96] on icon "button" at bounding box center [87, 97] width 6 height 6
type input "14"
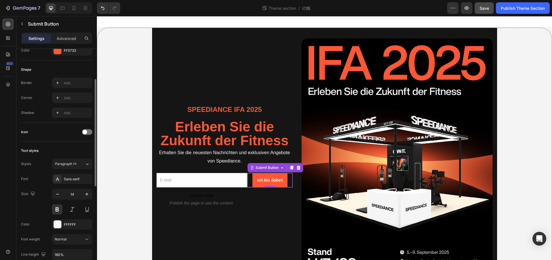
scroll to position [0, 0]
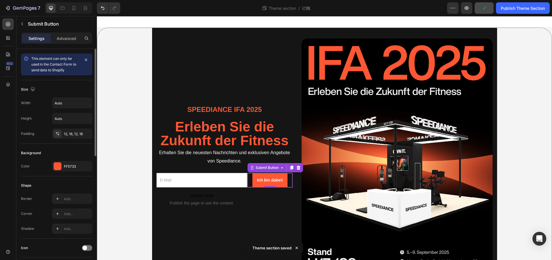
click at [74, 108] on div "Width Auto Height Auto Padding 12, 16, 12, 16" at bounding box center [56, 118] width 71 height 41
click at [81, 100] on input "Auto" at bounding box center [72, 103] width 40 height 10
click at [84, 104] on icon "button" at bounding box center [87, 103] width 6 height 6
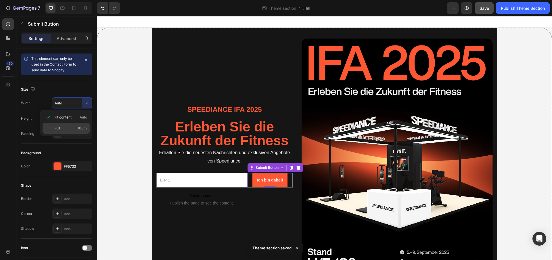
click at [77, 126] on p "Full 100%" at bounding box center [70, 128] width 33 height 5
type input "100%"
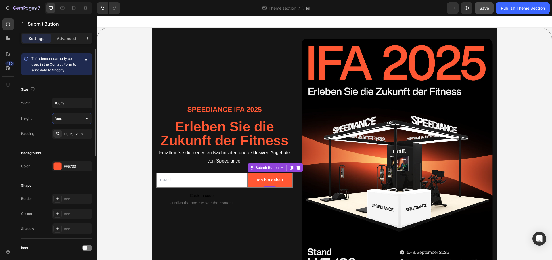
click at [76, 121] on input "Auto" at bounding box center [72, 118] width 40 height 10
click at [78, 85] on div "Size" at bounding box center [56, 89] width 71 height 9
click at [186, 182] on input "email" at bounding box center [201, 180] width 91 height 15
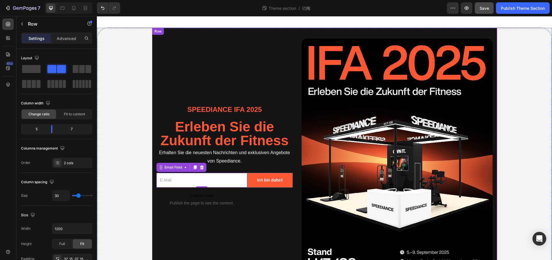
click at [239, 69] on div "Speediance IFA 2025 Text Block Erleben Sie die Zukunft der Fitness Text Block E…" at bounding box center [224, 166] width 137 height 255
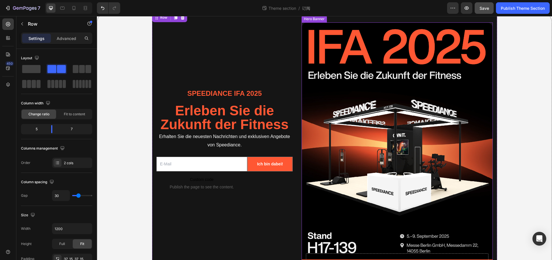
scroll to position [54, 0]
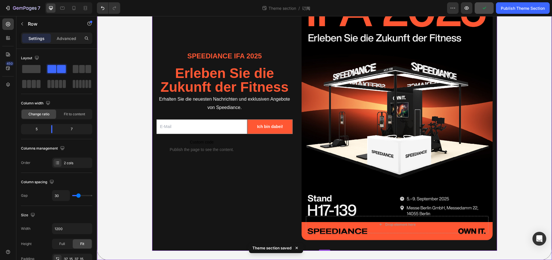
click at [130, 89] on div "Speediance IFA 2025 Text Block Erleben Sie die Zukunft der Fitness Text Block E…" at bounding box center [324, 112] width 455 height 276
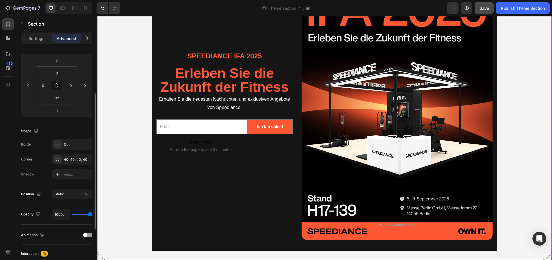
scroll to position [0, 0]
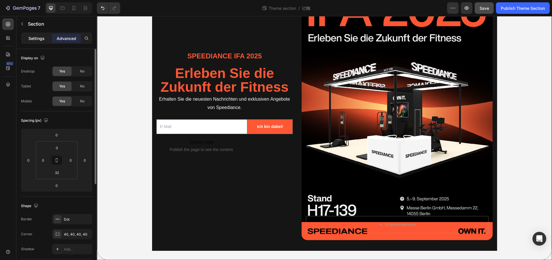
click at [31, 42] on div "Settings" at bounding box center [36, 38] width 29 height 9
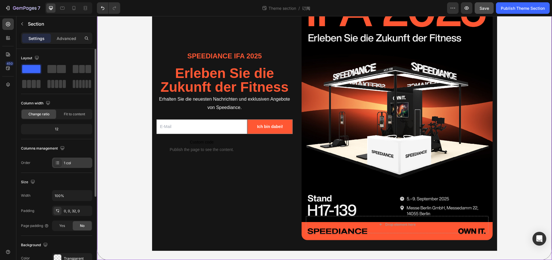
scroll to position [59, 0]
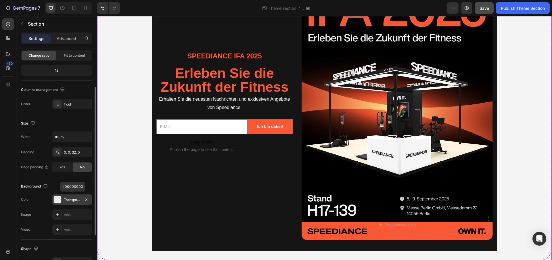
click at [70, 201] on div "Transparent" at bounding box center [72, 199] width 17 height 5
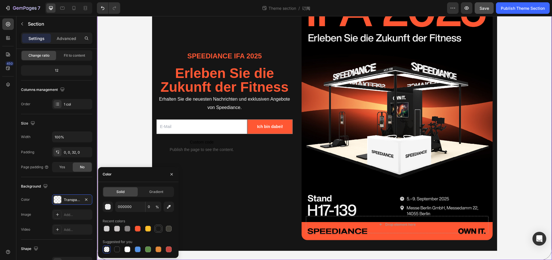
click at [158, 231] on div at bounding box center [159, 229] width 6 height 6
type input "161616"
type input "100"
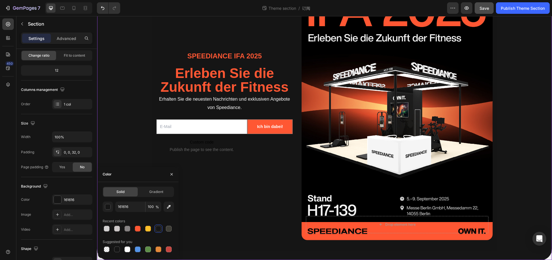
click at [113, 129] on div "Speediance IFA 2025 Text Block Erleben Sie die Zukunft der Fitness Text Block E…" at bounding box center [324, 112] width 455 height 276
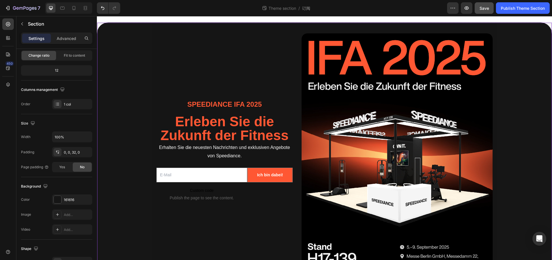
scroll to position [0, 0]
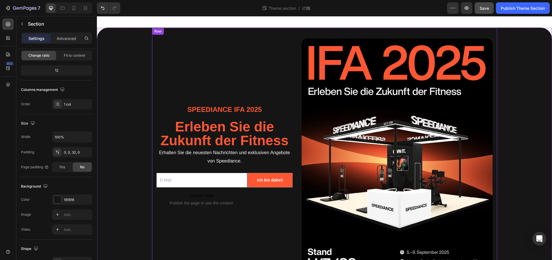
click at [152, 47] on div "Speediance IFA 2025 Text Block Erleben Sie die Zukunft der Fitness Text Block E…" at bounding box center [324, 166] width 345 height 276
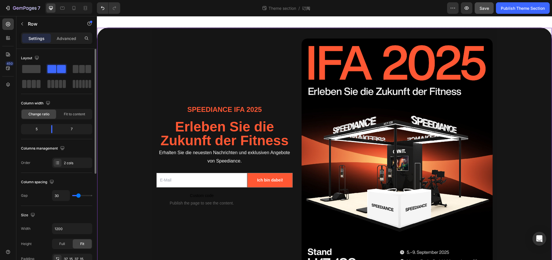
click at [103, 41] on div "Speediance IFA 2025 Text Block Erleben Sie die Zukunft der Fitness Text Block E…" at bounding box center [324, 166] width 455 height 276
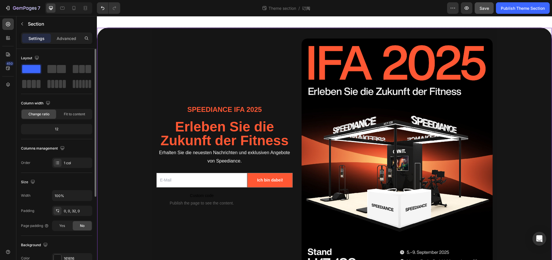
scroll to position [123, 0]
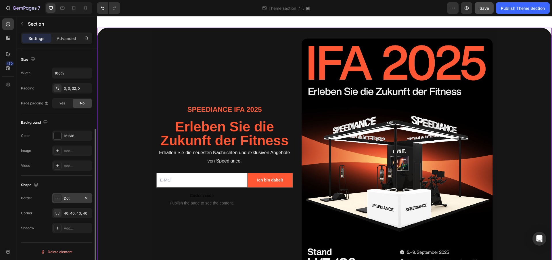
click at [77, 201] on div "Dot" at bounding box center [72, 198] width 40 height 10
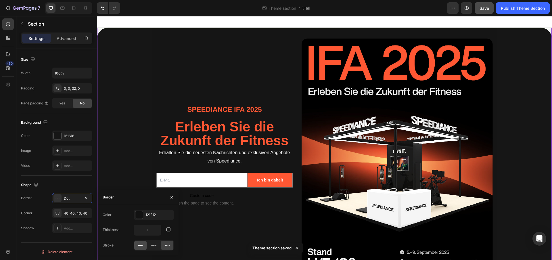
click at [143, 247] on icon at bounding box center [141, 245] width 6 height 6
click at [75, 180] on div "Shape" at bounding box center [56, 184] width 71 height 9
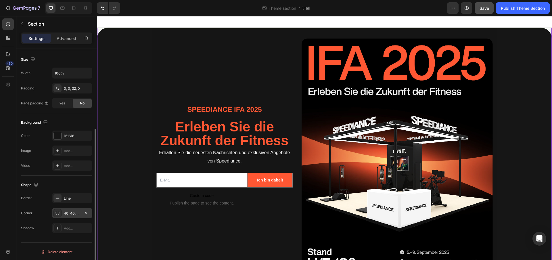
click at [73, 213] on div "40, 40, 40, 40" at bounding box center [72, 213] width 17 height 5
click at [62, 182] on div "Shape" at bounding box center [56, 184] width 71 height 9
click at [72, 90] on div "0, 0, 32, 0" at bounding box center [72, 88] width 17 height 5
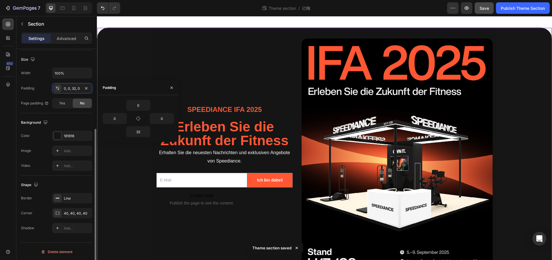
click at [69, 58] on div "Size" at bounding box center [56, 59] width 71 height 9
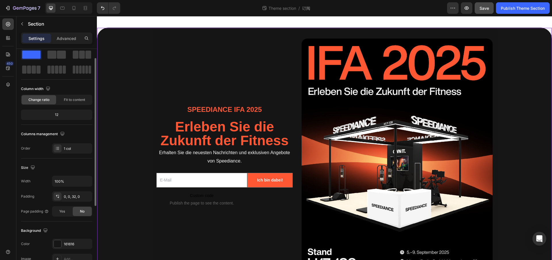
scroll to position [0, 0]
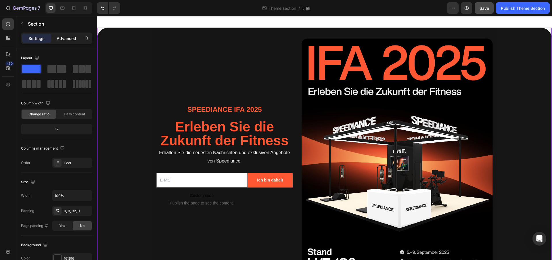
click at [63, 39] on p "Advanced" at bounding box center [67, 38] width 20 height 6
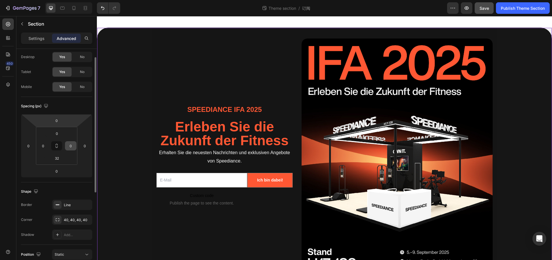
scroll to position [81, 0]
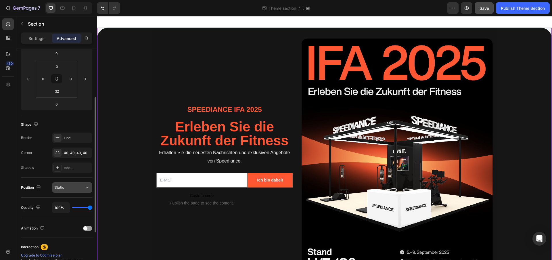
click at [75, 185] on div "Static" at bounding box center [69, 187] width 29 height 5
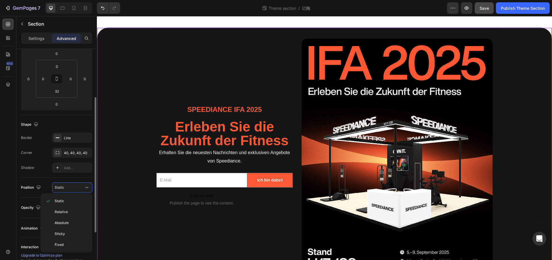
click at [73, 178] on div "Position Static" at bounding box center [56, 188] width 71 height 20
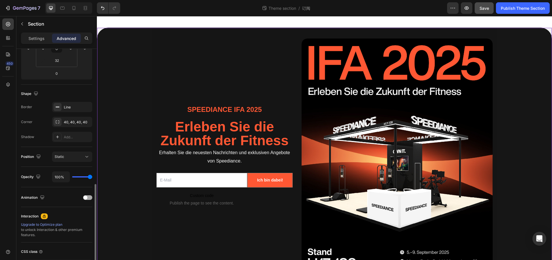
scroll to position [155, 0]
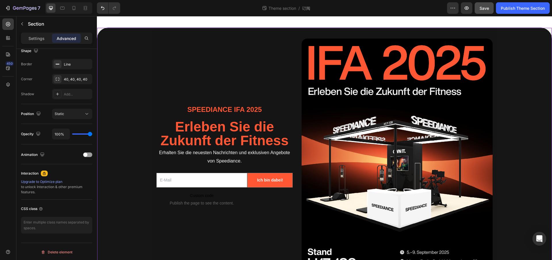
click at [103, 32] on div "Speediance IFA 2025 Text Block Erleben Sie die Zukunft der Fitness Text Block E…" at bounding box center [324, 166] width 455 height 276
click at [72, 81] on div "40, 40, 40, 40" at bounding box center [72, 79] width 17 height 5
click at [167, 109] on button "button" at bounding box center [169, 106] width 10 height 10
click at [168, 108] on icon "button" at bounding box center [169, 107] width 6 height 6
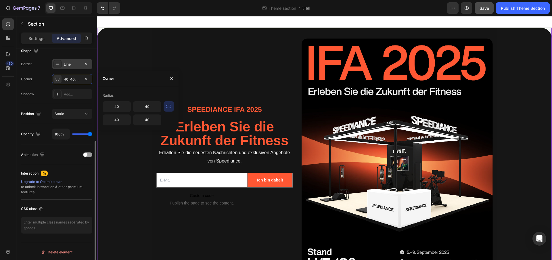
click at [73, 65] on div "Line" at bounding box center [72, 64] width 17 height 5
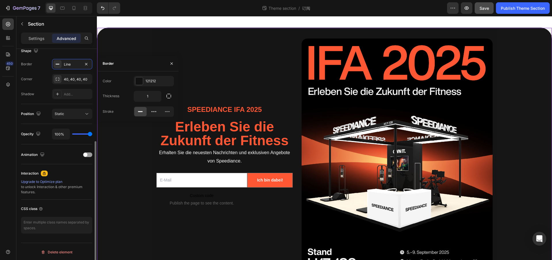
click at [69, 104] on div "Position Static" at bounding box center [56, 114] width 71 height 20
drag, startPoint x: 89, startPoint y: 135, endPoint x: 61, endPoint y: 135, distance: 28.2
click at [61, 135] on div "100%" at bounding box center [72, 134] width 40 height 11
click at [58, 135] on input "100%" at bounding box center [60, 134] width 17 height 10
type input "91%"
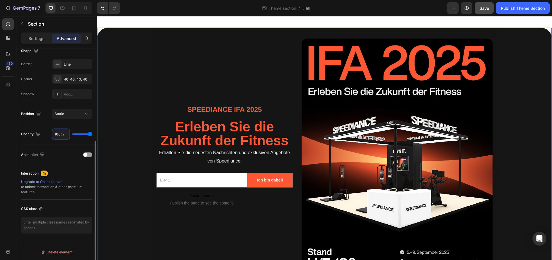
type input "91"
type input "80%"
type input "80"
type input "65%"
type input "65"
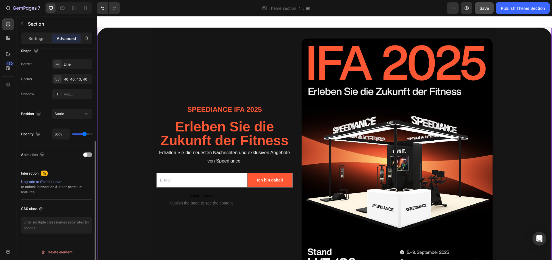
type input "43%"
type input "43"
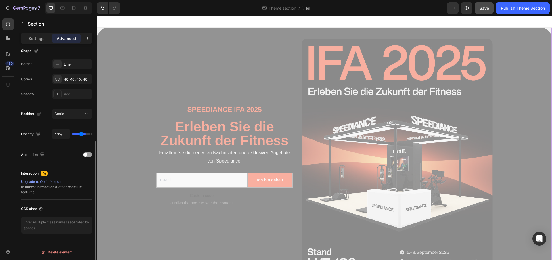
type input "30%"
type input "30"
type input "21%"
type input "21"
type input "18%"
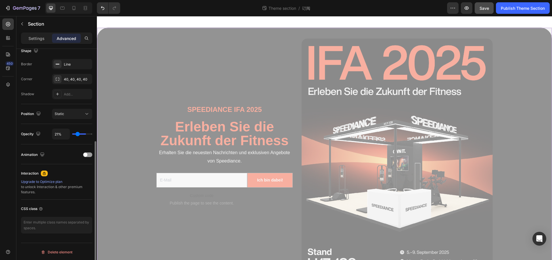
type input "18"
type input "17%"
type input "17"
type input "16%"
type input "16"
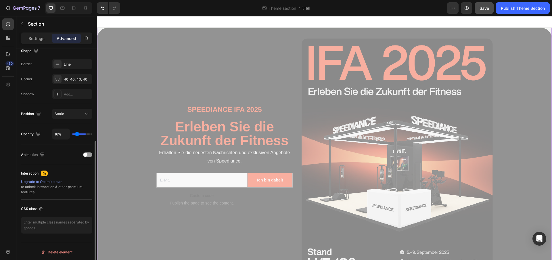
type input "15%"
type input "15"
type input "11%"
type input "11"
type input "0%"
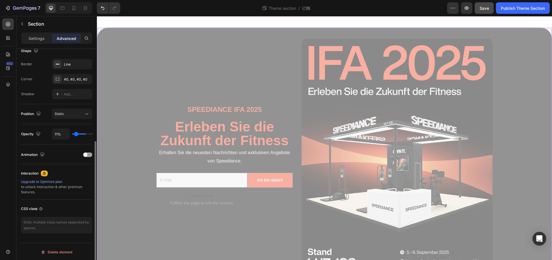
type input "0"
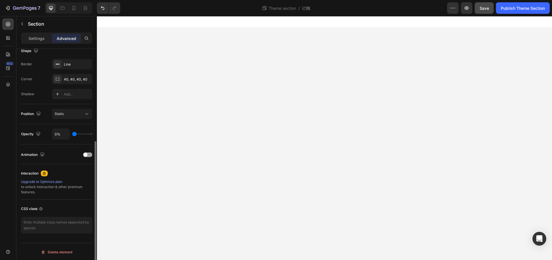
type input "3%"
type input "3"
type input "65%"
type input "65"
type input "100%"
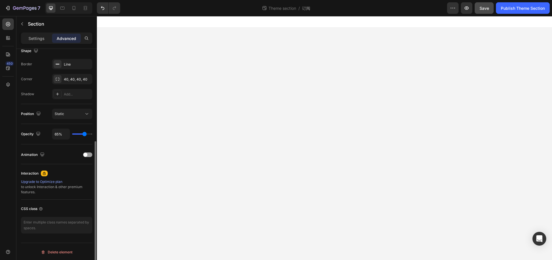
type input "100"
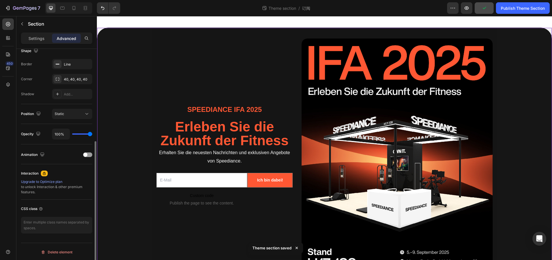
drag, startPoint x: 89, startPoint y: 134, endPoint x: 122, endPoint y: 135, distance: 32.8
click at [92, 135] on input "range" at bounding box center [82, 133] width 20 height 1
click at [78, 144] on div "Animation" at bounding box center [56, 154] width 71 height 20
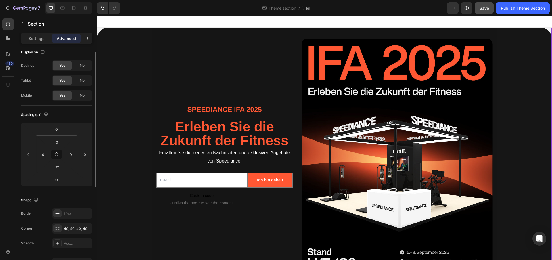
scroll to position [0, 0]
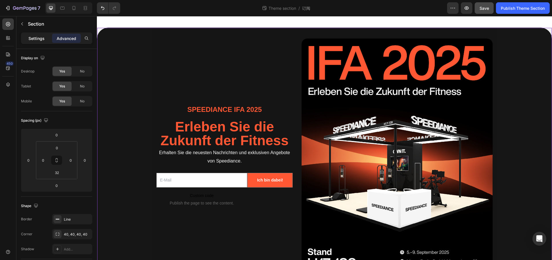
click at [37, 37] on p "Settings" at bounding box center [36, 38] width 16 height 6
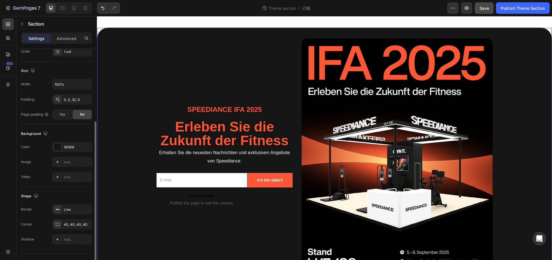
scroll to position [123, 0]
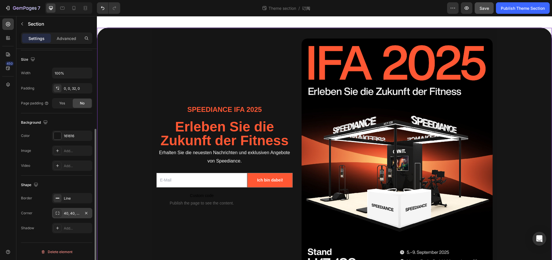
click at [75, 211] on div "40, 40, 40, 40" at bounding box center [72, 213] width 17 height 5
click at [74, 198] on div "Line" at bounding box center [72, 198] width 17 height 5
click at [66, 40] on p "Advanced" at bounding box center [67, 38] width 20 height 6
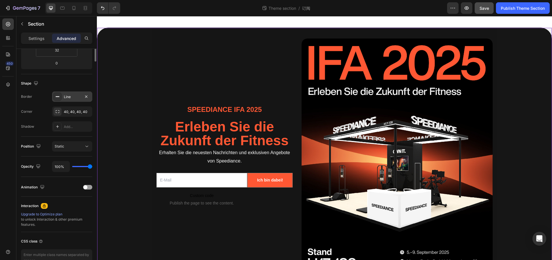
scroll to position [0, 0]
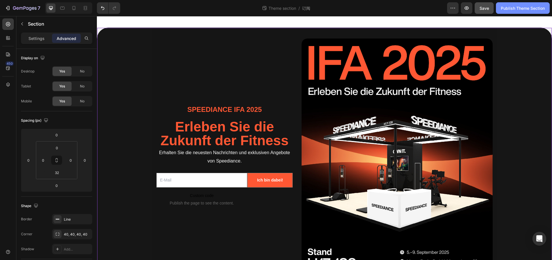
click at [518, 9] on div "Publish Theme Section" at bounding box center [523, 8] width 44 height 6
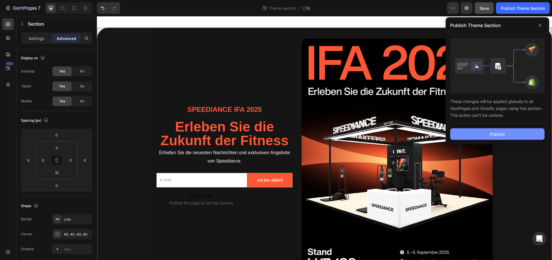
click at [525, 135] on button "Publish" at bounding box center [497, 134] width 94 height 12
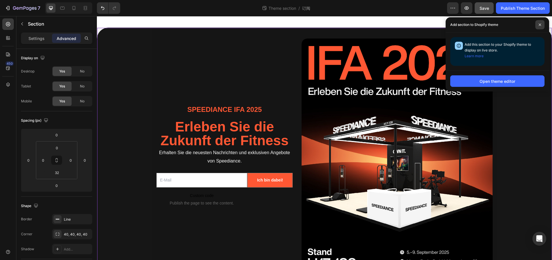
click at [544, 24] on span at bounding box center [540, 24] width 9 height 9
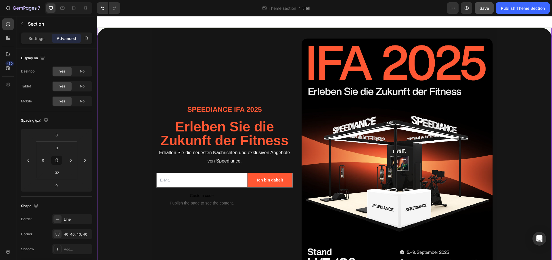
click at [124, 44] on div "Speediance IFA 2025 Text Block Erleben Sie die Zukunft der Fitness Text Block E…" at bounding box center [324, 166] width 455 height 276
click at [38, 36] on p "Settings" at bounding box center [36, 38] width 16 height 6
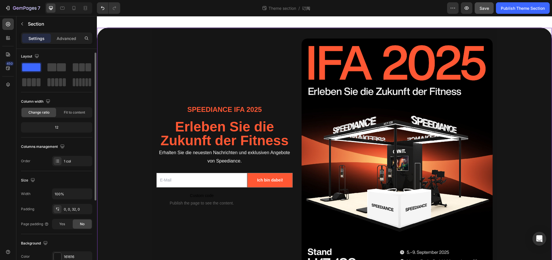
scroll to position [15, 0]
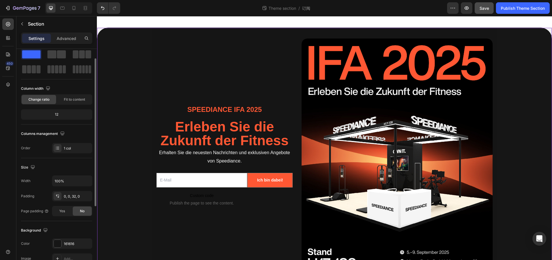
click at [65, 117] on div "12" at bounding box center [56, 114] width 69 height 8
click at [73, 99] on span "Fit to content" at bounding box center [74, 99] width 21 height 5
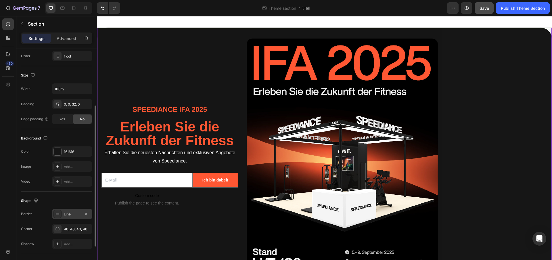
scroll to position [140, 0]
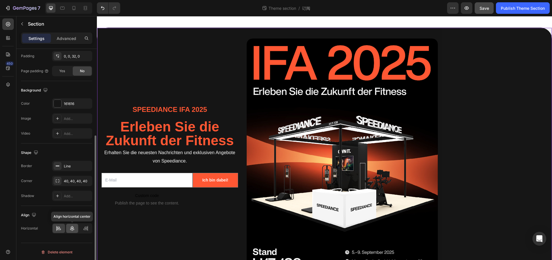
click at [75, 228] on div at bounding box center [72, 228] width 12 height 9
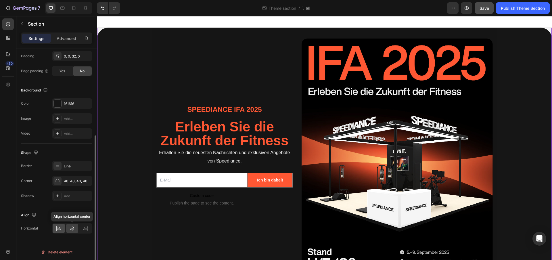
click at [61, 229] on icon at bounding box center [59, 229] width 6 height 6
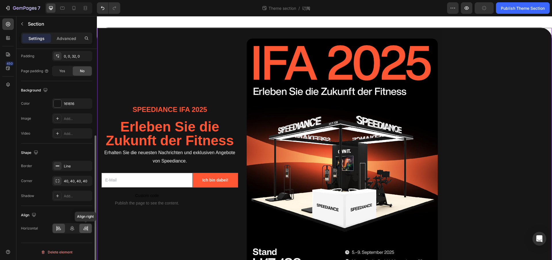
click at [88, 228] on div at bounding box center [85, 228] width 12 height 9
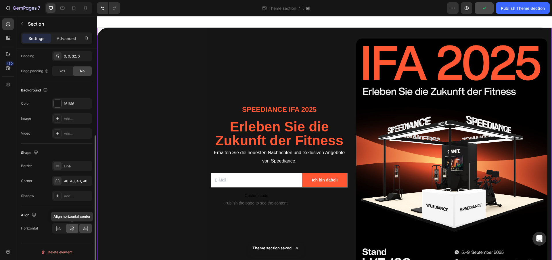
click at [73, 229] on icon at bounding box center [72, 229] width 6 height 6
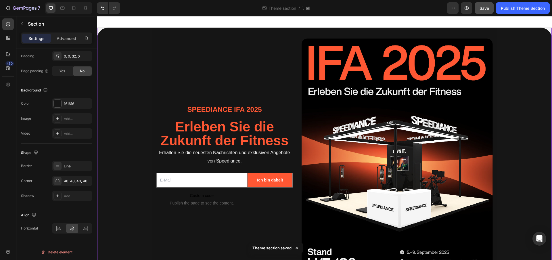
click at [173, 12] on div "Theme section / 订阅" at bounding box center [286, 8] width 322 height 12
click at [191, 49] on div "Speediance IFA 2025 Text Block Erleben Sie die Zukunft der Fitness Text Block E…" at bounding box center [224, 166] width 137 height 255
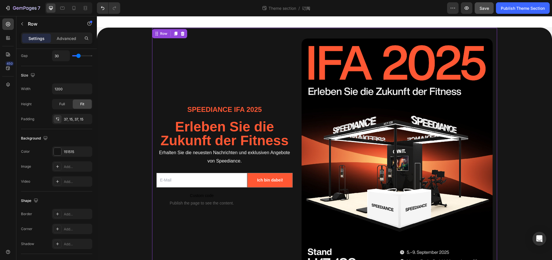
scroll to position [0, 0]
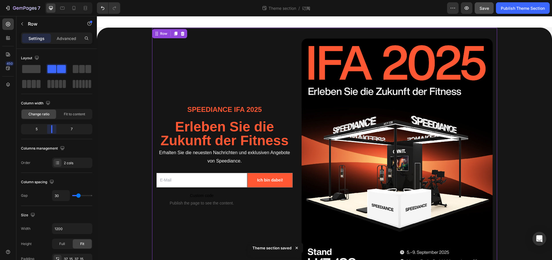
drag, startPoint x: 51, startPoint y: 130, endPoint x: 55, endPoint y: 130, distance: 3.5
click at [55, 0] on body "7 Theme section / 订阅 Preview Save Publish Theme Section 450 text Sections(30) E…" at bounding box center [276, 0] width 552 height 0
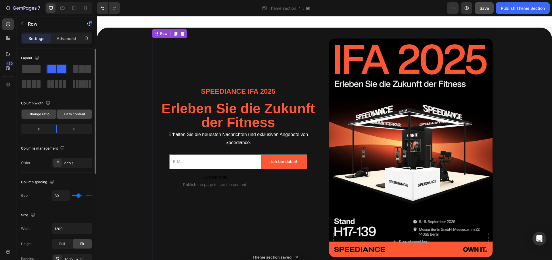
click at [69, 115] on span "Fit to content" at bounding box center [74, 114] width 21 height 5
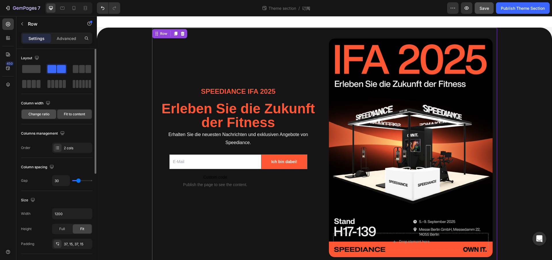
click at [39, 116] on span "Change ratio" at bounding box center [38, 114] width 21 height 5
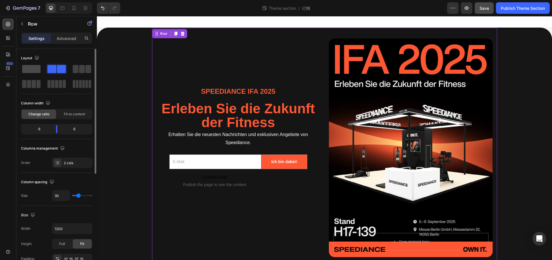
click at [38, 72] on span at bounding box center [31, 69] width 18 height 8
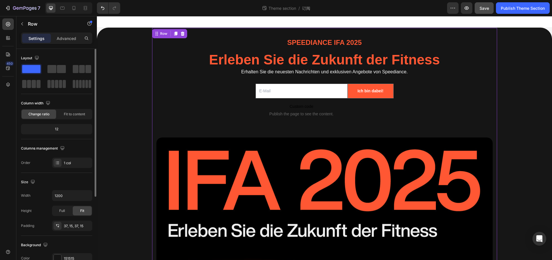
click at [58, 75] on div at bounding box center [56, 76] width 71 height 25
click at [61, 73] on span at bounding box center [61, 69] width 9 height 8
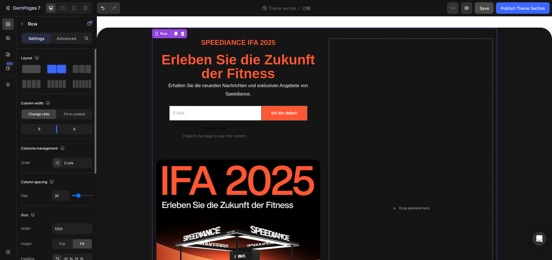
click at [34, 70] on span at bounding box center [31, 69] width 18 height 8
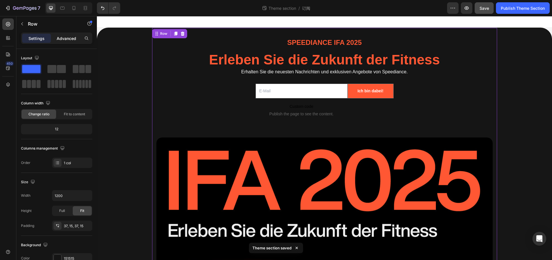
click at [63, 36] on p "Advanced" at bounding box center [67, 38] width 20 height 6
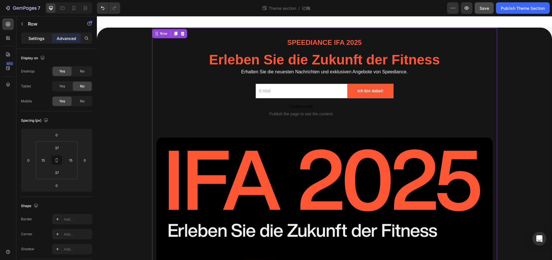
click at [42, 38] on p "Settings" at bounding box center [36, 38] width 16 height 6
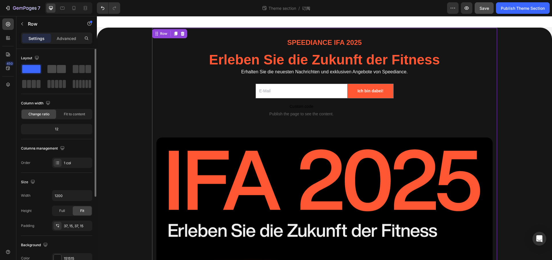
click at [56, 68] on span at bounding box center [51, 69] width 9 height 8
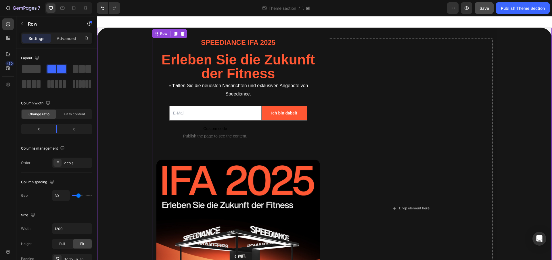
click at [110, 72] on div "Speediance IFA 2025 Text Block Erleben Sie die Zukunft der Fitness Text Block E…" at bounding box center [324, 213] width 455 height 371
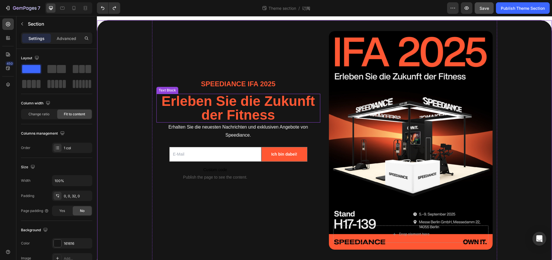
scroll to position [14, 0]
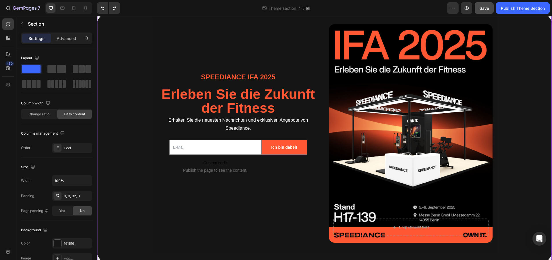
click at [123, 73] on div "Speediance IFA 2025 Text Block Erleben Sie die Zukunft der Fitness Text Block E…" at bounding box center [324, 138] width 455 height 250
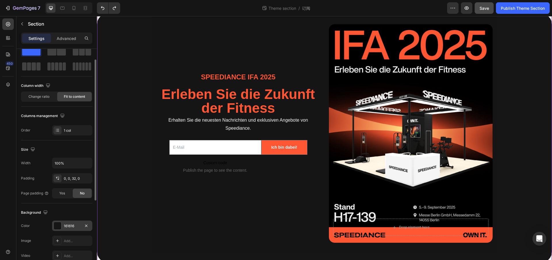
click at [69, 229] on div "161616" at bounding box center [72, 226] width 40 height 10
